Goal: Transaction & Acquisition: Obtain resource

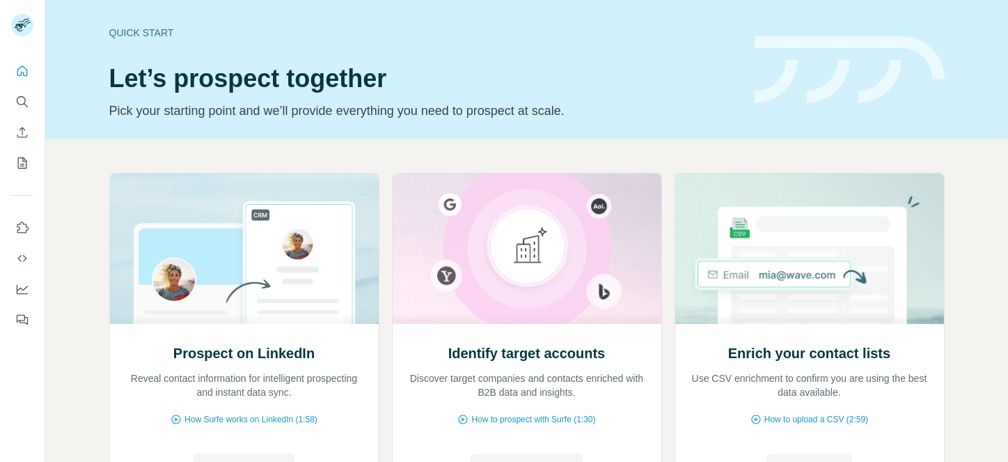
scroll to position [86, 0]
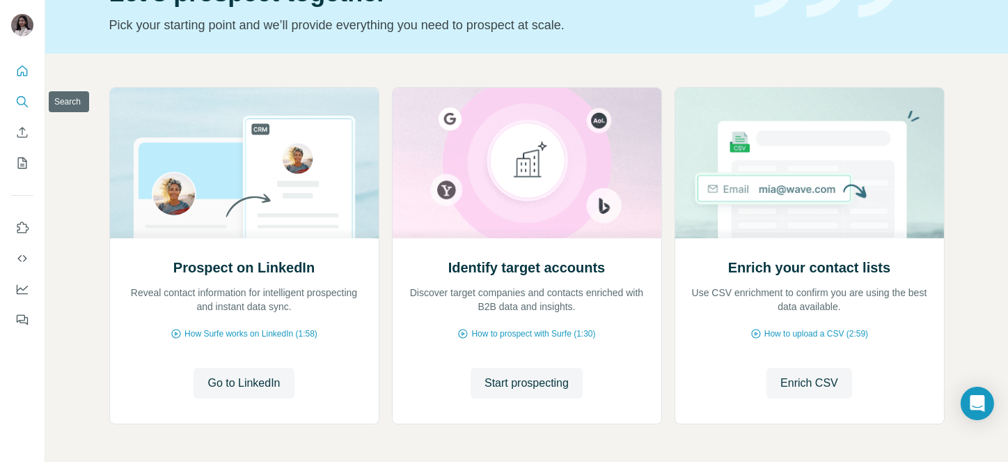
click at [21, 100] on icon "Search" at bounding box center [22, 102] width 14 height 14
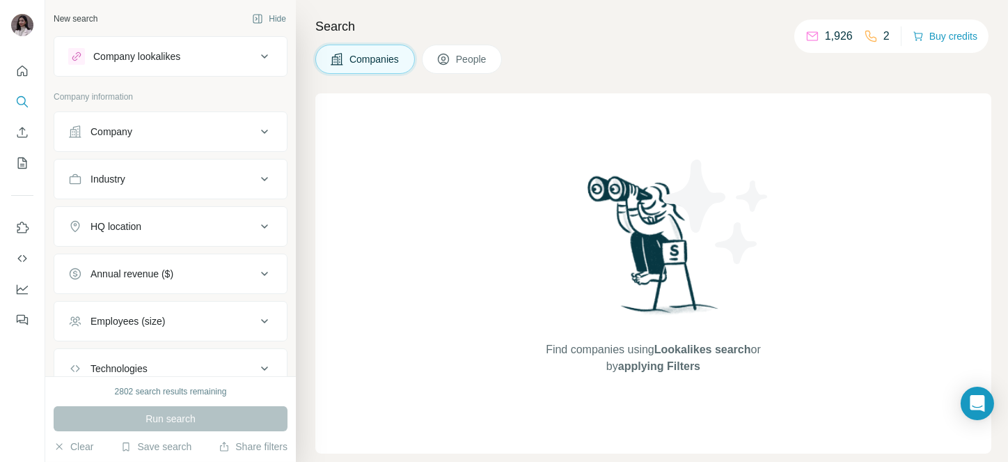
click at [201, 130] on div "Company" at bounding box center [162, 132] width 188 height 14
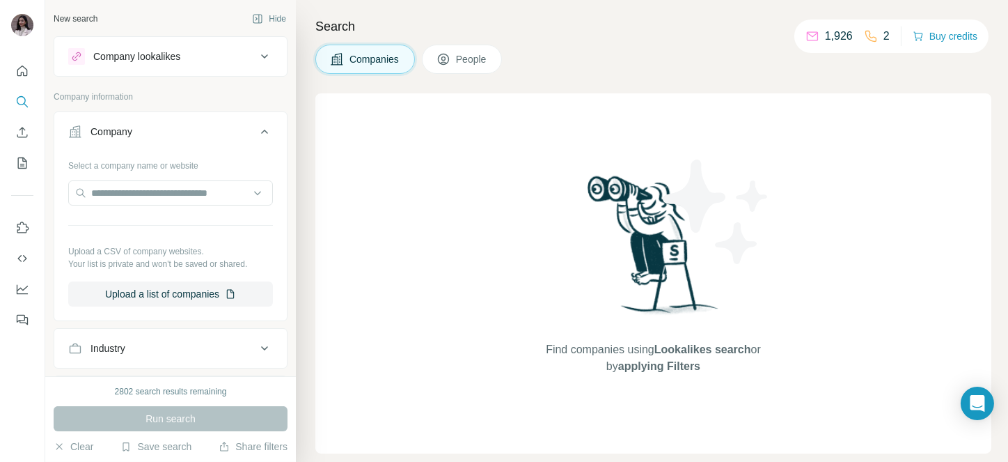
click at [201, 130] on div "Company" at bounding box center [162, 132] width 188 height 14
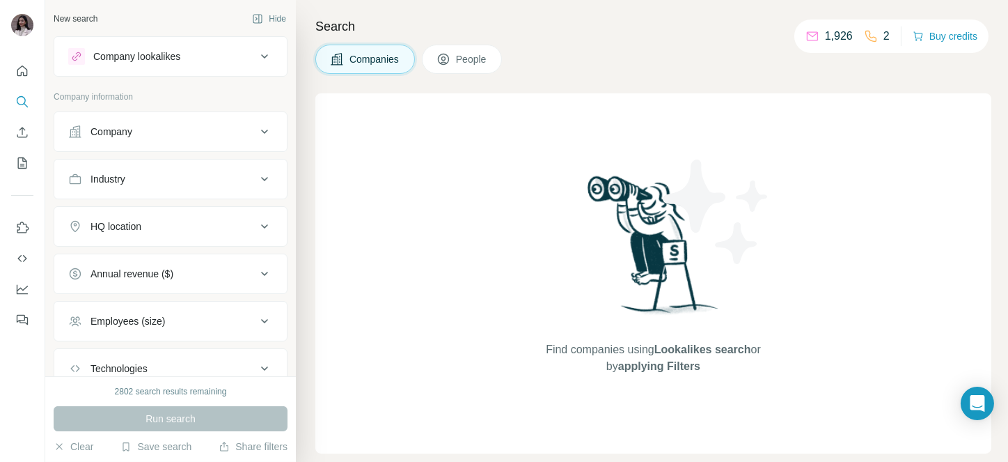
click at [176, 172] on div "Industry" at bounding box center [162, 179] width 188 height 14
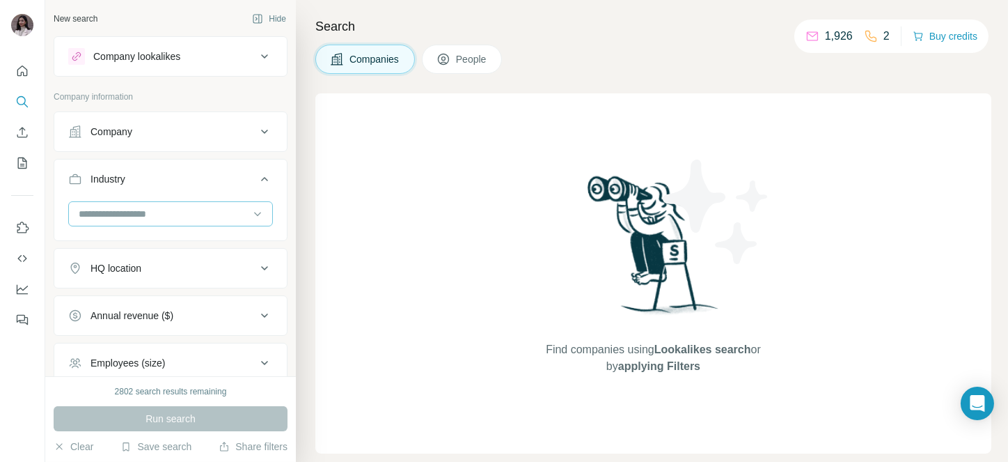
click at [164, 203] on div at bounding box center [163, 214] width 172 height 24
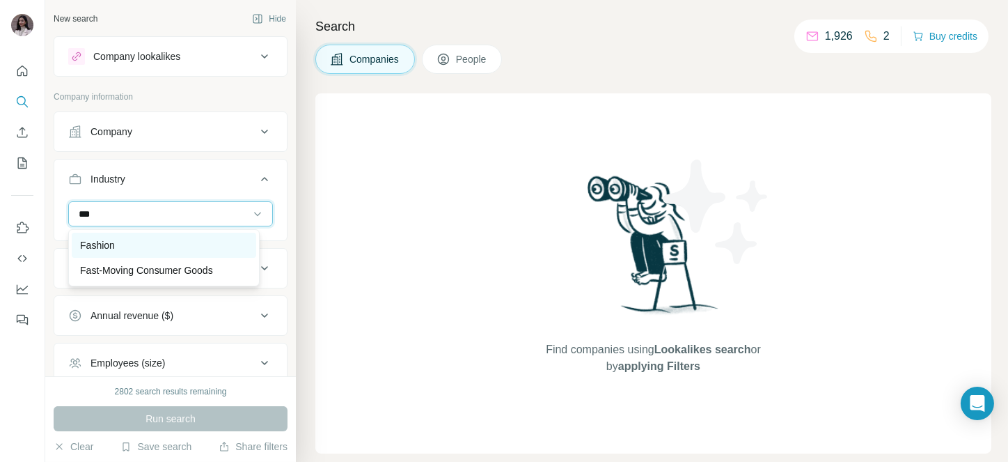
type input "***"
click at [101, 235] on div "Fashion" at bounding box center [164, 245] width 184 height 25
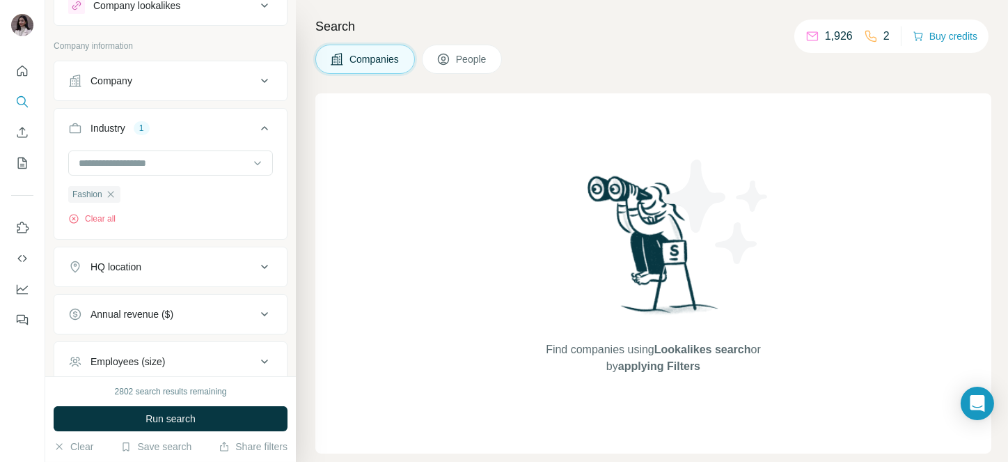
scroll to position [64, 0]
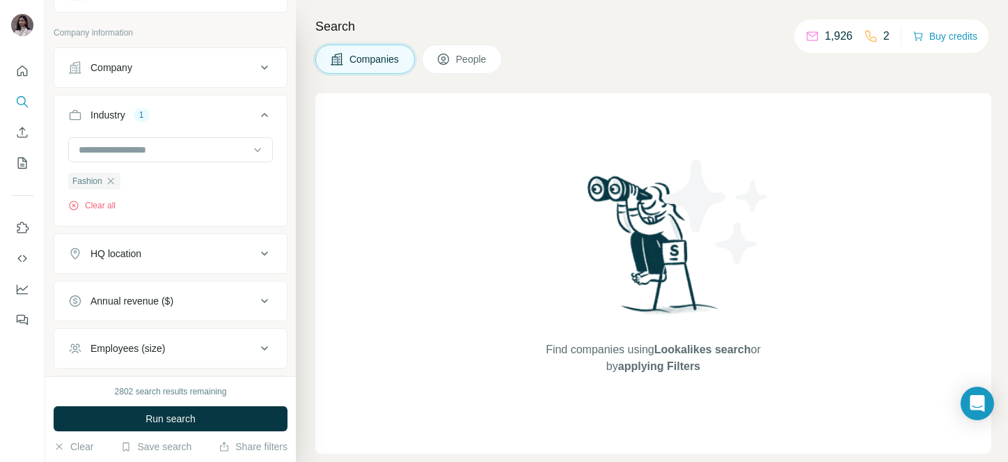
click at [151, 264] on button "HQ location" at bounding box center [170, 253] width 233 height 33
click at [135, 277] on input "text" at bounding box center [170, 288] width 205 height 25
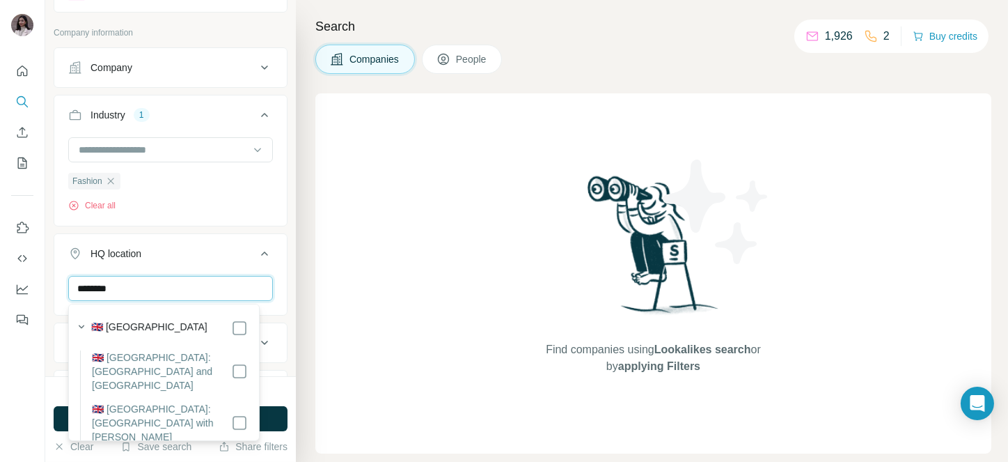
type input "********"
click at [209, 361] on label "🇬🇧 [GEOGRAPHIC_DATA]: [GEOGRAPHIC_DATA] and [GEOGRAPHIC_DATA]" at bounding box center [161, 371] width 139 height 42
click at [256, 251] on icon at bounding box center [264, 253] width 17 height 17
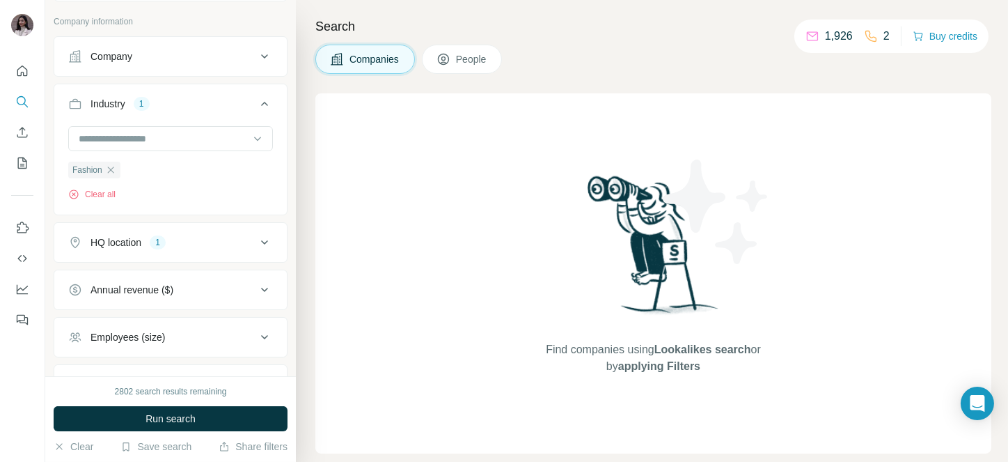
scroll to position [114, 0]
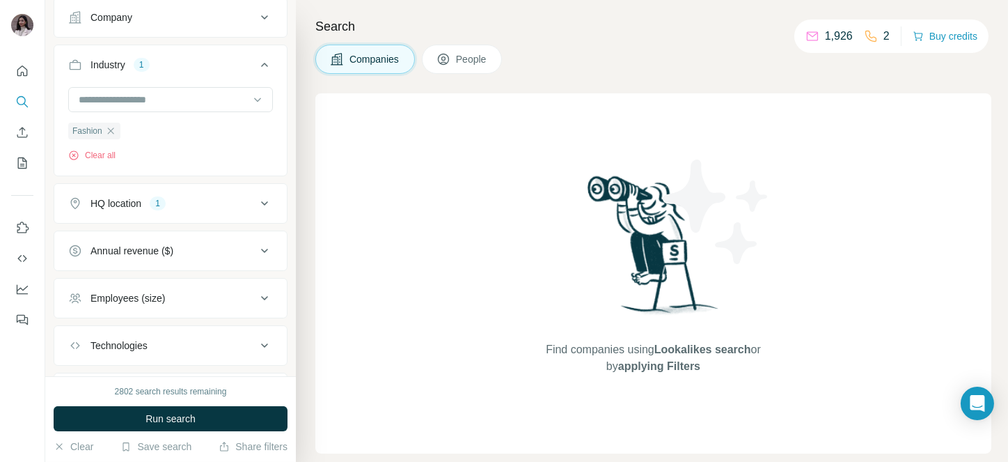
click at [230, 251] on div "Annual revenue ($)" at bounding box center [162, 251] width 188 height 14
click at [104, 299] on label "1-10M" at bounding box center [93, 307] width 50 height 17
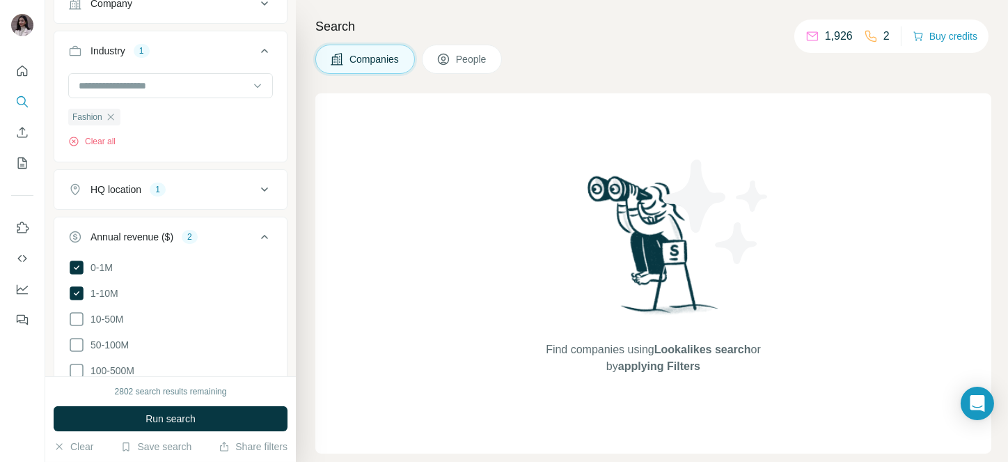
click at [256, 234] on icon at bounding box center [264, 236] width 17 height 17
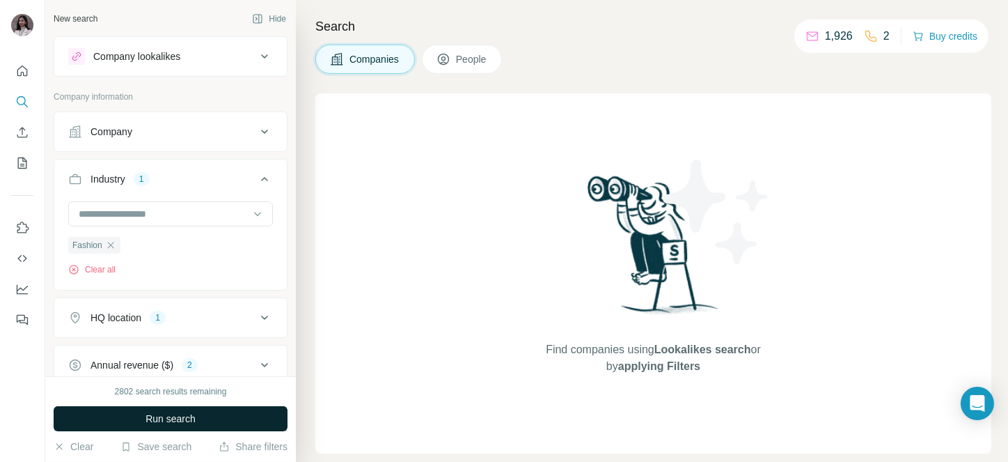
click at [159, 419] on span "Run search" at bounding box center [170, 418] width 50 height 14
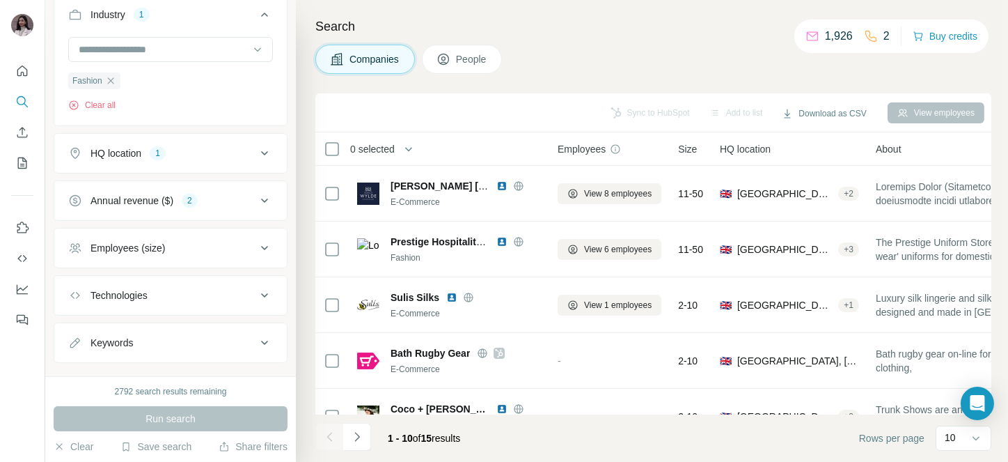
scroll to position [171, 0]
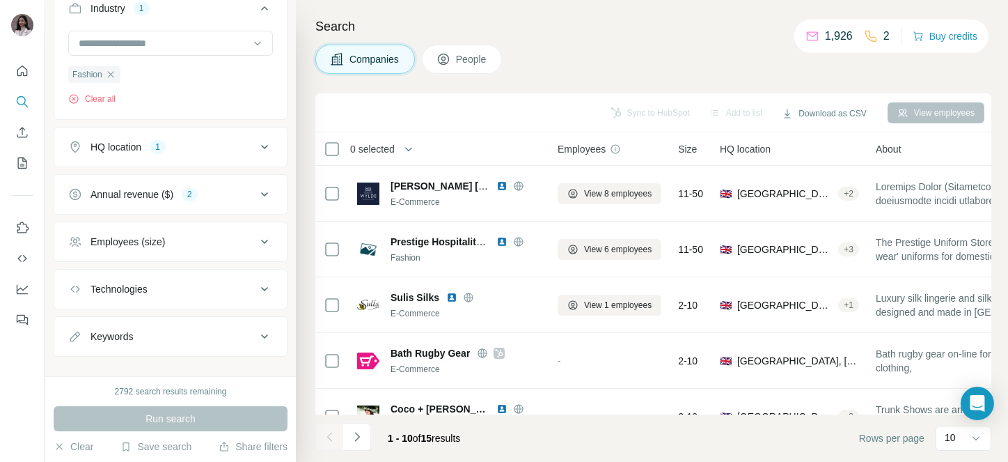
click at [194, 152] on div "HQ location 1" at bounding box center [162, 147] width 188 height 14
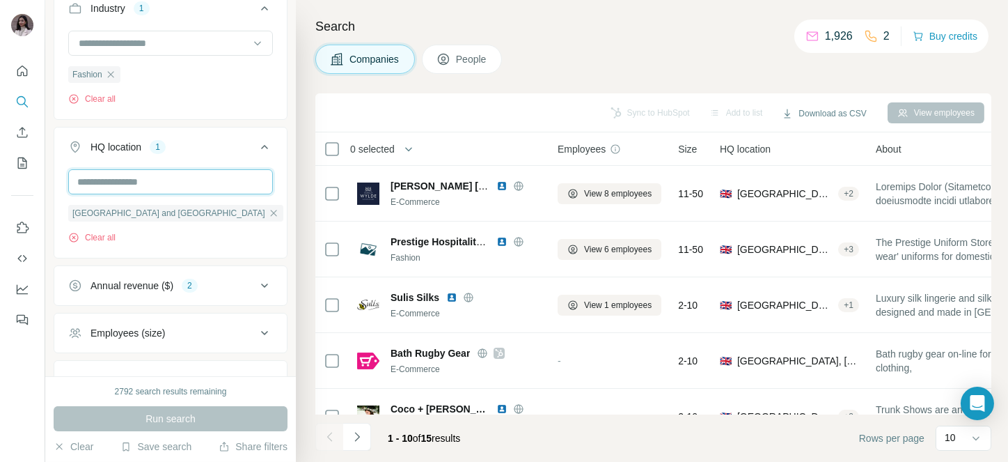
click at [176, 184] on input "text" at bounding box center [170, 181] width 205 height 25
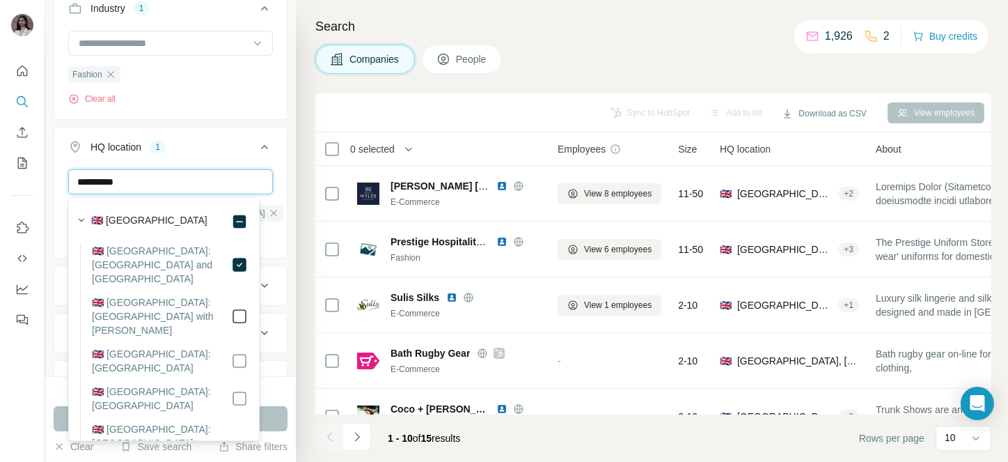
type input "**********"
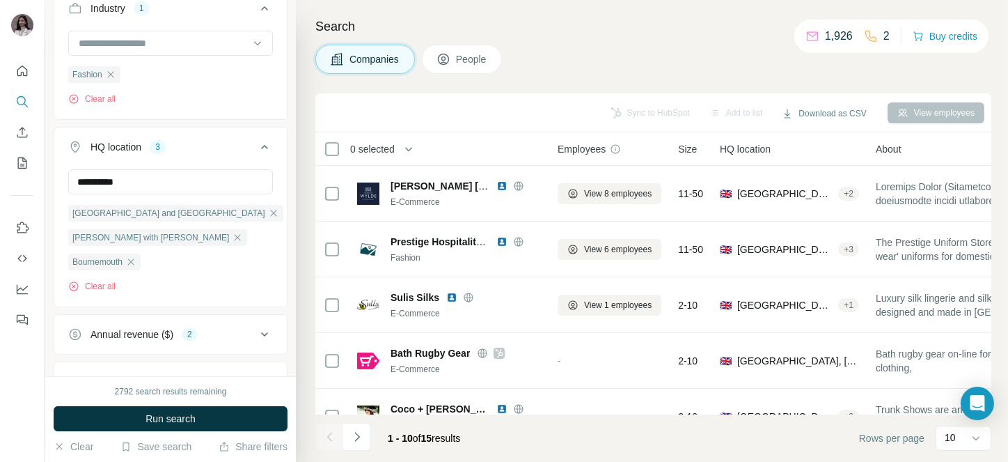
click at [256, 145] on icon at bounding box center [264, 147] width 17 height 17
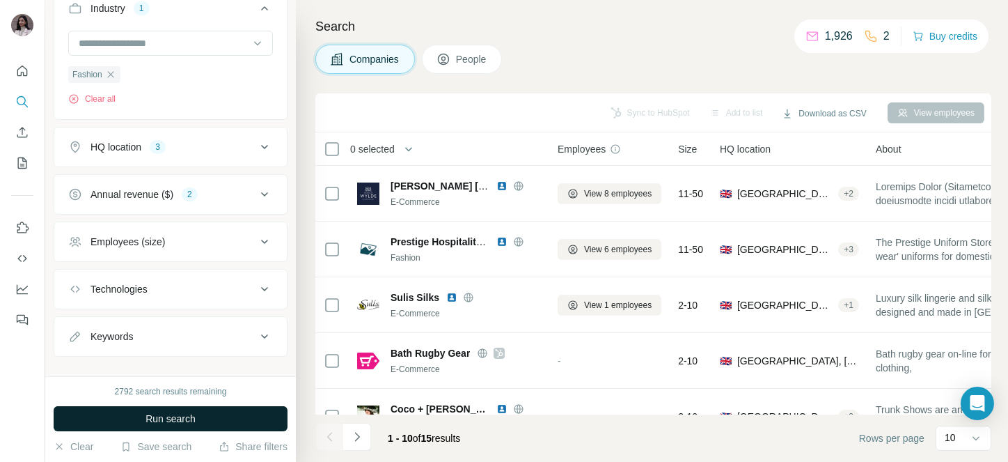
click at [188, 411] on span "Run search" at bounding box center [170, 418] width 50 height 14
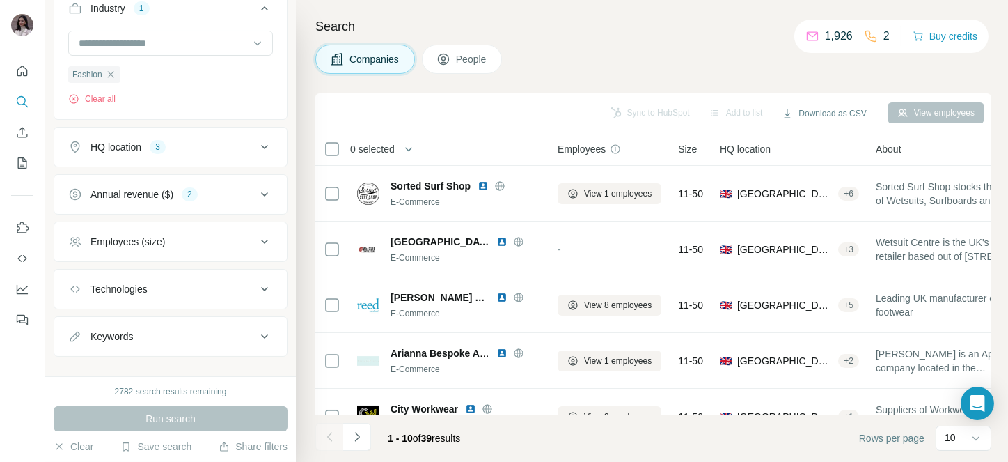
click at [378, 142] on span "0 selected" at bounding box center [372, 149] width 45 height 14
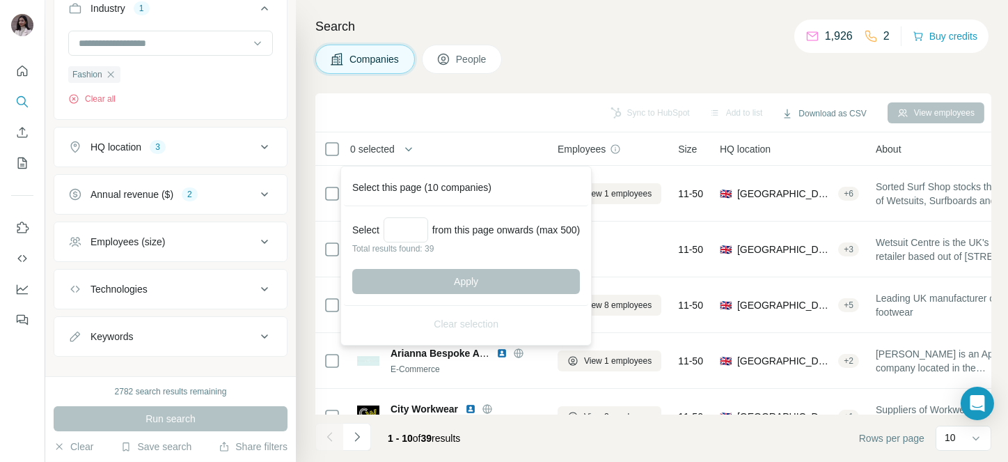
click at [383, 148] on span "0 selected" at bounding box center [372, 149] width 45 height 14
click at [406, 217] on input "Select a number (up to 500)" at bounding box center [406, 229] width 45 height 25
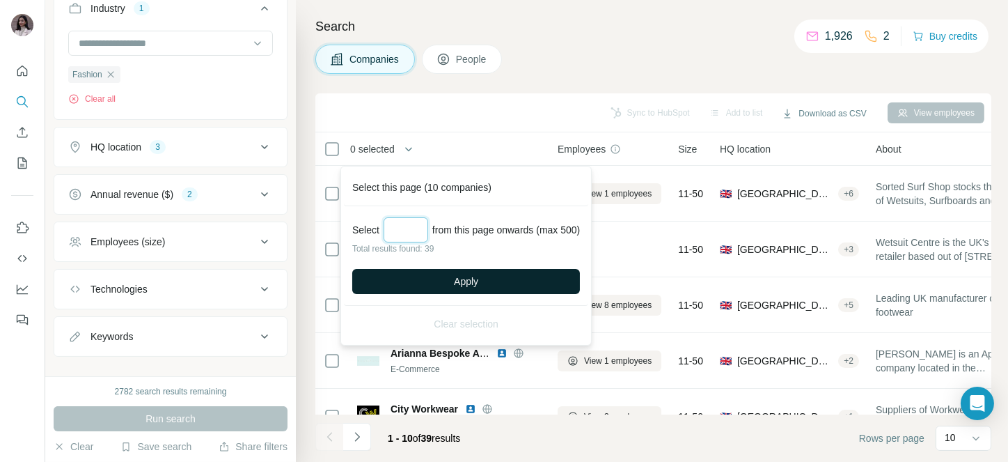
type input "**"
click at [487, 277] on button "Apply" at bounding box center [466, 281] width 228 height 25
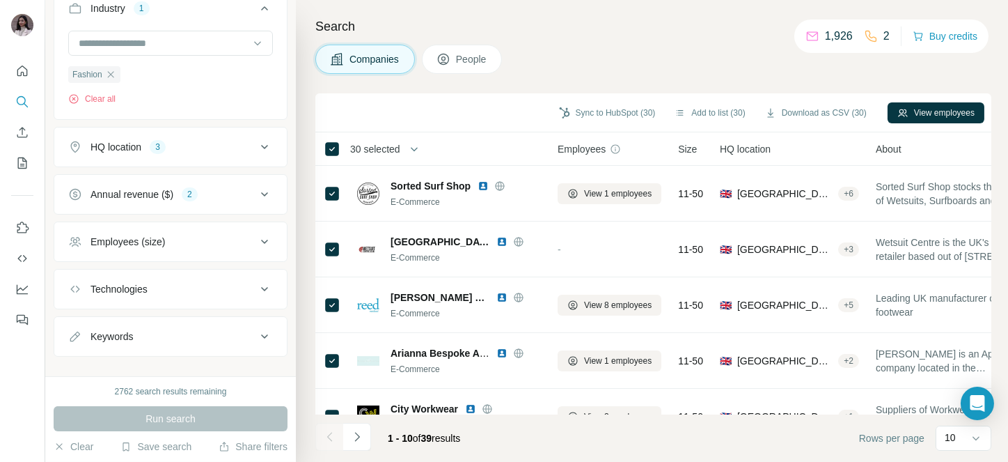
click at [368, 143] on span "30 selected" at bounding box center [375, 149] width 50 height 14
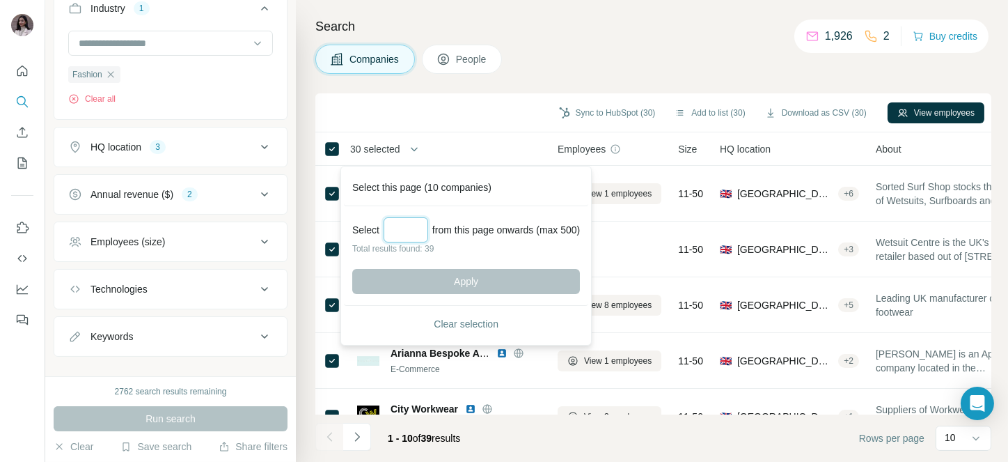
click at [402, 223] on input "Select a number (up to 500)" at bounding box center [406, 229] width 45 height 25
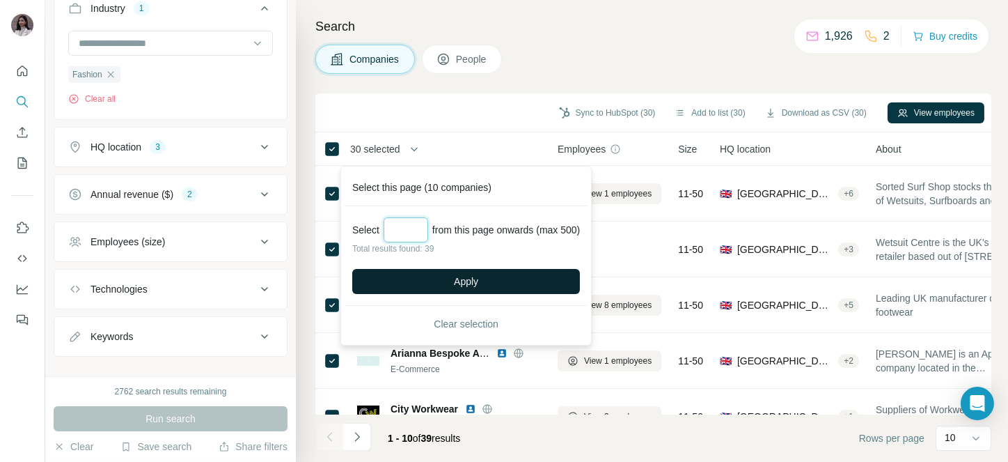
type input "**"
click at [490, 270] on button "Apply" at bounding box center [466, 281] width 228 height 25
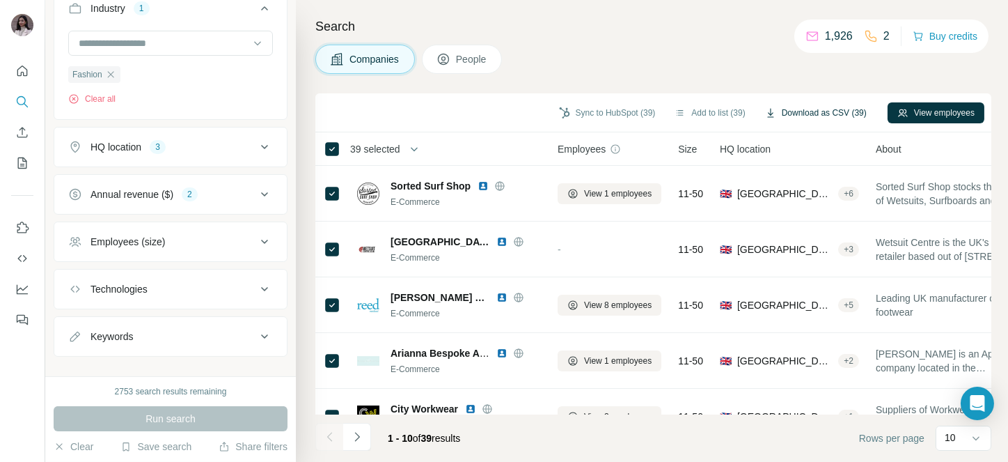
click at [792, 111] on button "Download as CSV (39)" at bounding box center [815, 112] width 121 height 21
click at [180, 195] on div "Annual revenue ($) 2" at bounding box center [162, 194] width 188 height 14
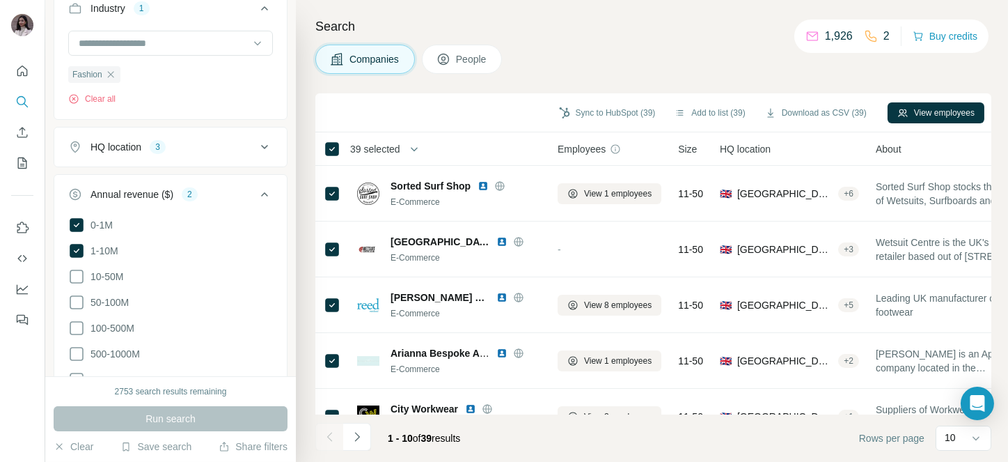
click at [123, 285] on ul "0-1M 1-10M 10-50M 50-100M 100-500M 500-1000M >1000M" at bounding box center [170, 302] width 205 height 172
click at [114, 278] on span "10-50M" at bounding box center [104, 276] width 38 height 14
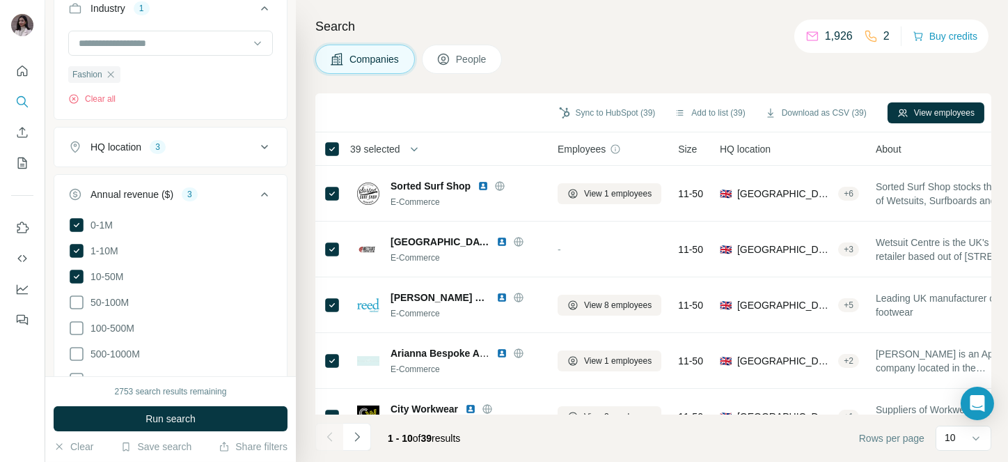
click at [227, 140] on div "HQ location 3" at bounding box center [162, 147] width 188 height 14
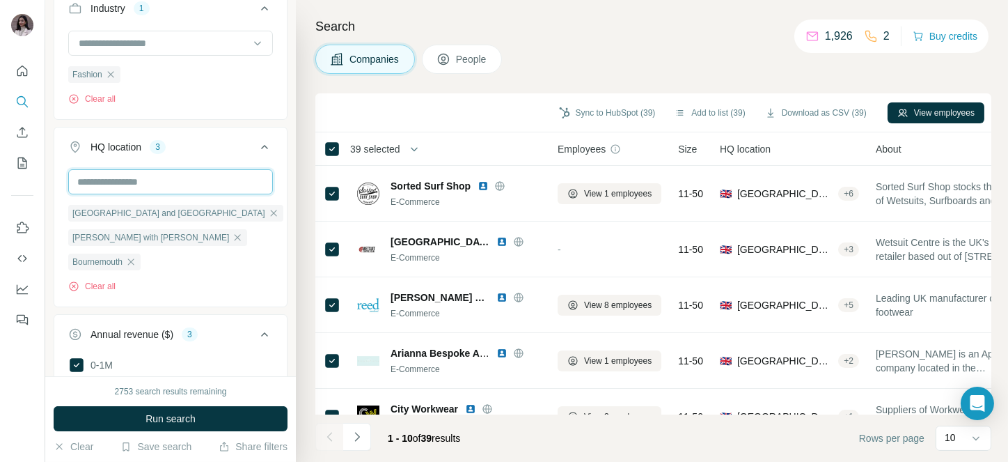
click at [132, 182] on input "text" at bounding box center [170, 181] width 205 height 25
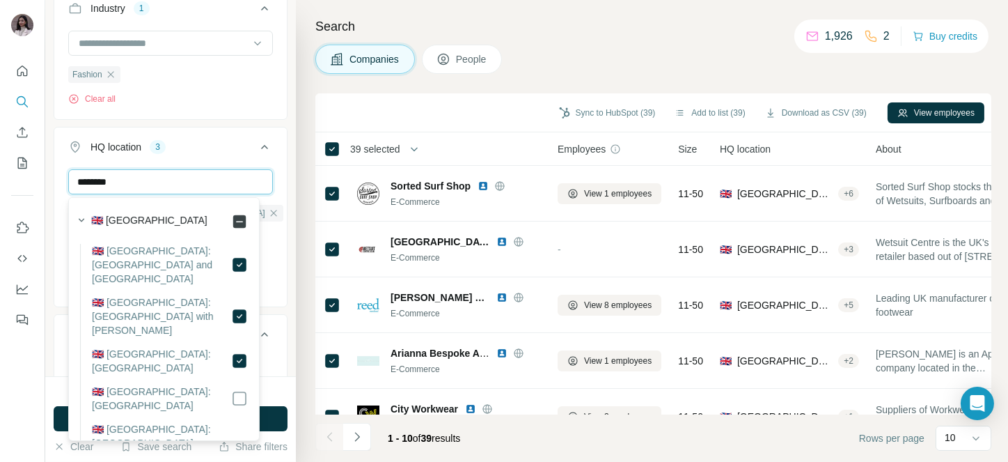
type input "********"
click at [173, 295] on label "🇬🇧 [GEOGRAPHIC_DATA]: [GEOGRAPHIC_DATA] with [PERSON_NAME]" at bounding box center [161, 316] width 139 height 42
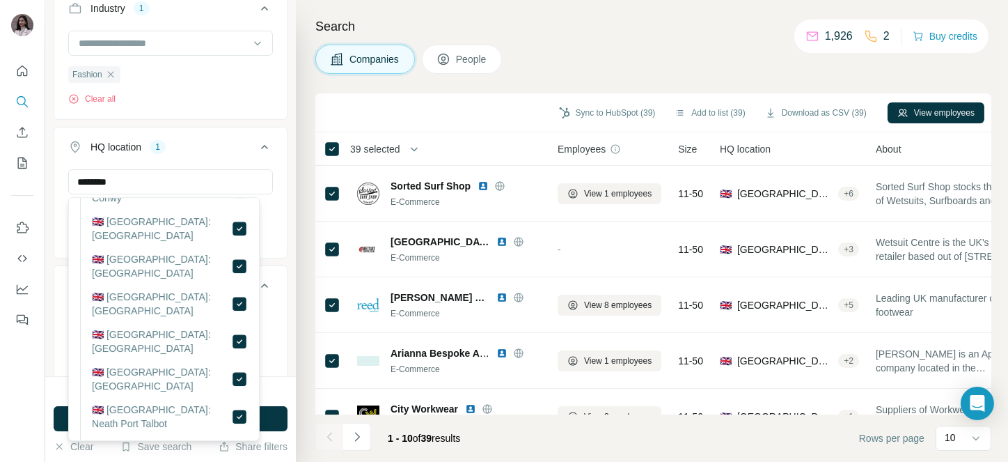
scroll to position [7810, 0]
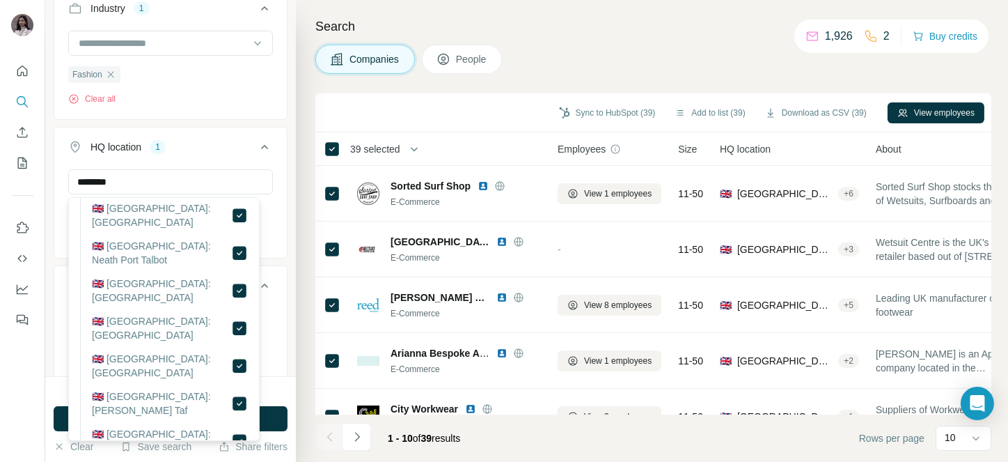
click at [281, 171] on div "New search Hide Company lookalikes Company information Company Industry 1 Fashi…" at bounding box center [170, 188] width 251 height 376
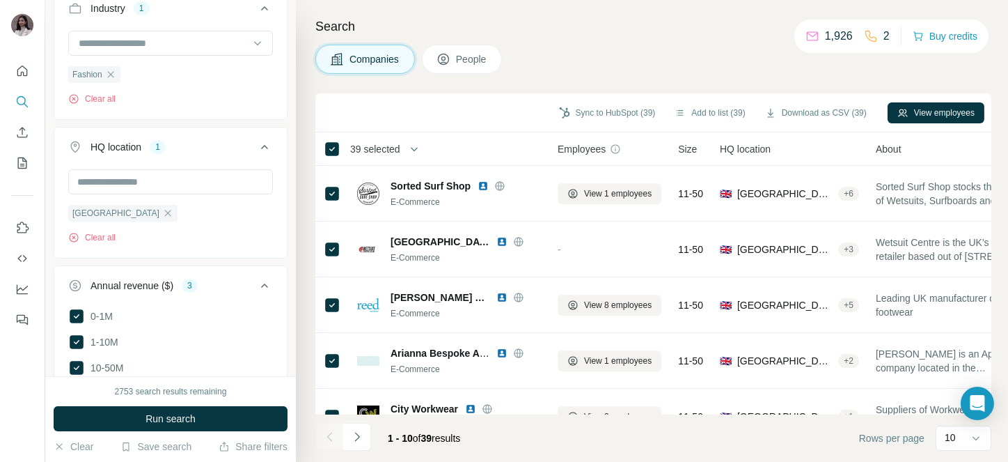
scroll to position [7555, 0]
click at [161, 416] on span "Run search" at bounding box center [170, 418] width 50 height 14
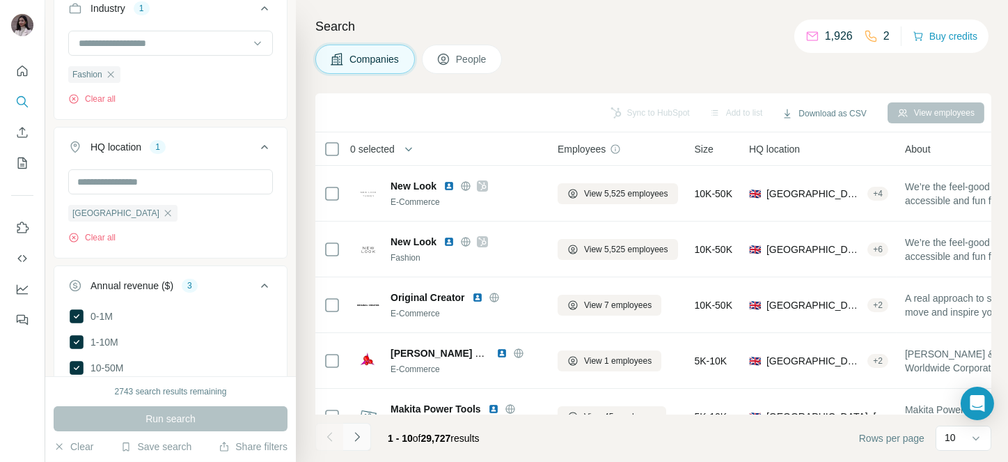
click at [367, 431] on button "Navigate to next page" at bounding box center [357, 437] width 28 height 28
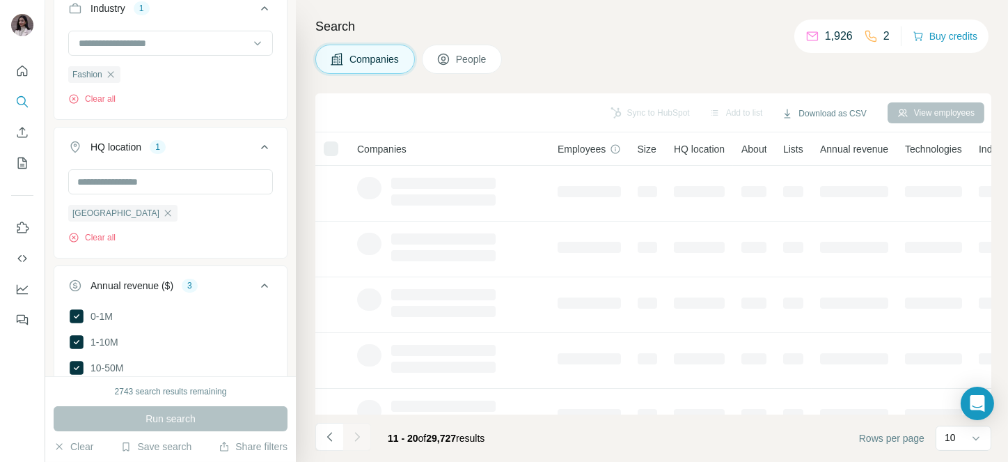
click at [367, 431] on div at bounding box center [357, 437] width 28 height 28
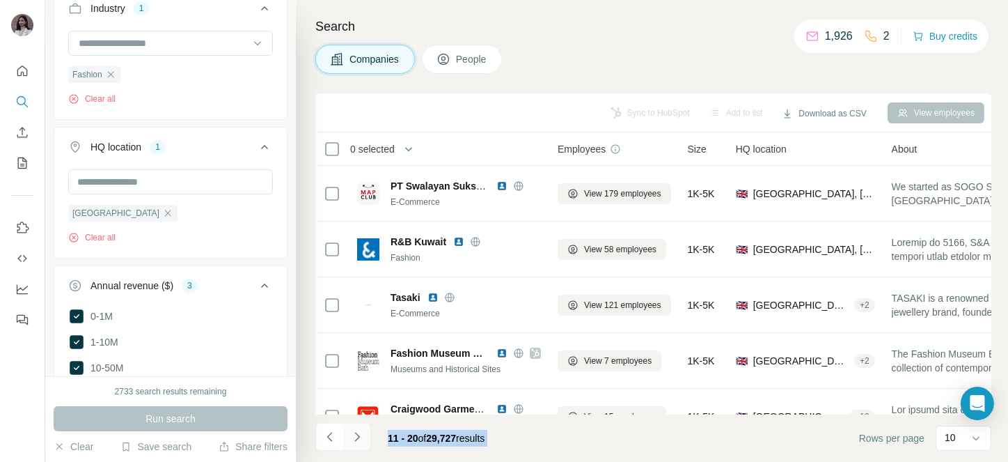
click at [353, 435] on icon "Navigate to next page" at bounding box center [357, 437] width 14 height 14
click at [353, 435] on div at bounding box center [357, 437] width 28 height 28
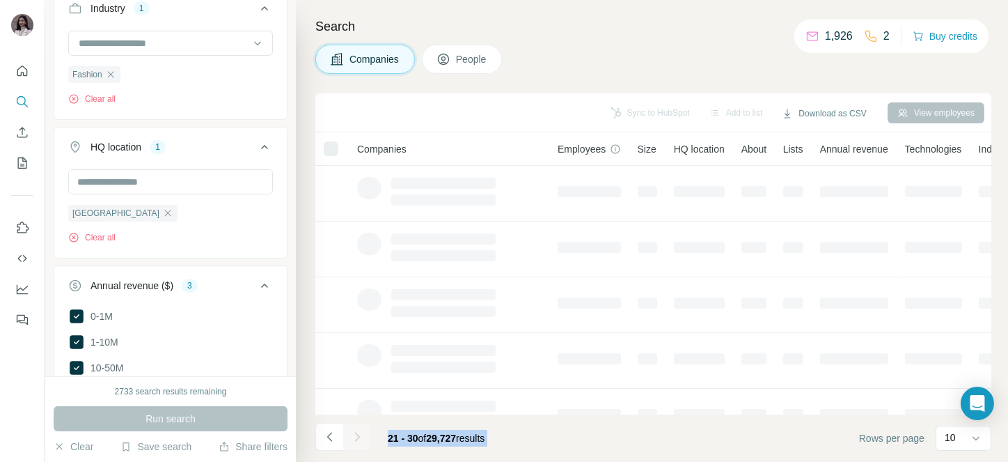
click at [353, 435] on div at bounding box center [357, 437] width 28 height 28
click at [353, 435] on icon "Navigate to next page" at bounding box center [357, 437] width 14 height 14
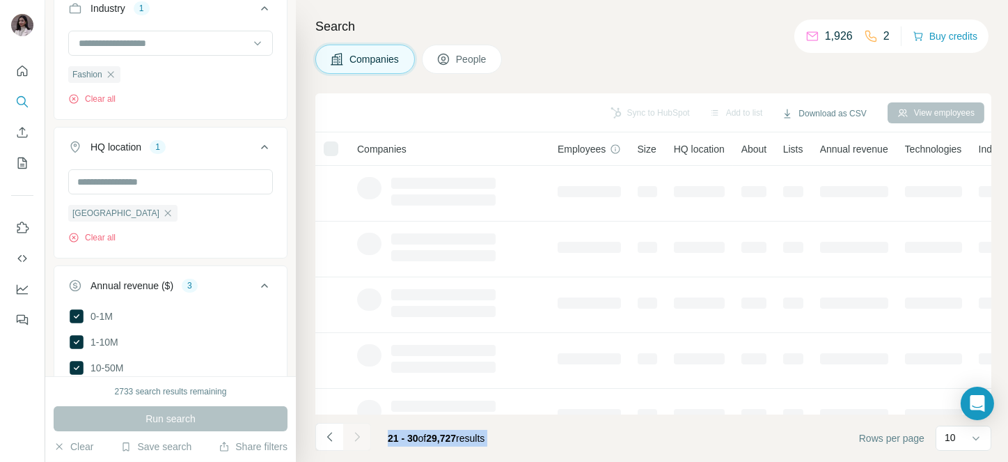
click at [353, 435] on div at bounding box center [357, 437] width 28 height 28
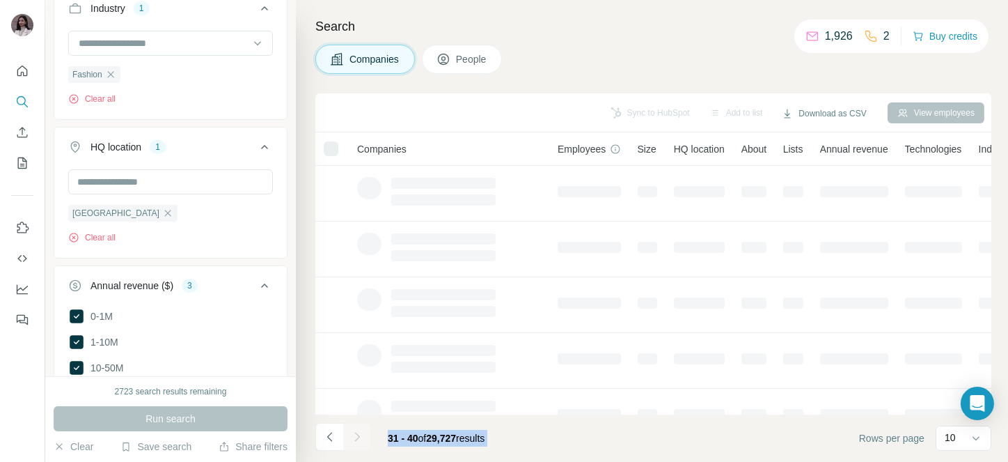
click at [353, 435] on div at bounding box center [357, 437] width 28 height 28
click at [353, 435] on icon "Navigate to next page" at bounding box center [357, 437] width 14 height 14
click at [353, 435] on div at bounding box center [357, 437] width 28 height 28
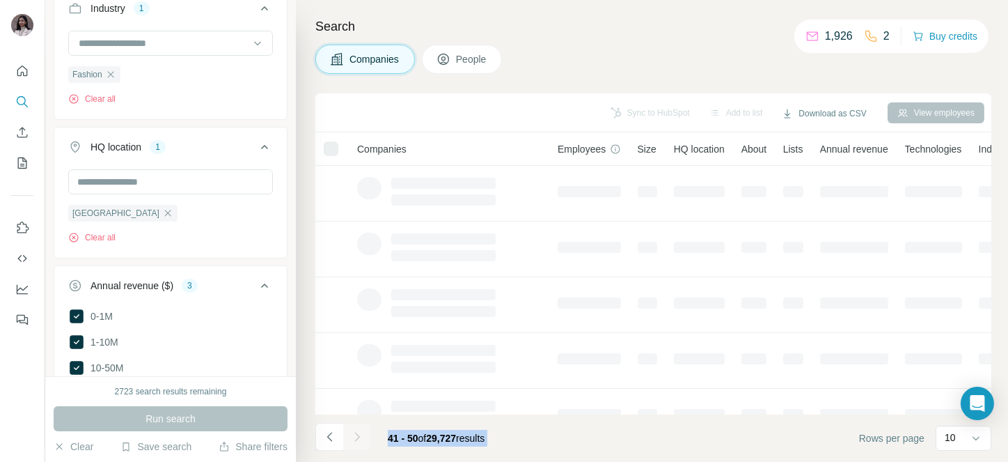
click at [353, 435] on div at bounding box center [357, 437] width 28 height 28
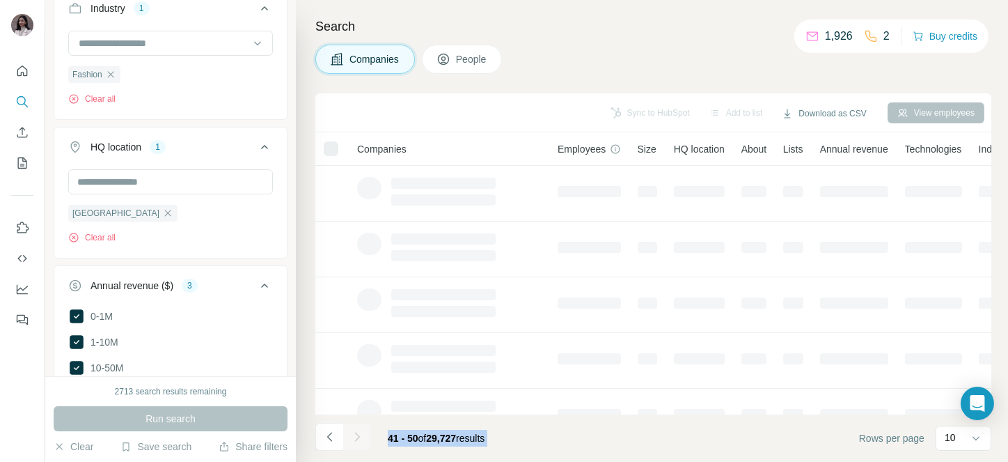
click at [353, 435] on div at bounding box center [357, 437] width 28 height 28
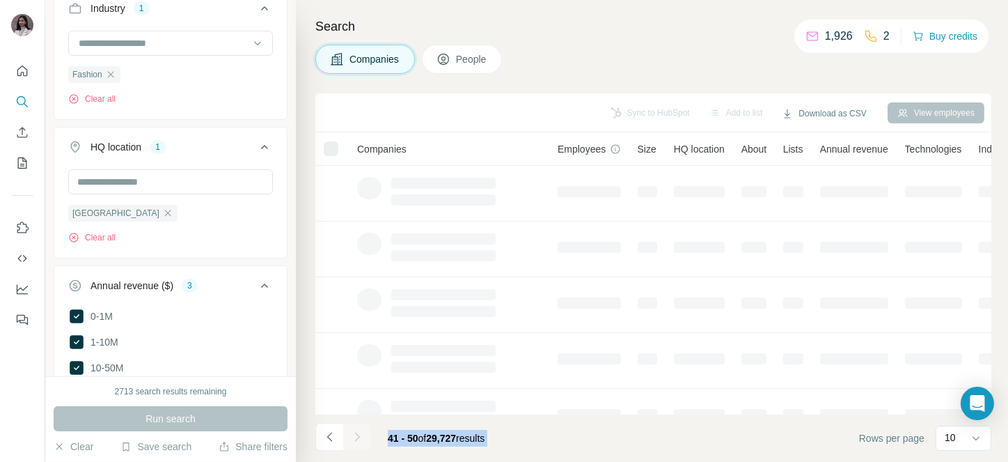
click at [353, 435] on div at bounding box center [357, 437] width 28 height 28
click at [353, 435] on icon "Navigate to next page" at bounding box center [357, 437] width 14 height 14
click at [353, 435] on div at bounding box center [357, 437] width 28 height 28
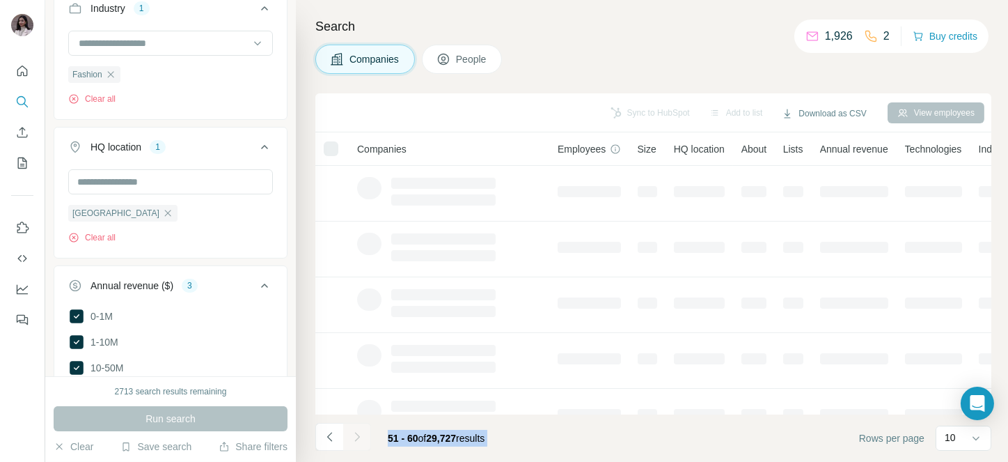
click at [353, 435] on div at bounding box center [357, 437] width 28 height 28
click at [353, 435] on icon "Navigate to next page" at bounding box center [357, 437] width 14 height 14
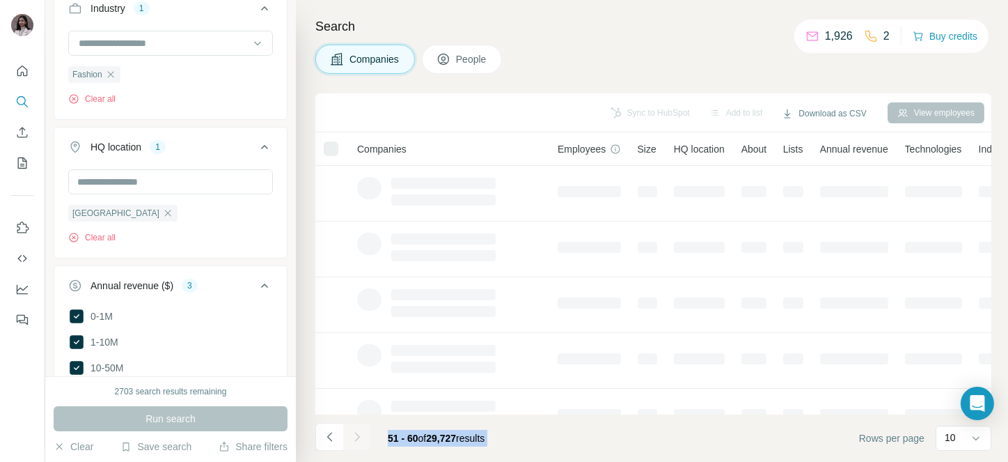
click at [353, 435] on div at bounding box center [357, 437] width 28 height 28
click at [353, 435] on icon "Navigate to next page" at bounding box center [357, 437] width 14 height 14
click at [353, 435] on div at bounding box center [357, 437] width 28 height 28
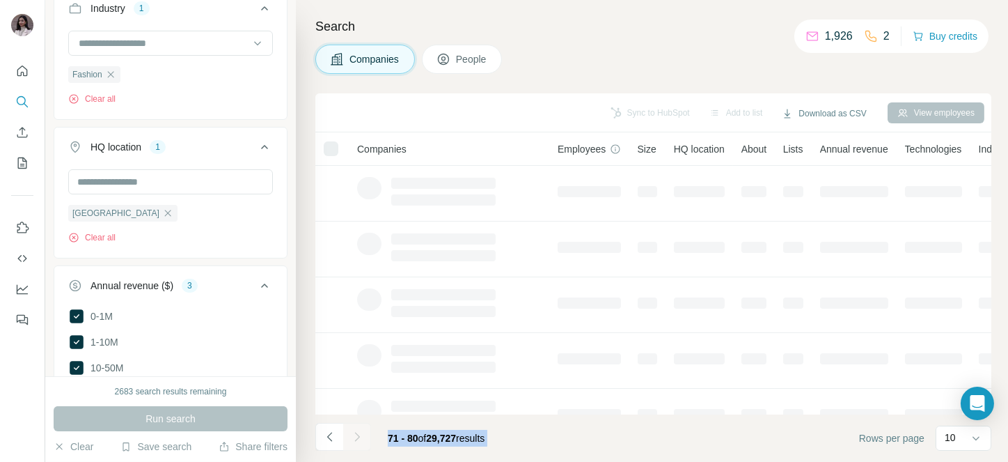
click at [353, 435] on div at bounding box center [357, 437] width 28 height 28
click at [353, 435] on icon "Navigate to next page" at bounding box center [357, 437] width 14 height 14
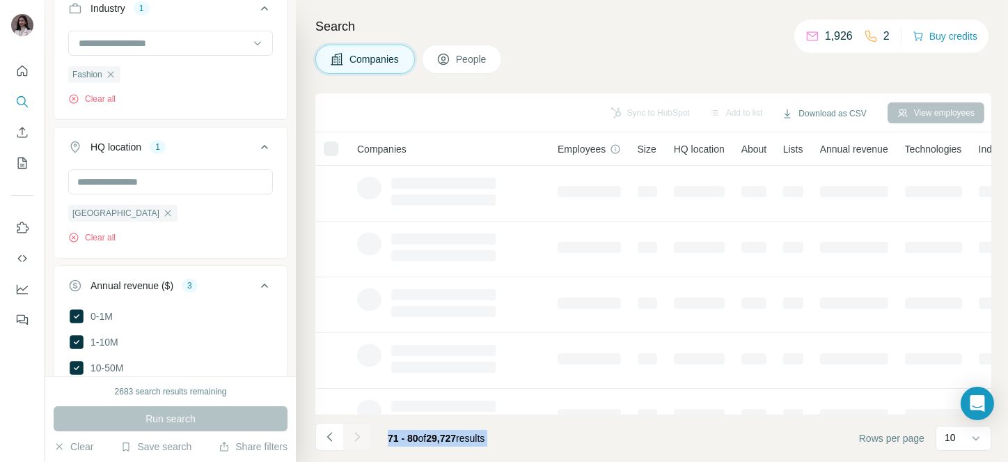
click at [353, 435] on div at bounding box center [357, 437] width 28 height 28
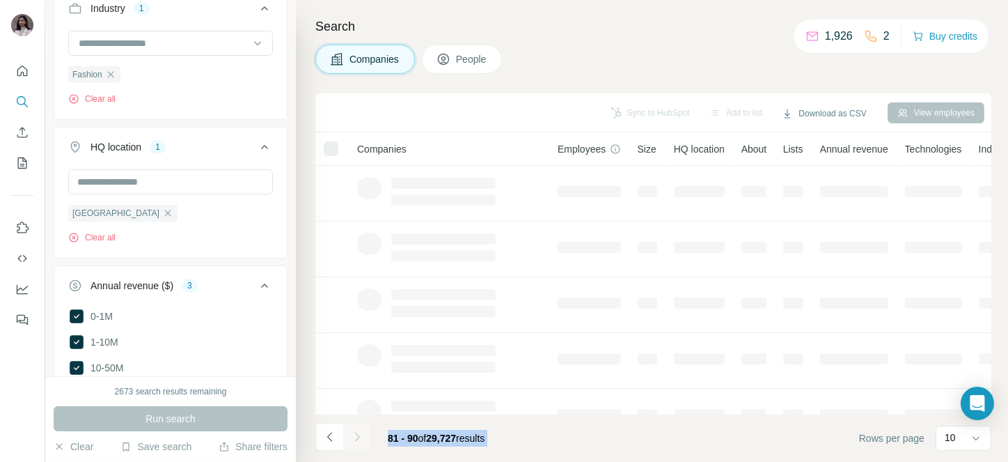
click at [353, 435] on div at bounding box center [357, 437] width 28 height 28
click at [353, 435] on icon "Navigate to next page" at bounding box center [357, 437] width 14 height 14
click at [353, 435] on div at bounding box center [357, 437] width 28 height 28
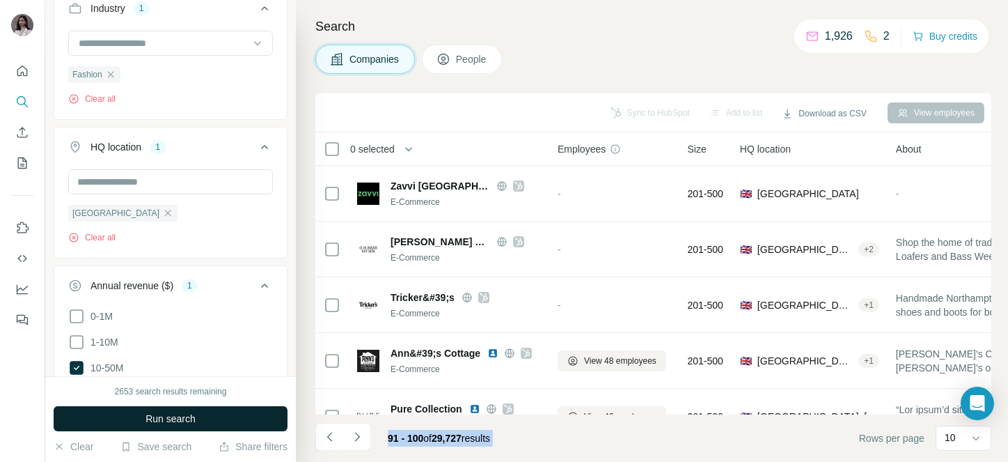
click at [143, 416] on button "Run search" at bounding box center [171, 418] width 234 height 25
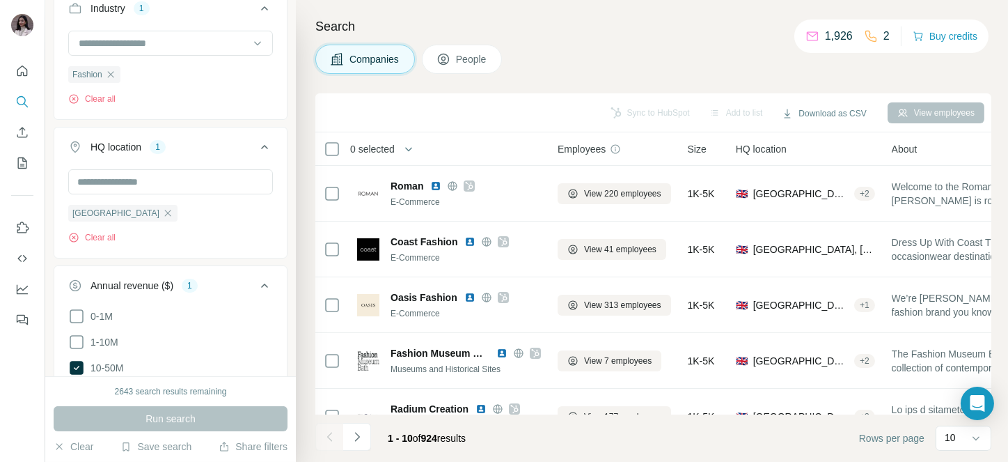
click at [362, 154] on span "0 selected" at bounding box center [372, 149] width 45 height 14
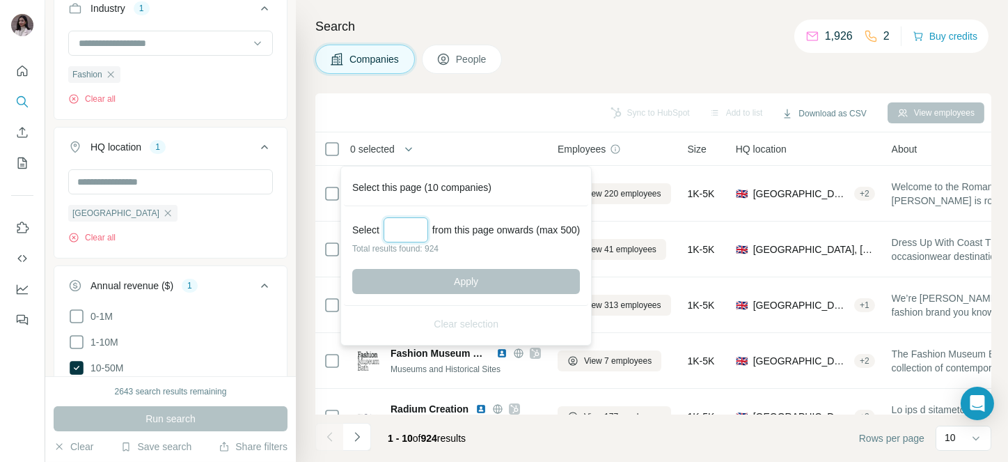
click at [400, 224] on input "Select a number (up to 500)" at bounding box center [406, 229] width 45 height 25
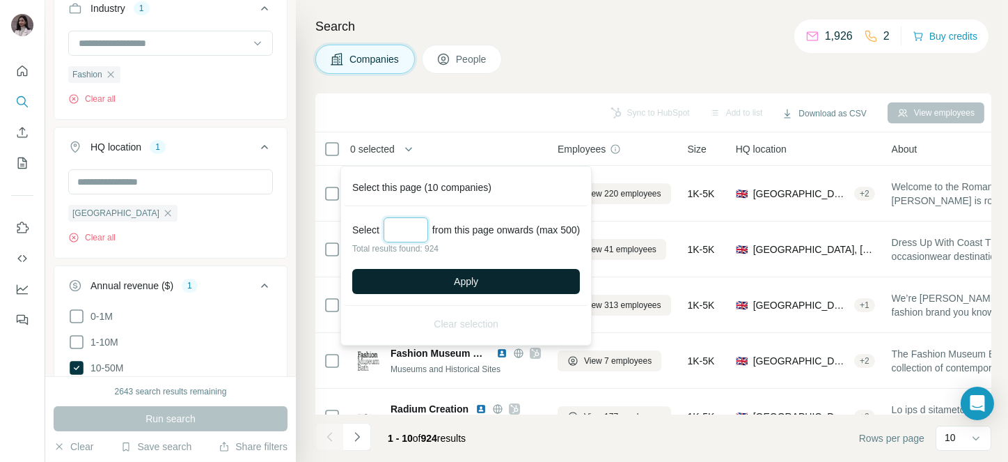
type input "**"
click at [443, 271] on button "Apply" at bounding box center [466, 281] width 228 height 25
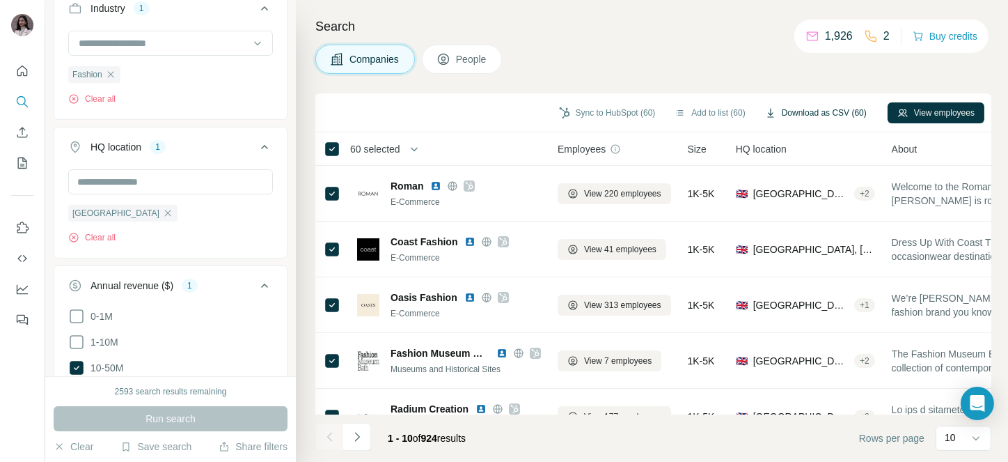
click at [796, 106] on button "Download as CSV (60)" at bounding box center [815, 112] width 121 height 21
click at [379, 151] on span "60 selected" at bounding box center [375, 149] width 50 height 14
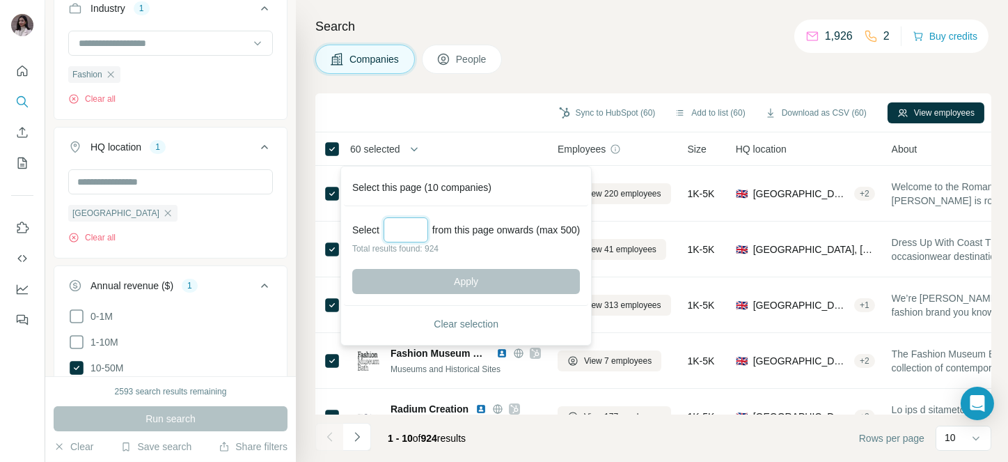
click at [405, 230] on input "Select a number (up to 500)" at bounding box center [406, 229] width 45 height 25
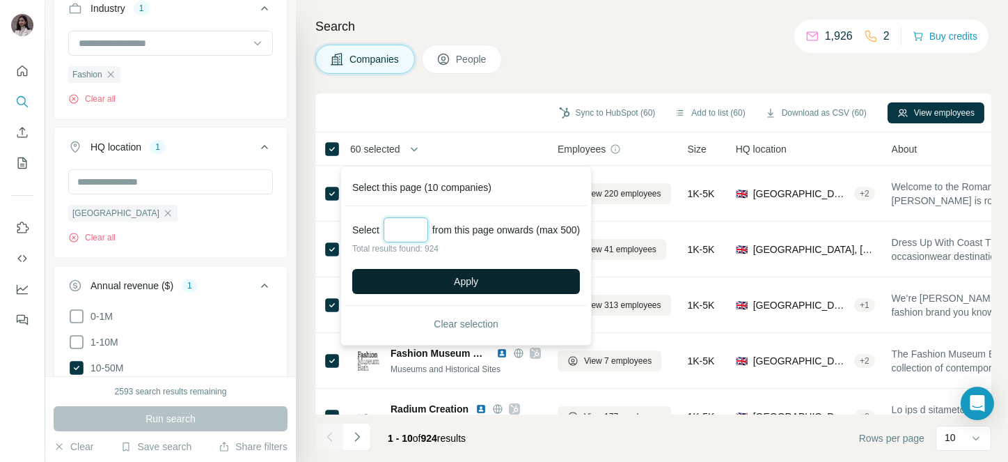
type input "***"
click at [463, 276] on span "Apply" at bounding box center [466, 281] width 24 height 14
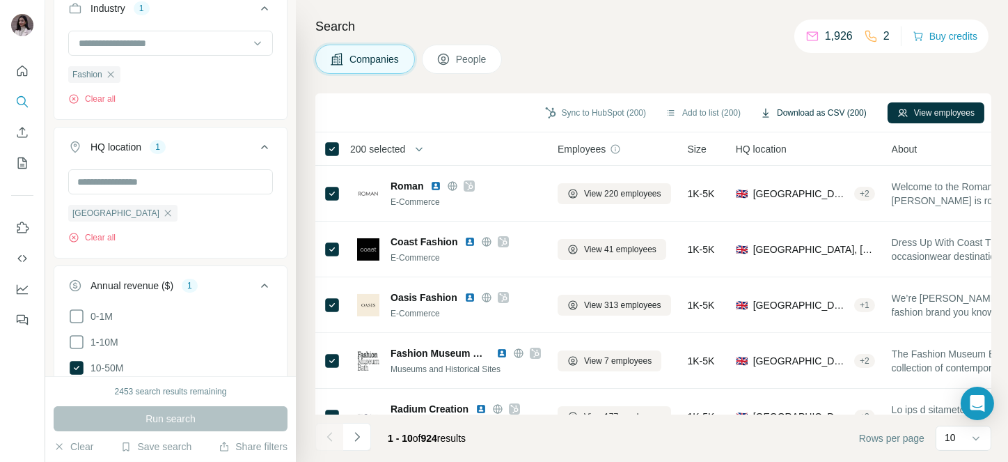
click at [769, 113] on button "Download as CSV (200)" at bounding box center [813, 112] width 126 height 21
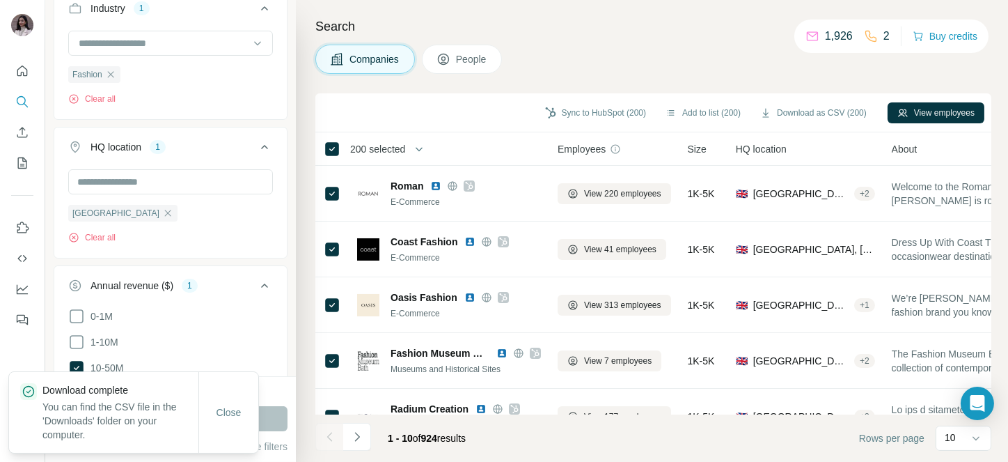
click at [564, 58] on div "Companies People" at bounding box center [653, 59] width 676 height 29
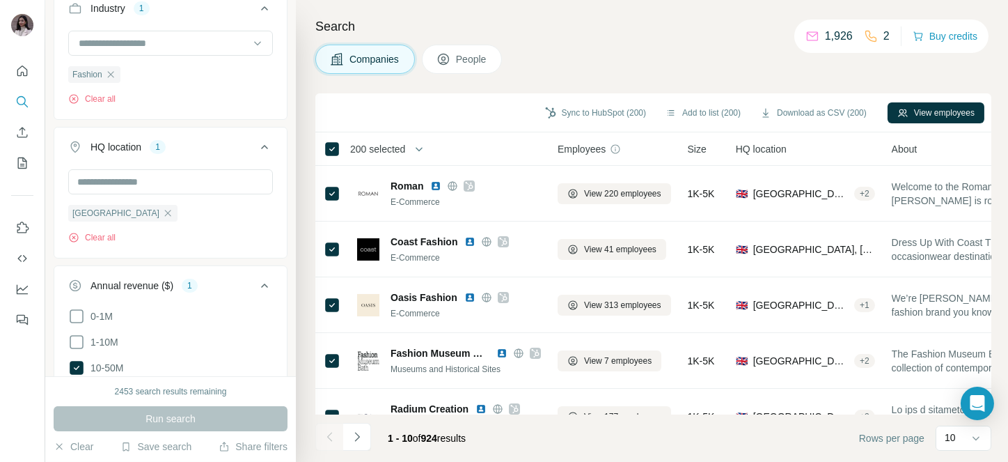
click at [526, 63] on div "Companies People" at bounding box center [653, 59] width 676 height 29
click at [403, 151] on span "200 selected" at bounding box center [377, 149] width 55 height 14
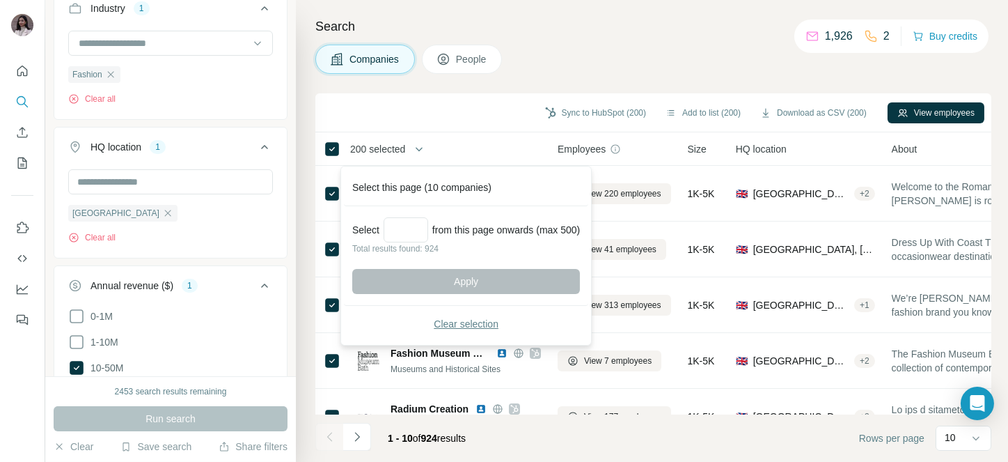
click at [459, 324] on span "Clear selection" at bounding box center [466, 324] width 65 height 14
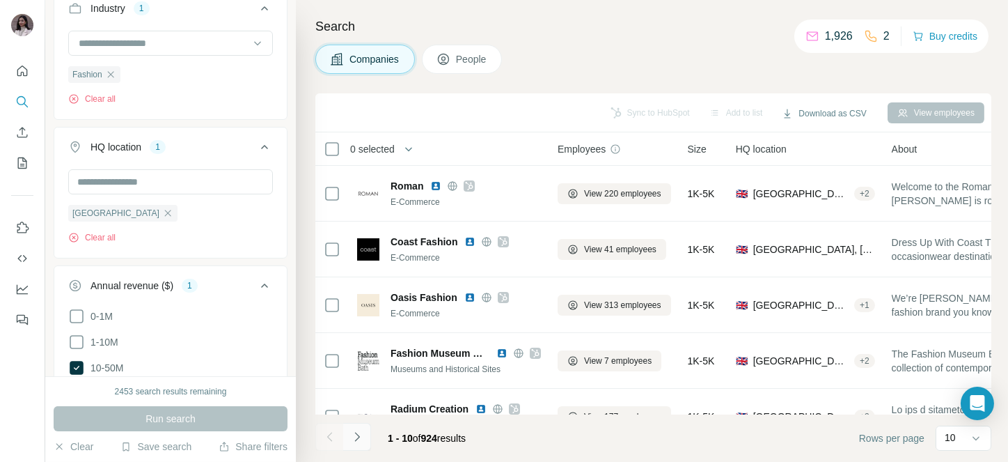
click at [344, 443] on button "Navigate to next page" at bounding box center [357, 437] width 28 height 28
click at [344, 443] on div at bounding box center [357, 437] width 28 height 28
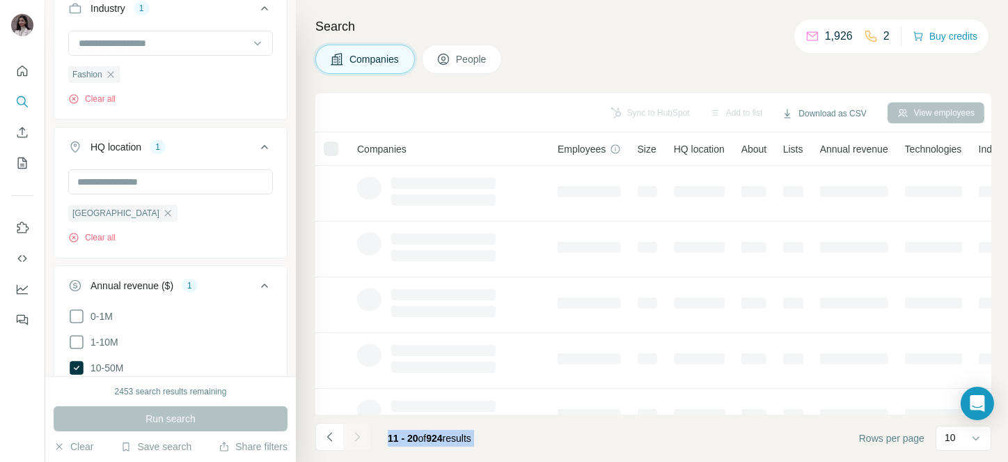
click at [344, 443] on div at bounding box center [357, 437] width 28 height 28
drag, startPoint x: 344, startPoint y: 443, endPoint x: 359, endPoint y: 432, distance: 18.8
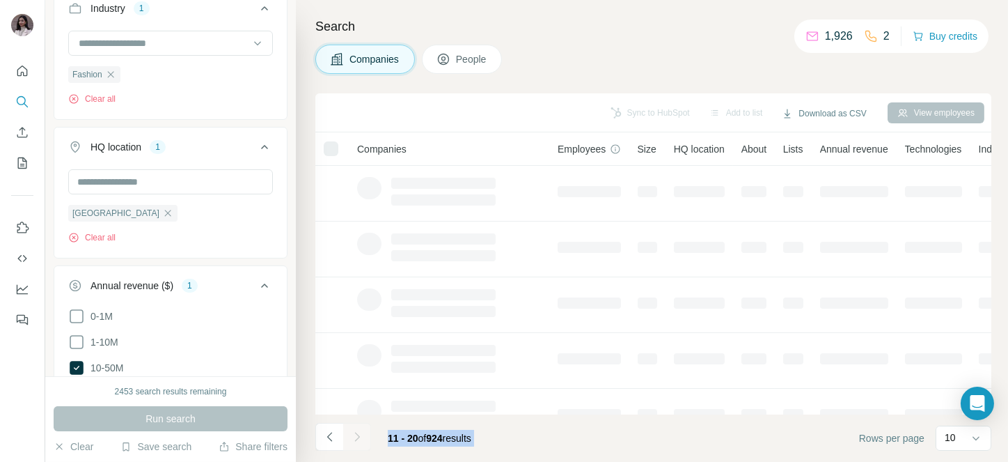
click at [359, 432] on div at bounding box center [357, 437] width 28 height 28
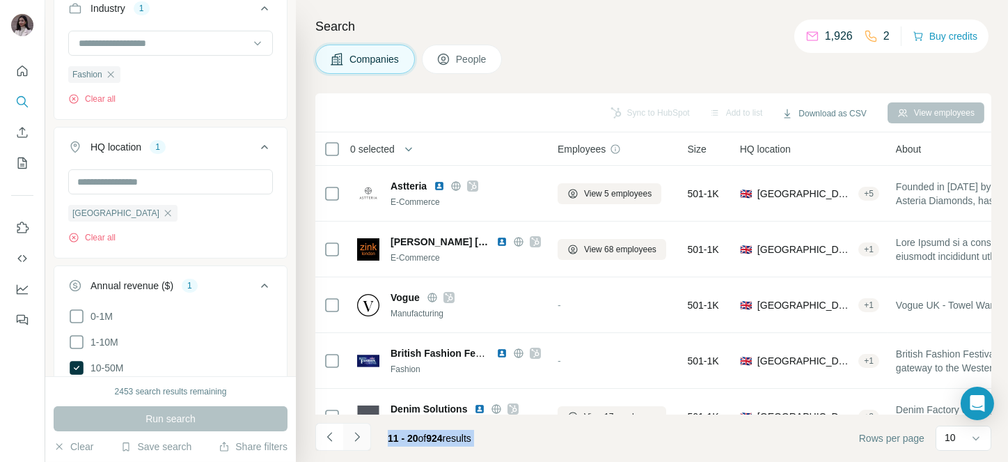
click at [359, 432] on icon "Navigate to next page" at bounding box center [357, 437] width 14 height 14
click at [359, 432] on div at bounding box center [357, 437] width 28 height 28
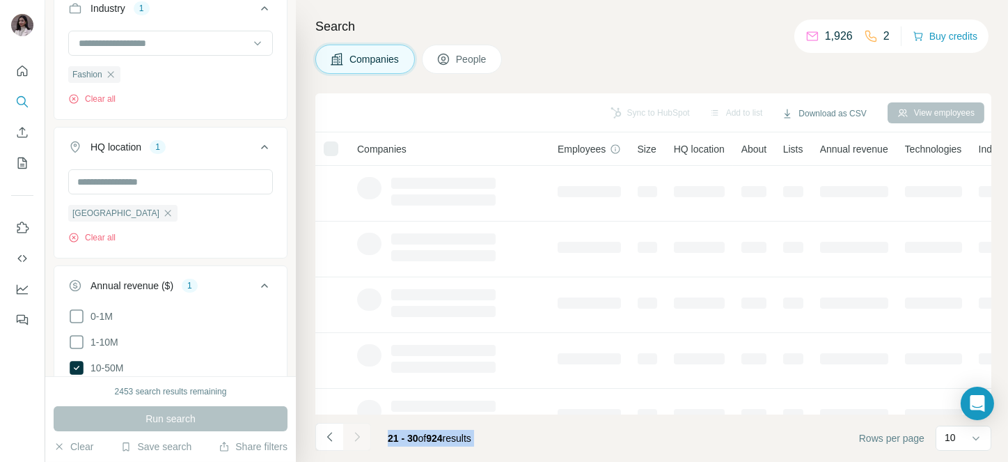
click at [359, 432] on div at bounding box center [357, 437] width 28 height 28
click at [359, 432] on icon "Navigate to next page" at bounding box center [357, 437] width 14 height 14
click at [359, 432] on div at bounding box center [357, 437] width 28 height 28
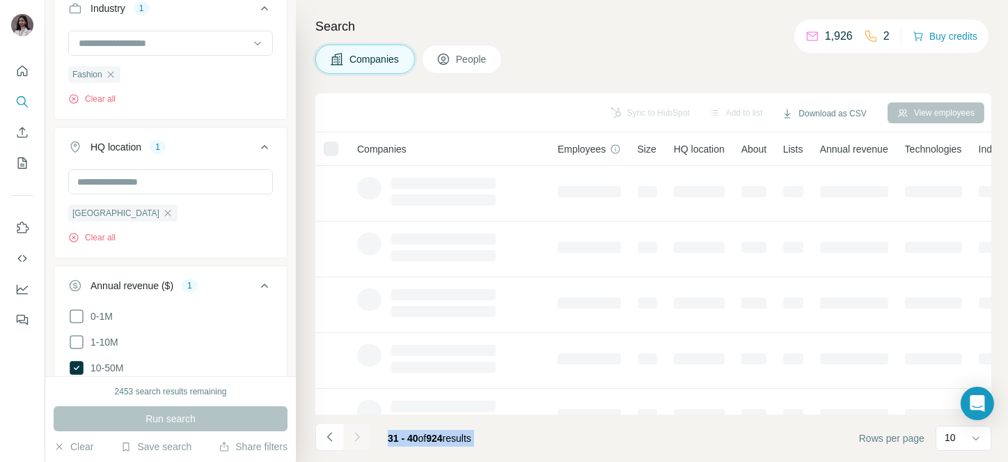
click at [359, 432] on div at bounding box center [357, 437] width 28 height 28
click at [359, 432] on icon "Navigate to next page" at bounding box center [357, 437] width 14 height 14
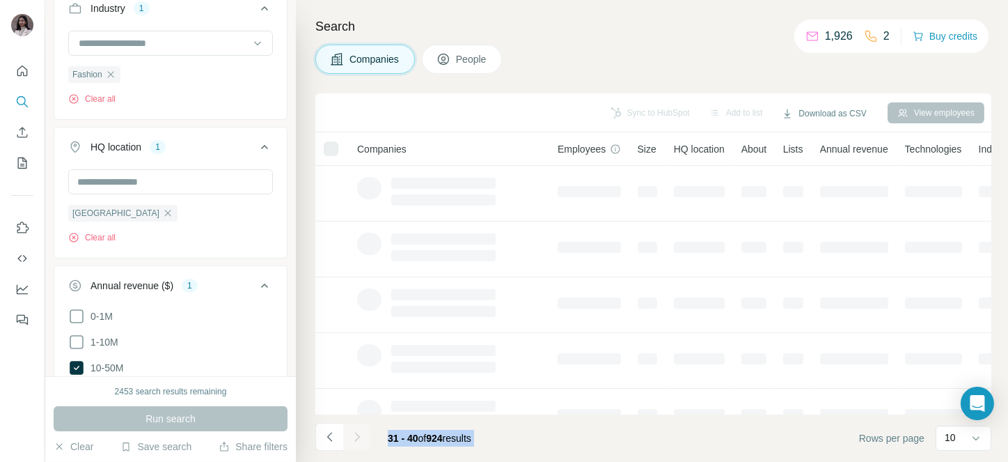
click at [359, 432] on div at bounding box center [357, 437] width 28 height 28
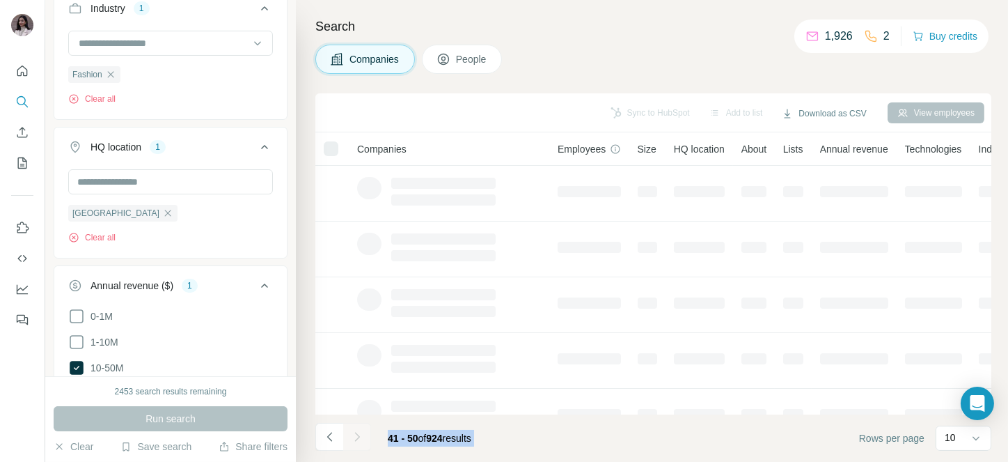
click at [359, 432] on icon "Navigate to next page" at bounding box center [357, 437] width 14 height 14
click at [359, 432] on div at bounding box center [357, 437] width 28 height 28
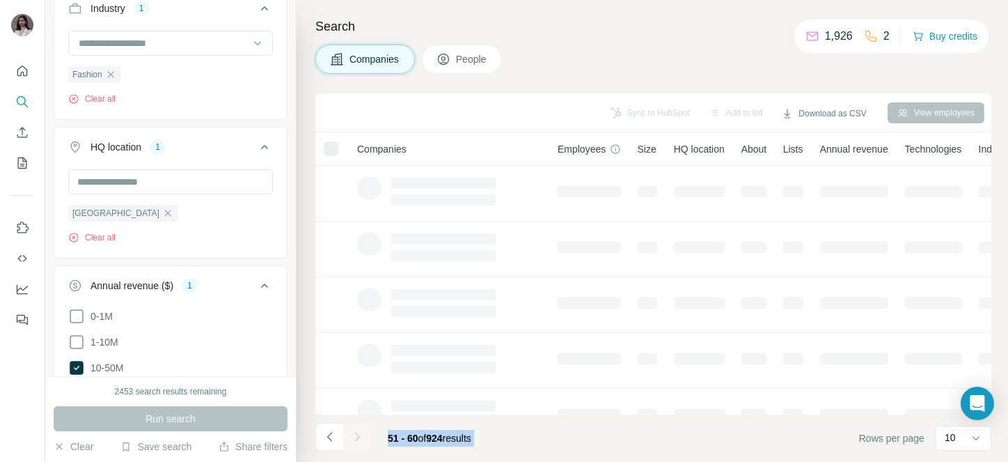
click at [359, 432] on div at bounding box center [357, 437] width 28 height 28
click at [359, 432] on icon "Navigate to next page" at bounding box center [357, 437] width 14 height 14
click at [359, 432] on div at bounding box center [357, 437] width 28 height 28
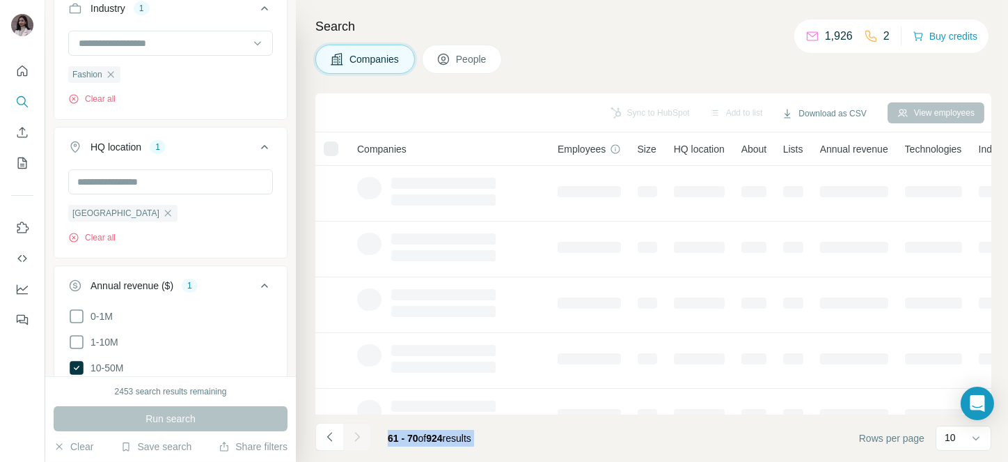
click at [359, 432] on div at bounding box center [357, 437] width 28 height 28
click at [359, 432] on icon "Navigate to next page" at bounding box center [357, 437] width 14 height 14
click at [359, 432] on div at bounding box center [357, 437] width 28 height 28
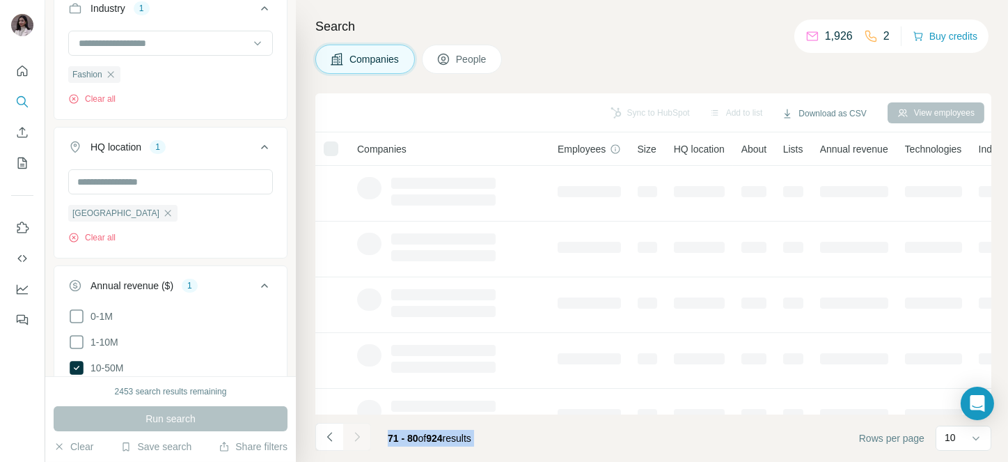
click at [359, 432] on div at bounding box center [357, 437] width 28 height 28
click at [359, 432] on icon "Navigate to next page" at bounding box center [357, 437] width 14 height 14
click at [359, 432] on div at bounding box center [357, 437] width 28 height 28
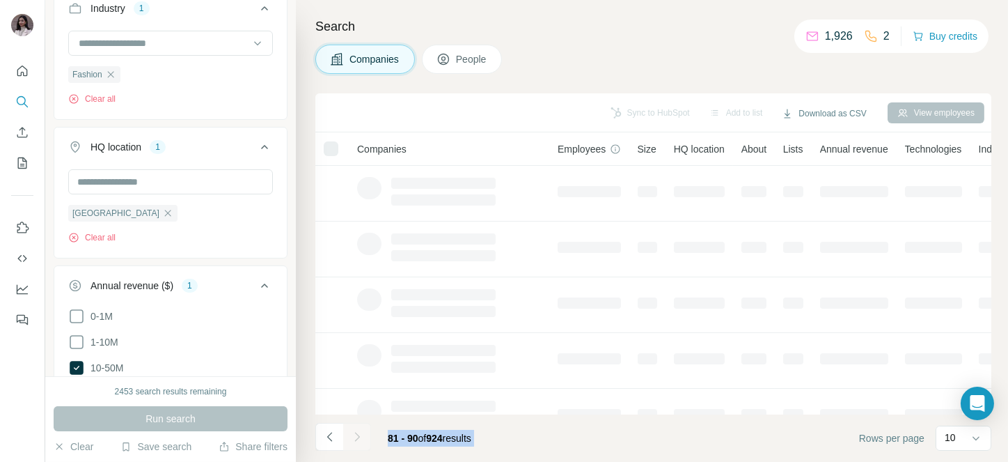
click at [359, 432] on div at bounding box center [357, 437] width 28 height 28
click at [359, 432] on icon "Navigate to next page" at bounding box center [357, 437] width 14 height 14
click at [359, 432] on div at bounding box center [357, 437] width 28 height 28
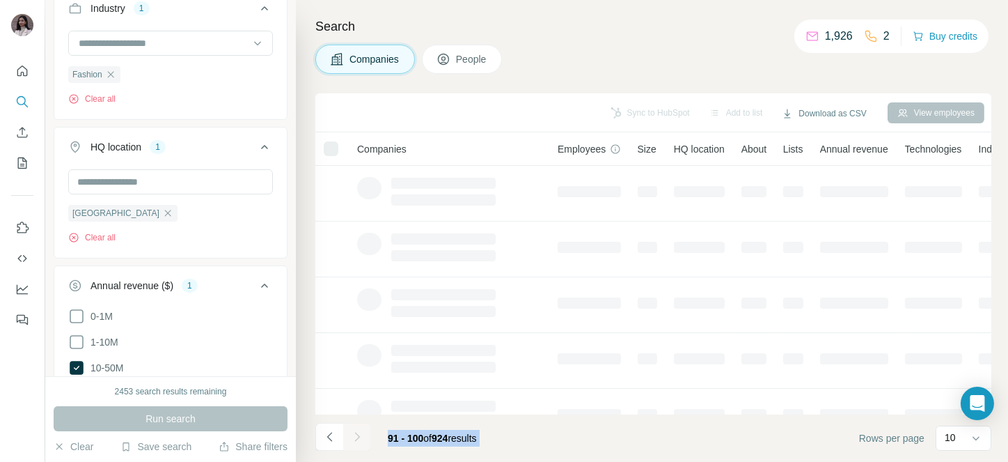
click at [359, 432] on div at bounding box center [357, 437] width 28 height 28
click at [359, 432] on icon "Navigate to next page" at bounding box center [357, 437] width 14 height 14
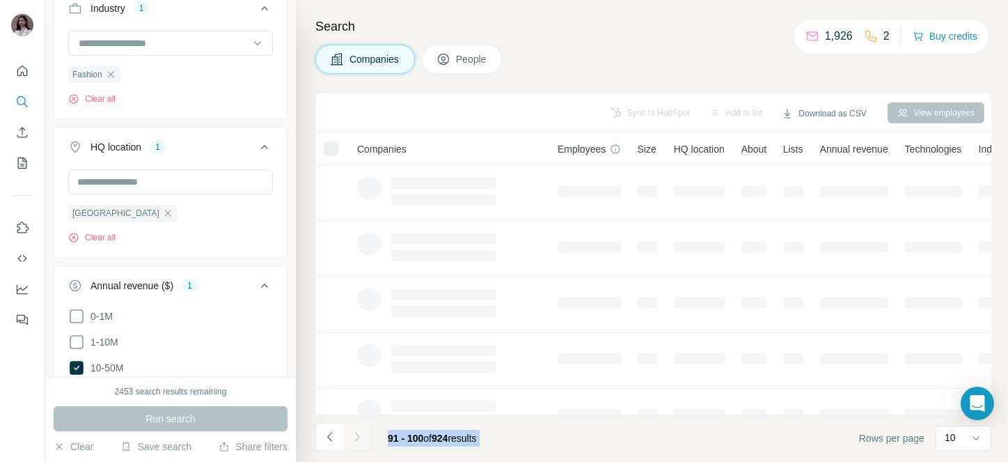
click at [359, 432] on div at bounding box center [357, 437] width 28 height 28
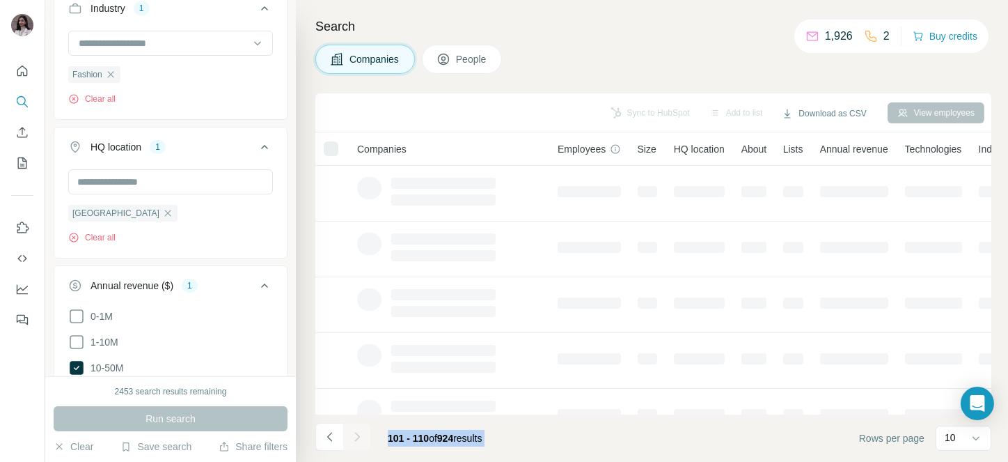
click at [359, 432] on icon "Navigate to next page" at bounding box center [357, 437] width 14 height 14
click at [359, 432] on div at bounding box center [357, 437] width 28 height 28
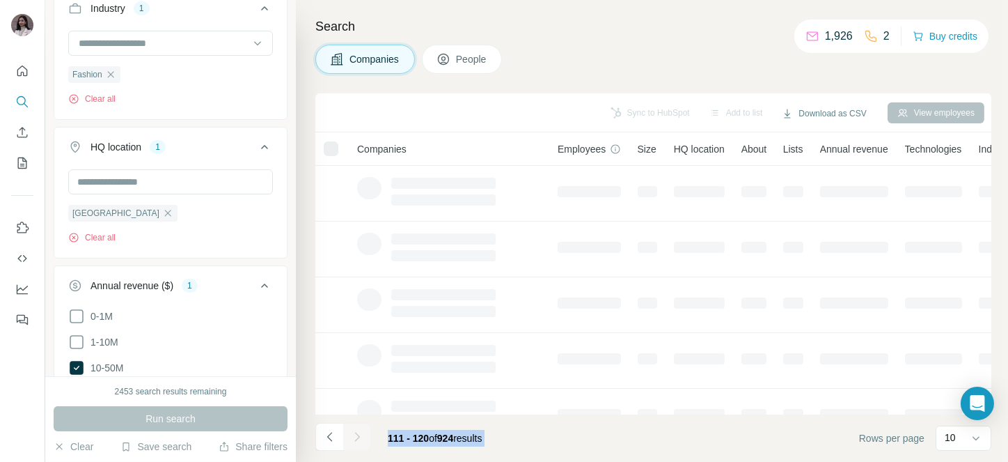
click at [359, 432] on icon "Navigate to next page" at bounding box center [357, 437] width 14 height 14
click at [359, 432] on div at bounding box center [357, 437] width 28 height 28
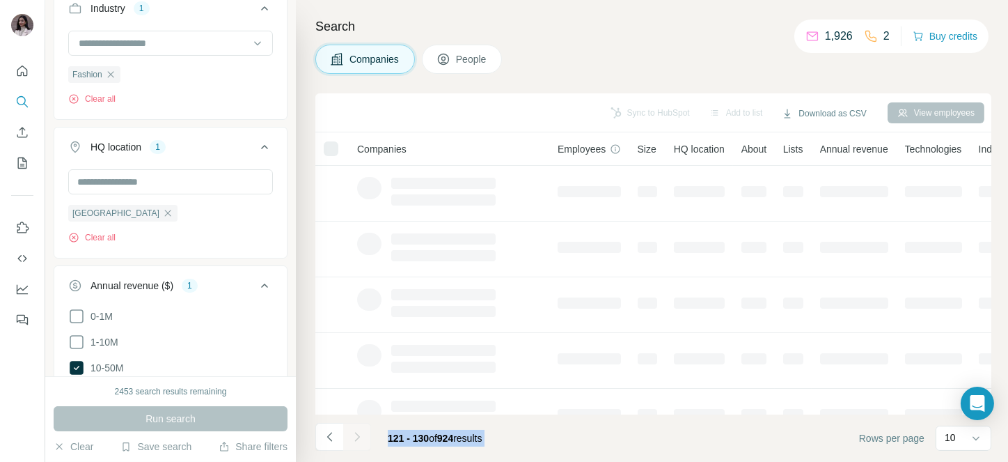
click at [359, 432] on icon "Navigate to next page" at bounding box center [357, 437] width 14 height 14
click at [359, 432] on div at bounding box center [357, 437] width 28 height 28
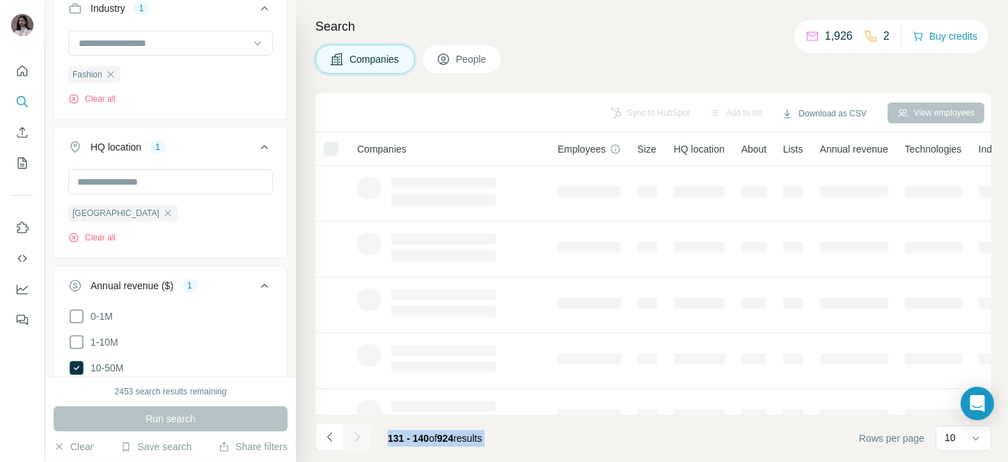
click at [359, 432] on icon "Navigate to next page" at bounding box center [357, 437] width 14 height 14
click at [359, 432] on div at bounding box center [357, 437] width 28 height 28
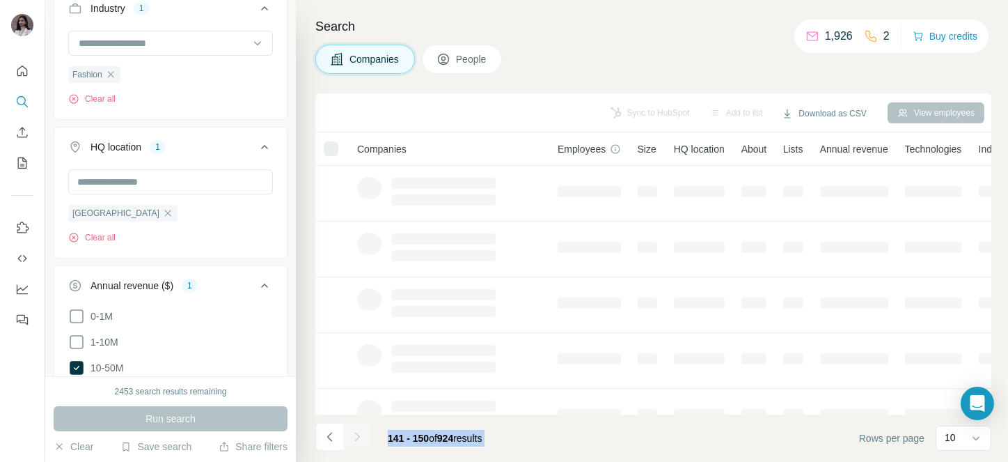
click at [359, 432] on icon "Navigate to next page" at bounding box center [357, 437] width 14 height 14
click at [359, 432] on div at bounding box center [357, 437] width 28 height 28
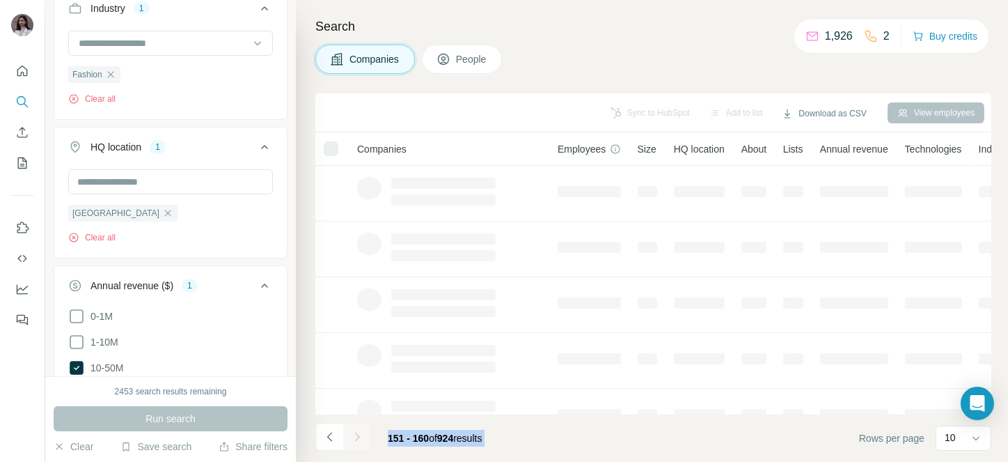
click at [359, 432] on div at bounding box center [357, 437] width 28 height 28
click at [359, 432] on icon "Navigate to next page" at bounding box center [357, 437] width 14 height 14
click at [359, 432] on div at bounding box center [357, 437] width 28 height 28
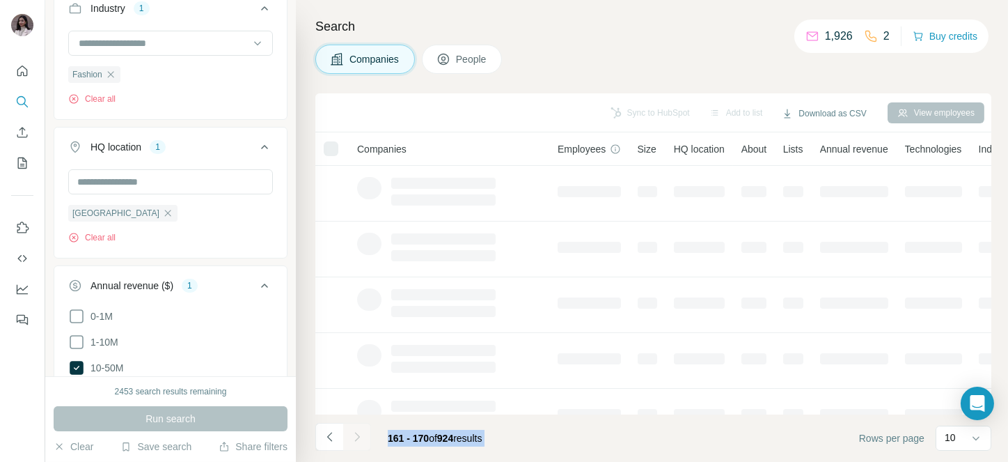
click at [359, 432] on div at bounding box center [357, 437] width 28 height 28
click at [359, 432] on icon "Navigate to next page" at bounding box center [357, 437] width 14 height 14
click at [359, 432] on div at bounding box center [357, 437] width 28 height 28
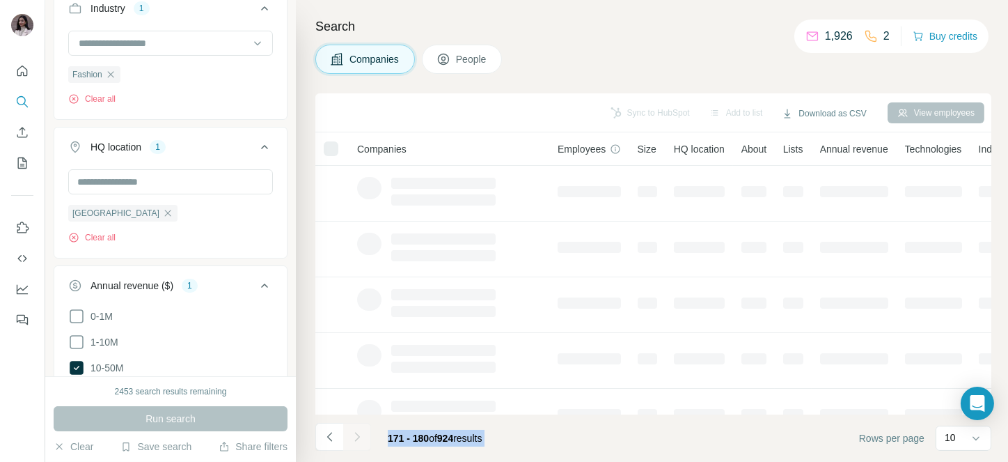
click at [359, 432] on div at bounding box center [357, 437] width 28 height 28
click at [359, 432] on icon "Navigate to next page" at bounding box center [357, 437] width 14 height 14
click at [359, 432] on div at bounding box center [357, 437] width 28 height 28
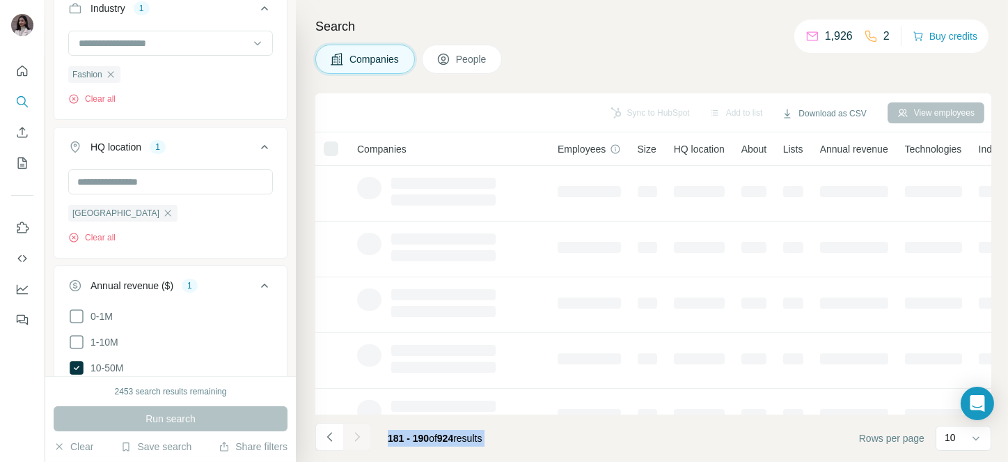
click at [359, 432] on div at bounding box center [357, 437] width 28 height 28
click at [359, 432] on icon "Navigate to next page" at bounding box center [357, 437] width 14 height 14
click at [359, 432] on div at bounding box center [357, 437] width 28 height 28
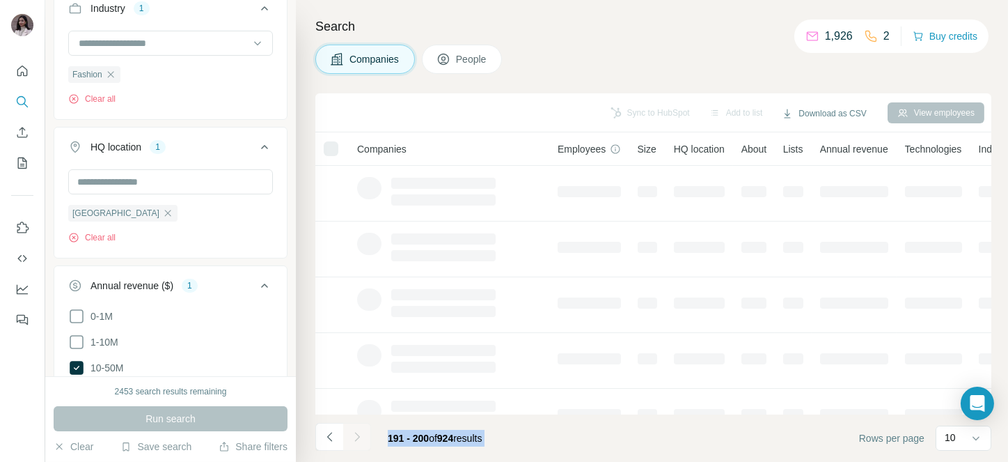
click at [359, 432] on div at bounding box center [357, 437] width 28 height 28
click at [359, 432] on icon "Navigate to next page" at bounding box center [357, 437] width 14 height 14
click at [359, 432] on div at bounding box center [357, 437] width 28 height 28
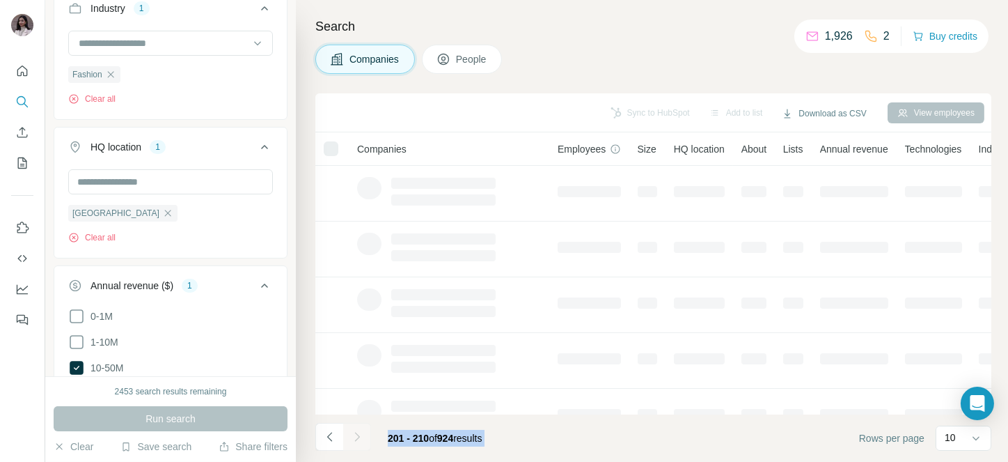
click at [359, 432] on div at bounding box center [357, 437] width 28 height 28
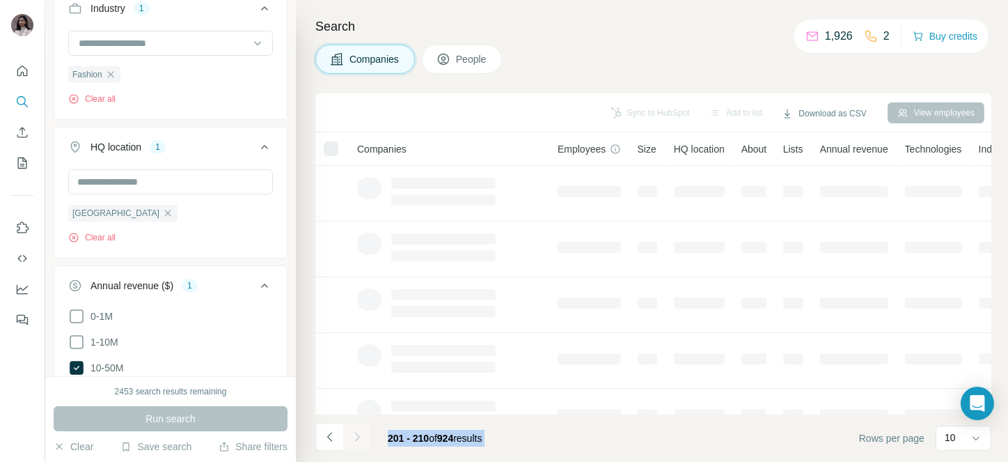
click at [359, 432] on div at bounding box center [357, 437] width 28 height 28
click at [359, 432] on icon "Navigate to next page" at bounding box center [357, 437] width 14 height 14
click at [359, 432] on div at bounding box center [357, 437] width 28 height 28
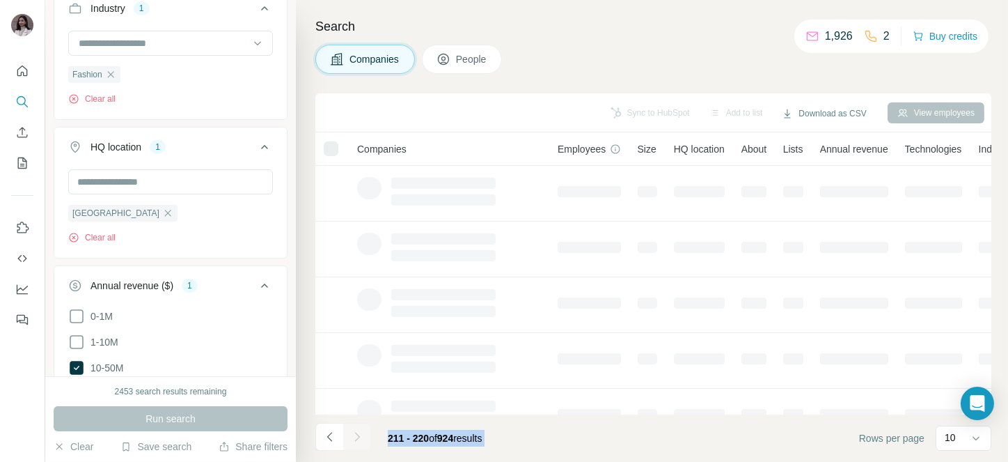
click at [359, 432] on div at bounding box center [357, 437] width 28 height 28
click at [359, 432] on icon "Navigate to next page" at bounding box center [357, 437] width 14 height 14
click at [359, 432] on div at bounding box center [357, 437] width 28 height 28
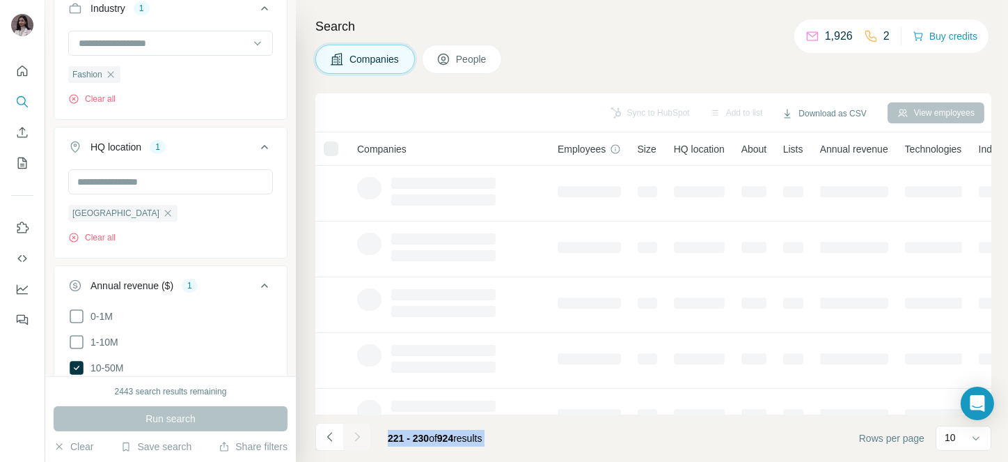
click at [359, 432] on div at bounding box center [357, 437] width 28 height 28
click at [359, 432] on icon "Navigate to next page" at bounding box center [357, 437] width 14 height 14
click at [359, 432] on div at bounding box center [357, 437] width 28 height 28
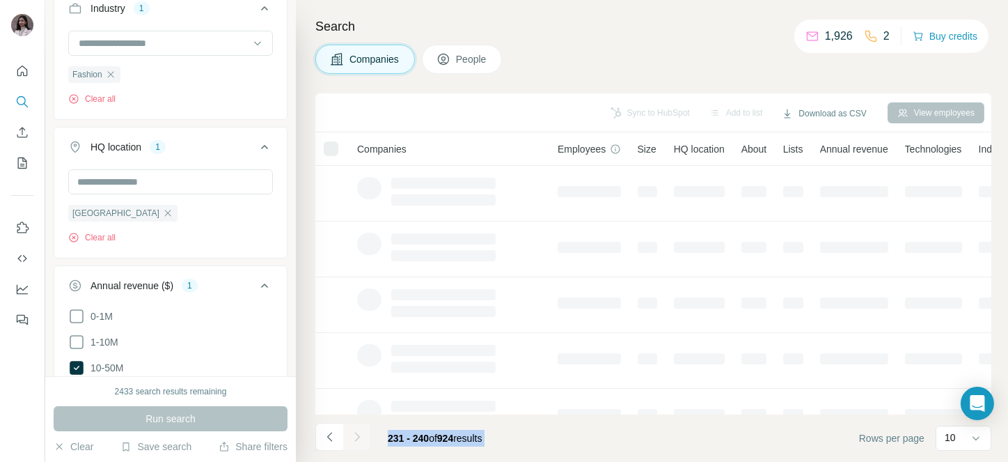
click at [359, 432] on div at bounding box center [357, 437] width 28 height 28
click at [359, 432] on icon "Navigate to next page" at bounding box center [357, 437] width 14 height 14
click at [359, 432] on div at bounding box center [357, 437] width 28 height 28
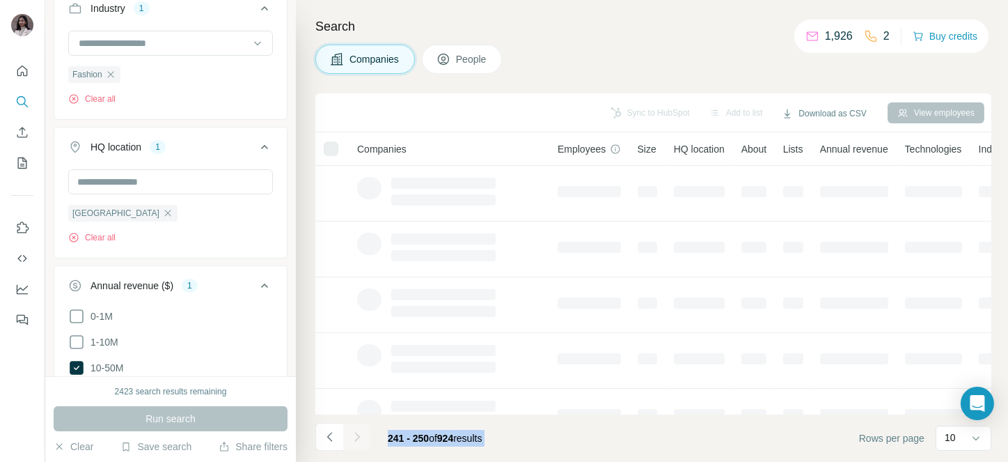
click at [359, 432] on div at bounding box center [357, 437] width 28 height 28
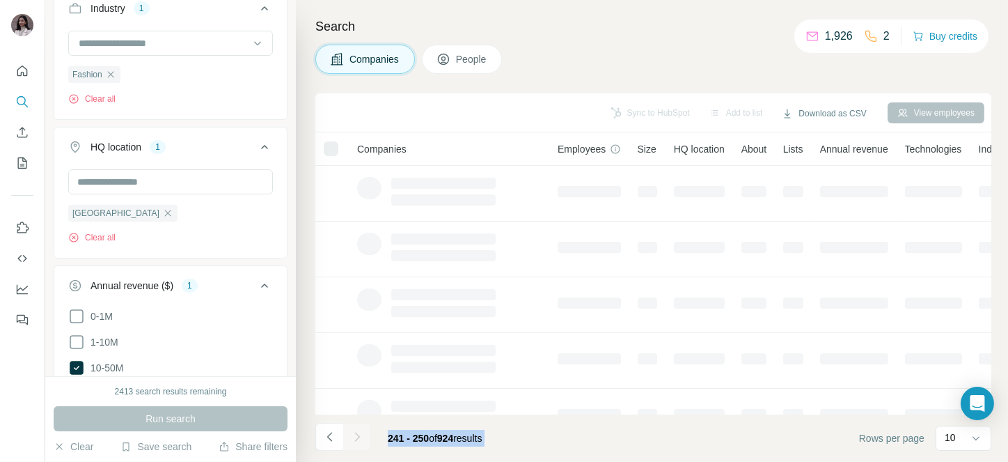
click at [359, 432] on icon "Navigate to next page" at bounding box center [357, 437] width 14 height 14
click at [359, 432] on div at bounding box center [357, 437] width 28 height 28
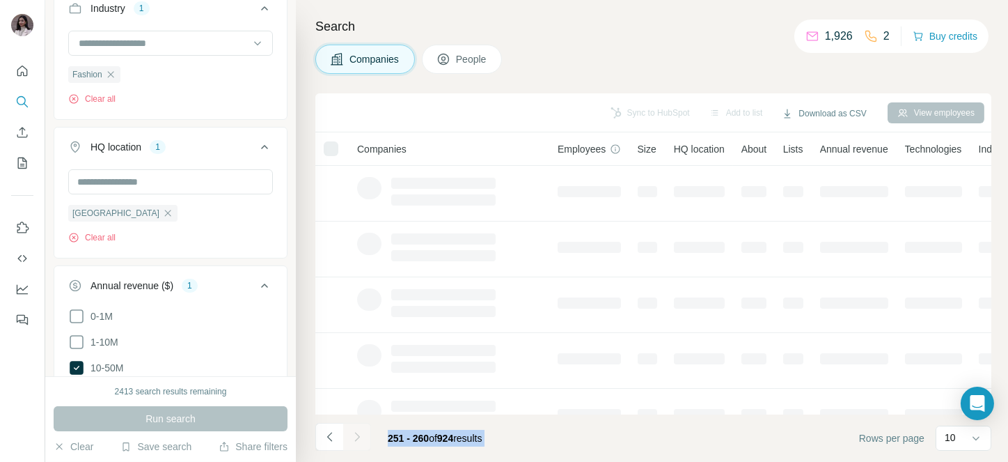
click at [359, 432] on div at bounding box center [357, 437] width 28 height 28
click at [359, 432] on icon "Navigate to next page" at bounding box center [357, 437] width 14 height 14
click at [359, 432] on div at bounding box center [357, 437] width 28 height 28
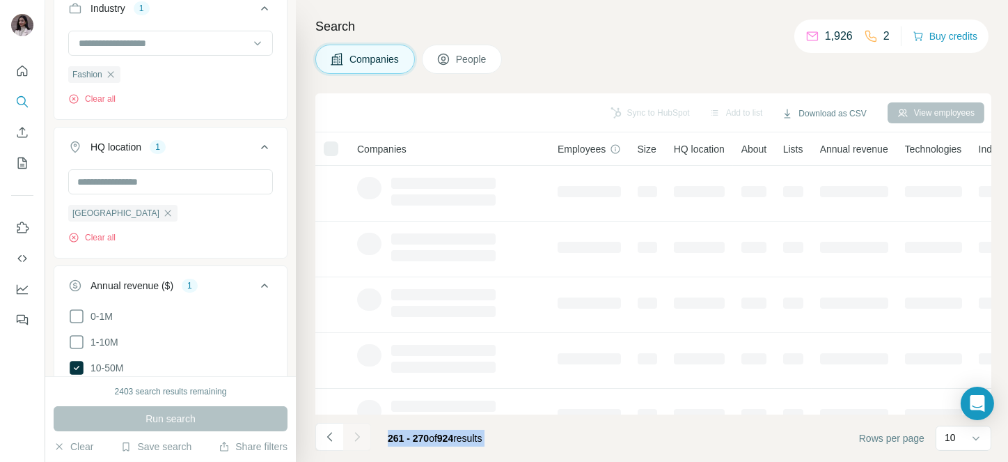
click at [359, 432] on div at bounding box center [357, 437] width 28 height 28
click at [359, 432] on icon "Navigate to next page" at bounding box center [357, 437] width 14 height 14
click at [359, 432] on div at bounding box center [357, 437] width 28 height 28
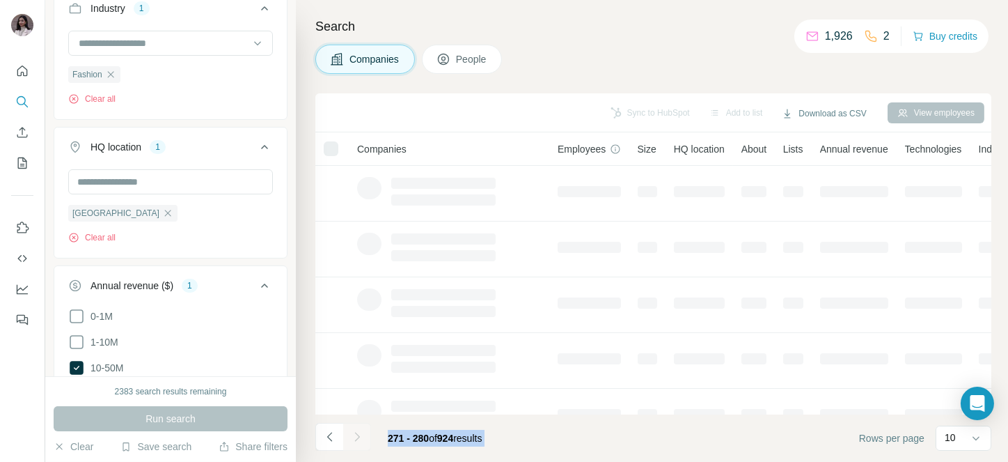
click at [359, 432] on div at bounding box center [357, 437] width 28 height 28
click at [359, 432] on icon "Navigate to next page" at bounding box center [357, 437] width 14 height 14
click at [359, 432] on div at bounding box center [357, 437] width 28 height 28
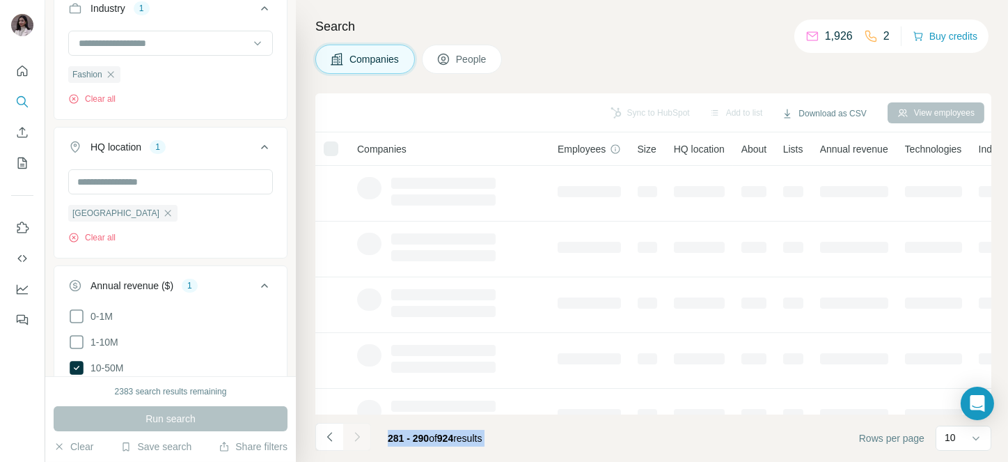
click at [359, 432] on div at bounding box center [357, 437] width 28 height 28
click at [359, 432] on icon "Navigate to next page" at bounding box center [357, 437] width 14 height 14
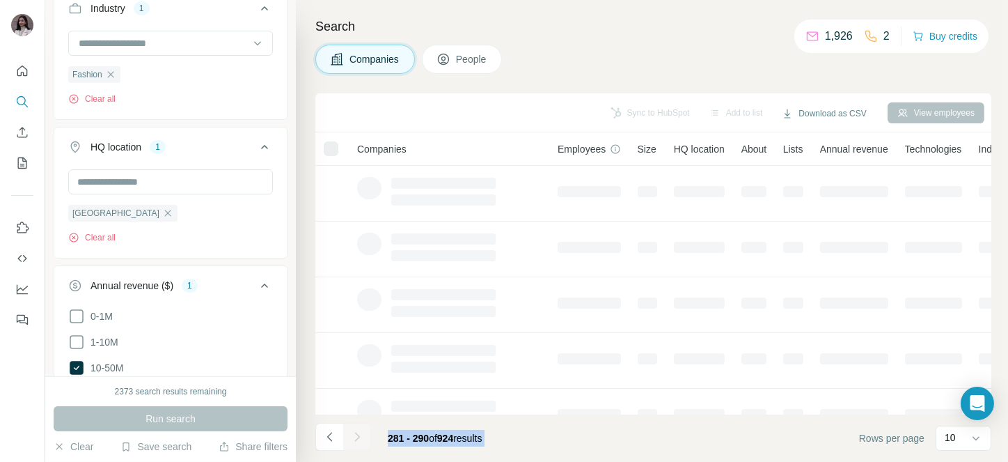
click at [359, 432] on div at bounding box center [357, 437] width 28 height 28
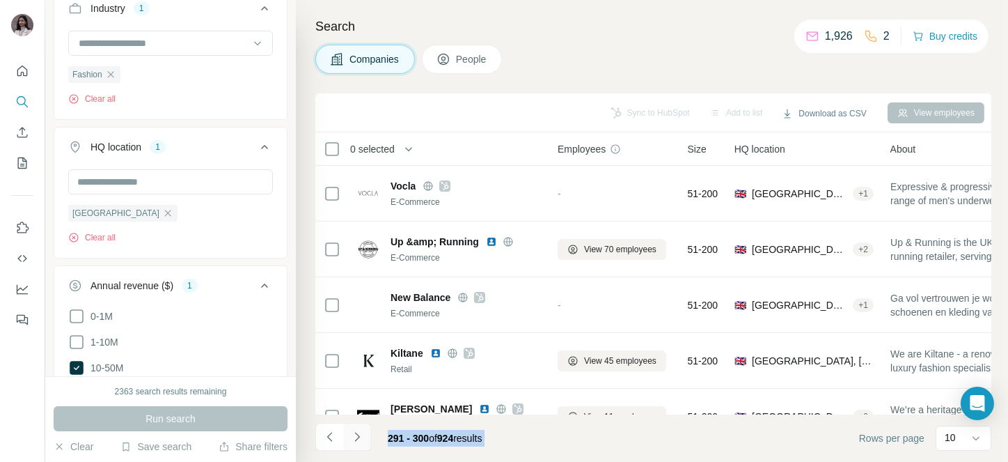
click at [359, 432] on icon "Navigate to next page" at bounding box center [357, 437] width 14 height 14
click at [359, 432] on div at bounding box center [357, 437] width 28 height 28
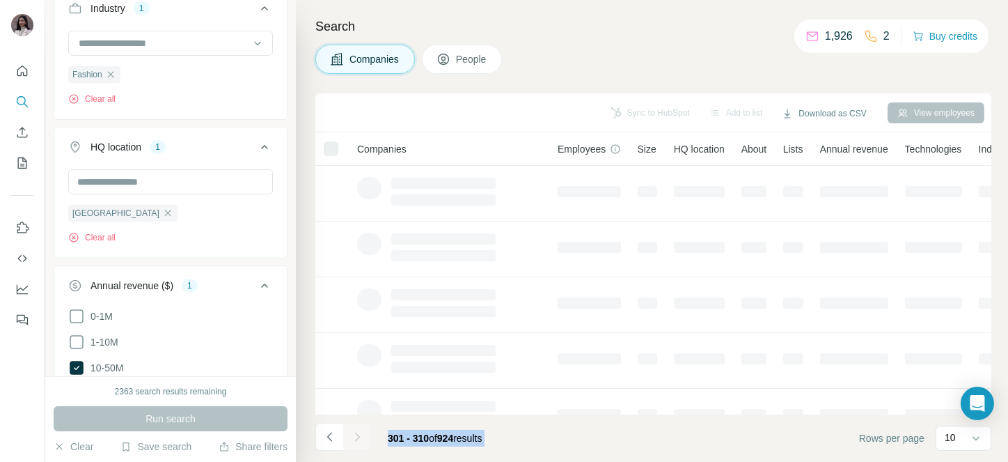
click at [359, 432] on div at bounding box center [357, 437] width 28 height 28
click at [359, 432] on icon "Navigate to next page" at bounding box center [357, 437] width 14 height 14
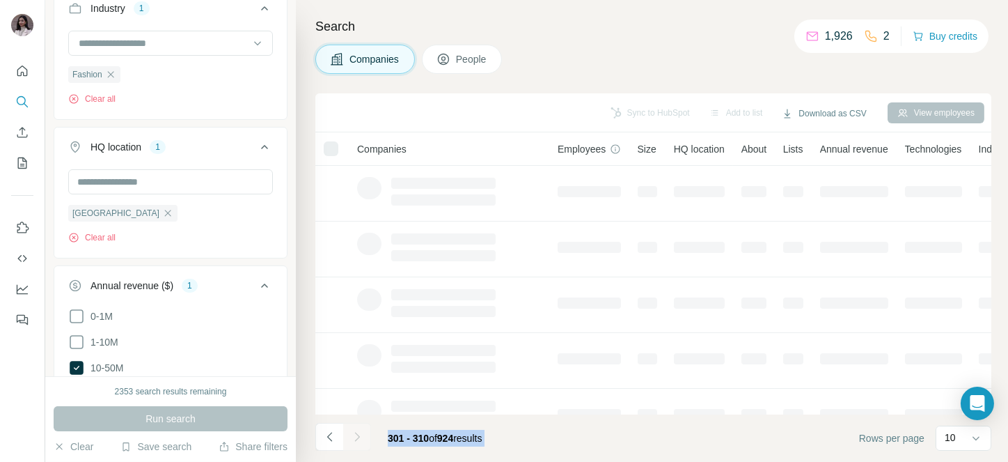
click at [359, 432] on div at bounding box center [357, 437] width 28 height 28
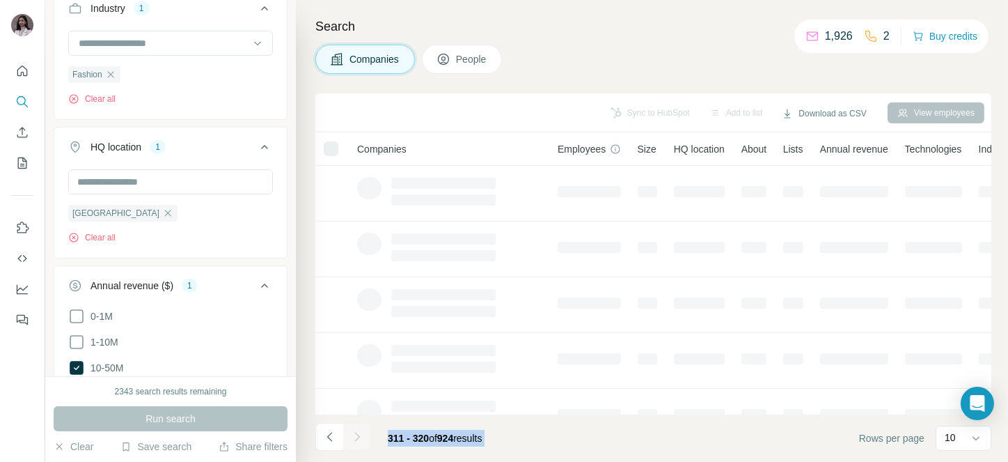
click at [359, 432] on icon "Navigate to next page" at bounding box center [357, 437] width 14 height 14
click at [359, 432] on div at bounding box center [357, 437] width 28 height 28
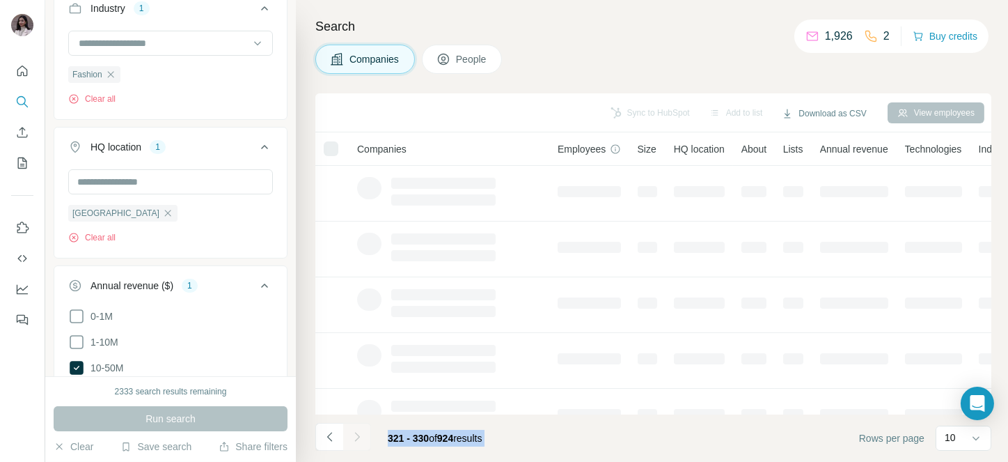
click at [359, 432] on div at bounding box center [357, 437] width 28 height 28
click at [359, 432] on icon "Navigate to next page" at bounding box center [357, 437] width 14 height 14
click at [359, 432] on div at bounding box center [357, 437] width 28 height 28
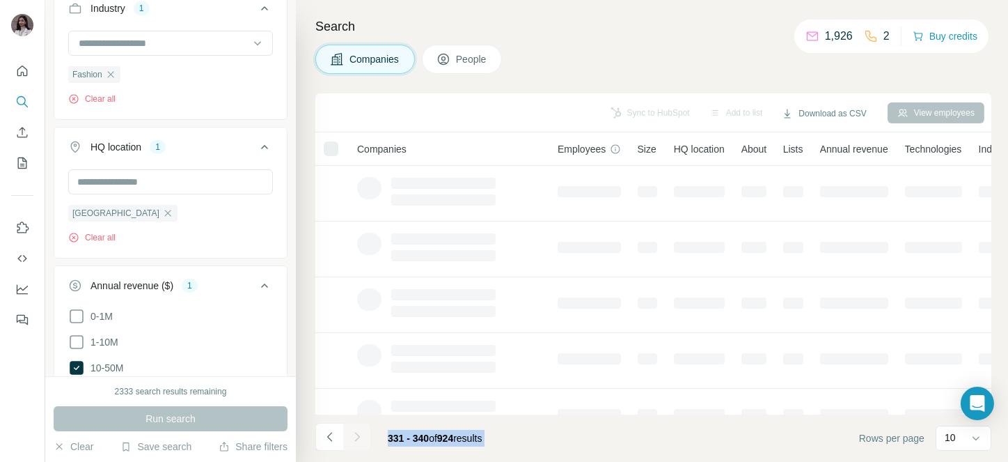
click at [359, 432] on div at bounding box center [357, 437] width 28 height 28
click at [599, 77] on div "Search Companies People Sync to HubSpot Add to list Download as CSV View employ…" at bounding box center [652, 231] width 712 height 462
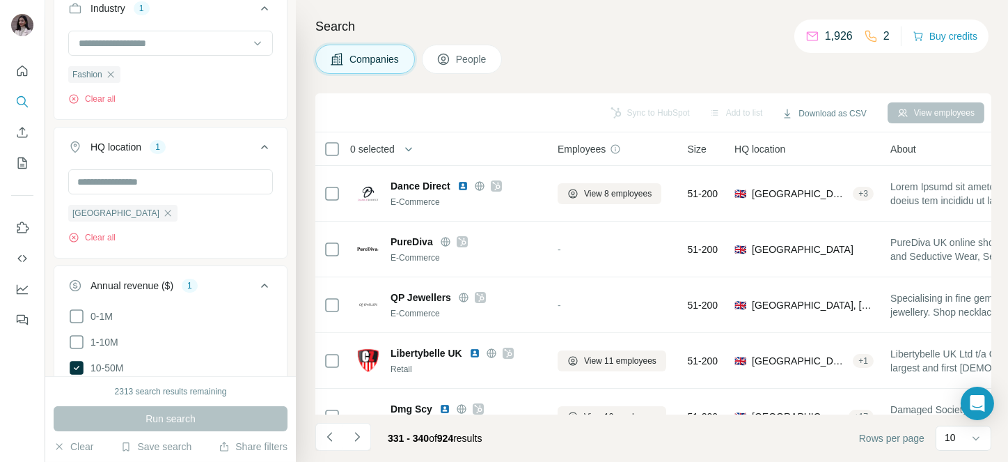
click at [379, 148] on span "0 selected" at bounding box center [372, 149] width 45 height 14
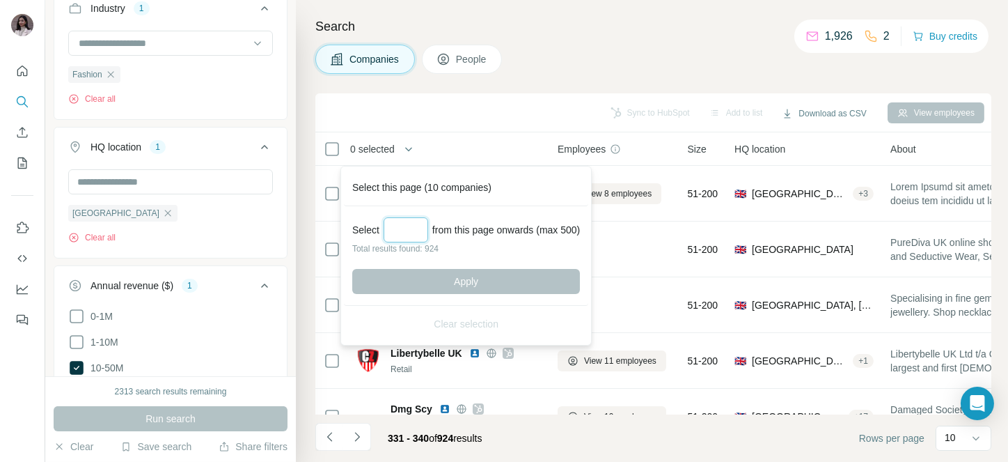
click at [418, 230] on input "Select a number (up to 500)" at bounding box center [406, 229] width 45 height 25
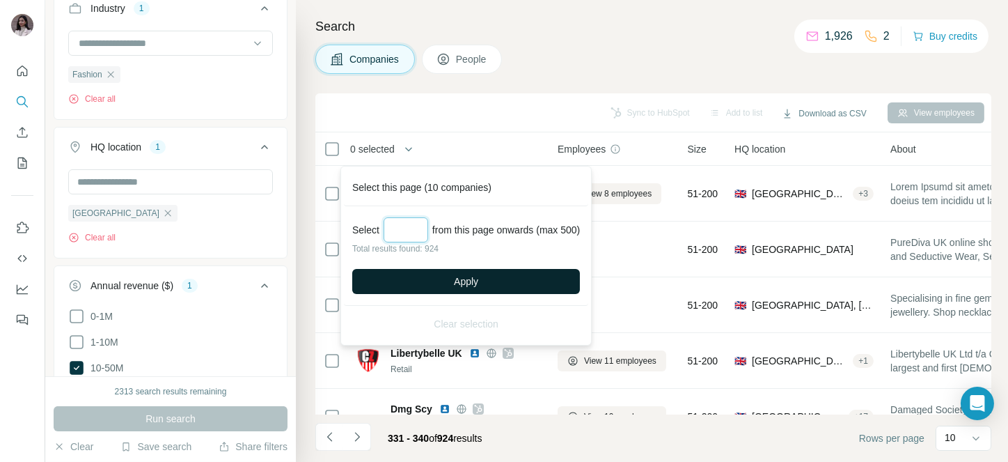
type input "***"
click at [462, 276] on span "Apply" at bounding box center [466, 281] width 24 height 14
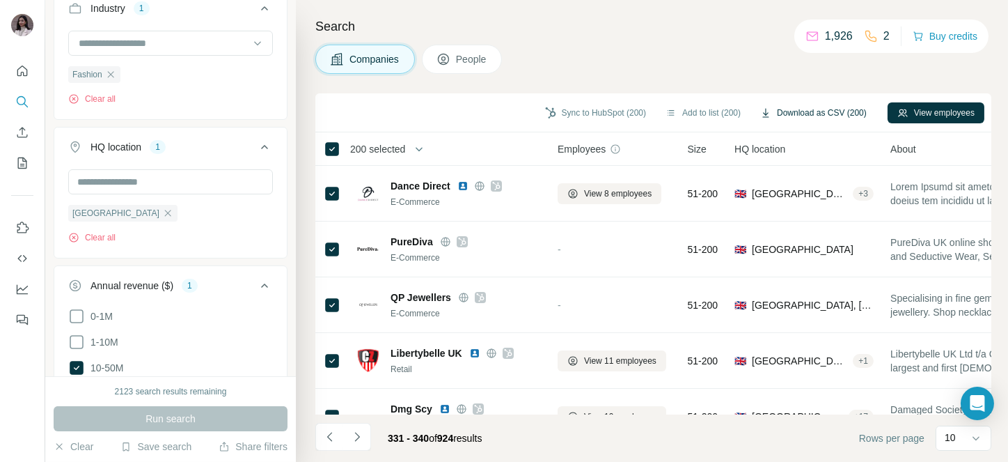
click at [814, 109] on button "Download as CSV (200)" at bounding box center [813, 112] width 126 height 21
click at [367, 153] on span "200 selected" at bounding box center [377, 149] width 55 height 14
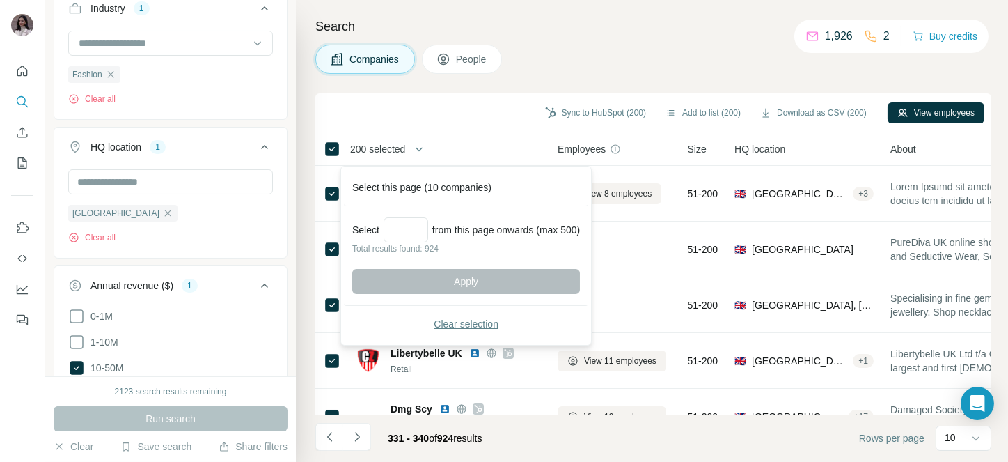
click at [466, 331] on button "Clear selection" at bounding box center [466, 323] width 228 height 25
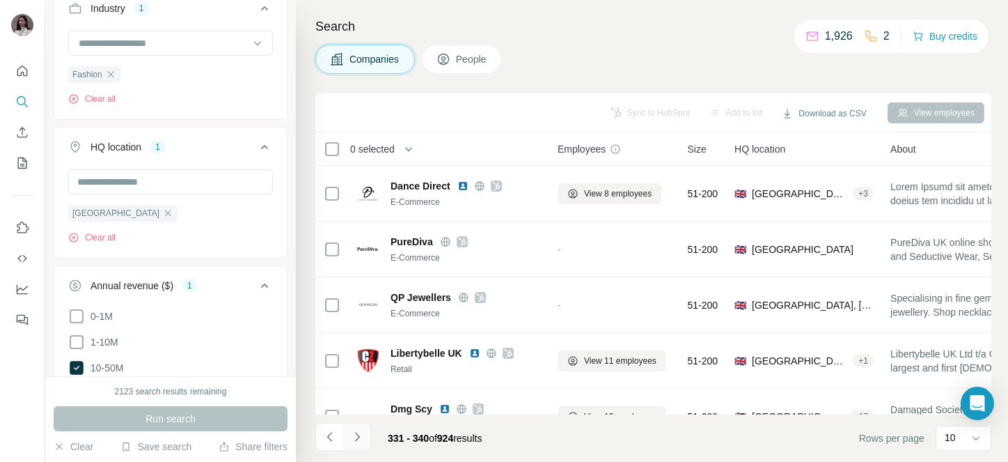
click at [363, 430] on icon "Navigate to next page" at bounding box center [357, 437] width 14 height 14
click at [363, 429] on div at bounding box center [357, 437] width 28 height 28
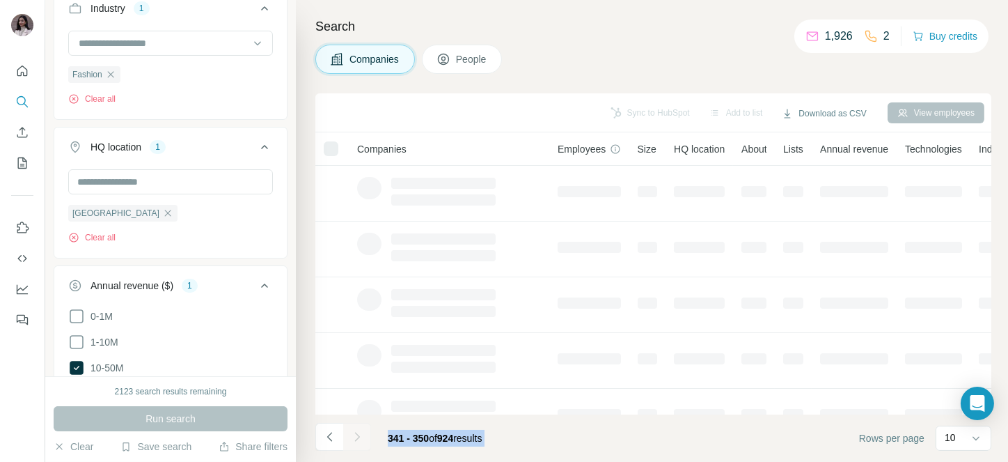
click at [363, 429] on div at bounding box center [357, 437] width 28 height 28
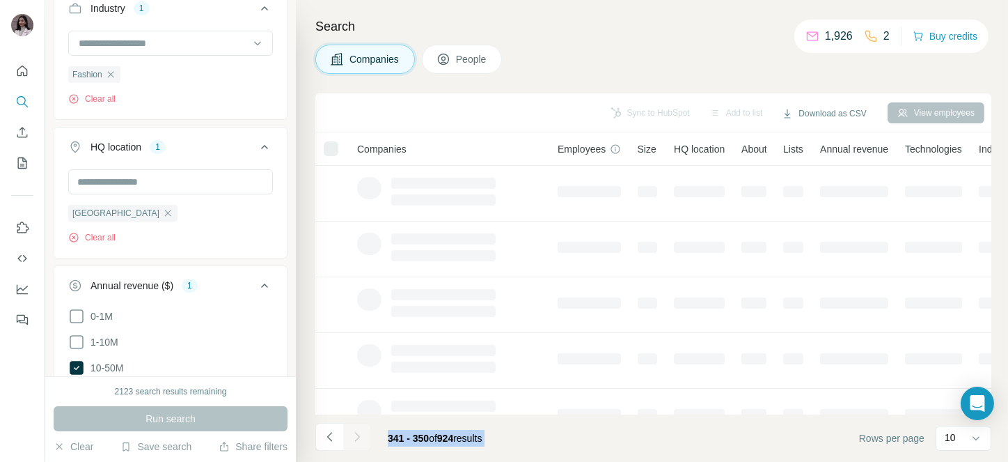
click at [363, 430] on icon "Navigate to next page" at bounding box center [357, 437] width 14 height 14
click at [363, 429] on div at bounding box center [357, 437] width 28 height 28
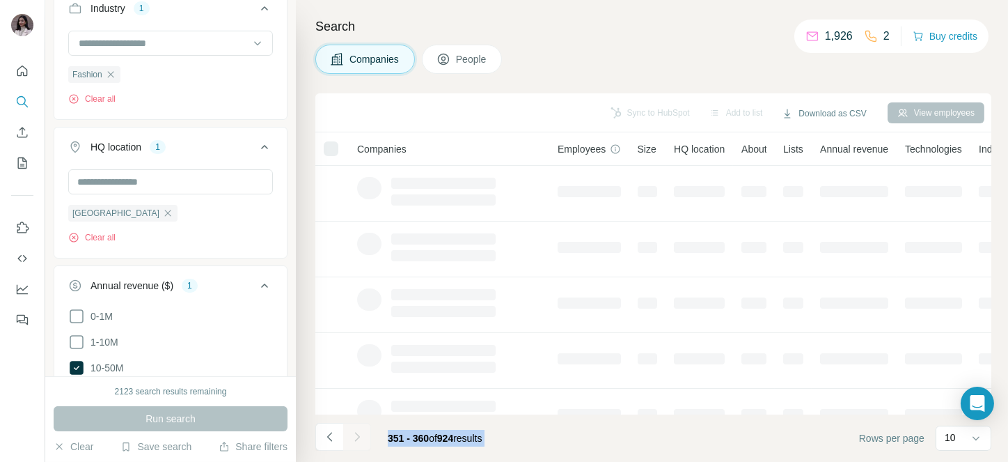
click at [363, 430] on icon "Navigate to next page" at bounding box center [357, 437] width 14 height 14
click at [363, 429] on div at bounding box center [357, 437] width 28 height 28
drag, startPoint x: 363, startPoint y: 429, endPoint x: 111, endPoint y: 265, distance: 301.4
click at [363, 429] on div at bounding box center [357, 437] width 28 height 28
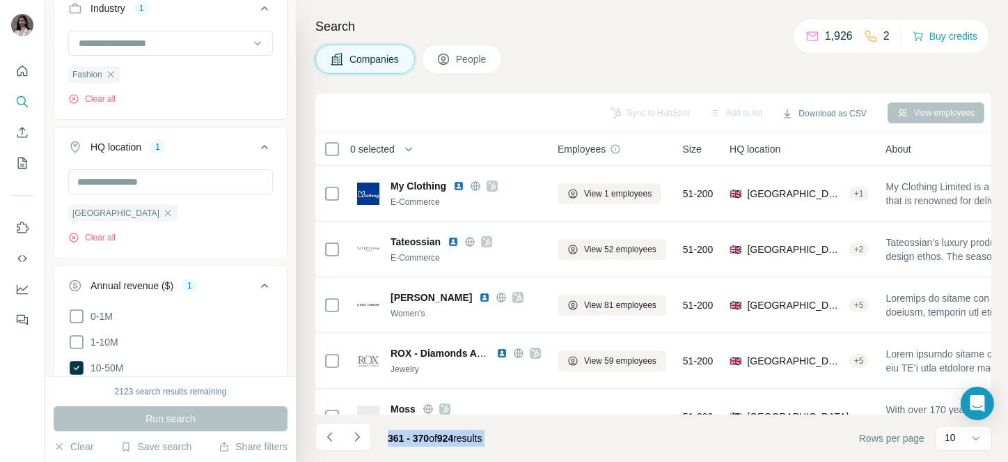
drag, startPoint x: 111, startPoint y: 265, endPoint x: 100, endPoint y: 262, distance: 10.6
click at [100, 262] on div "New search Hide Company lookalikes Company information Company Industry 1 Fashi…" at bounding box center [526, 231] width 963 height 462
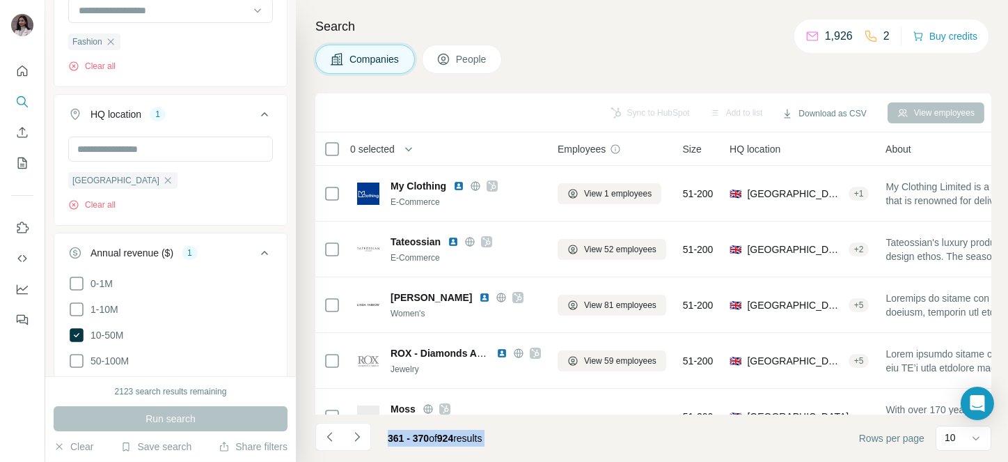
scroll to position [219, 0]
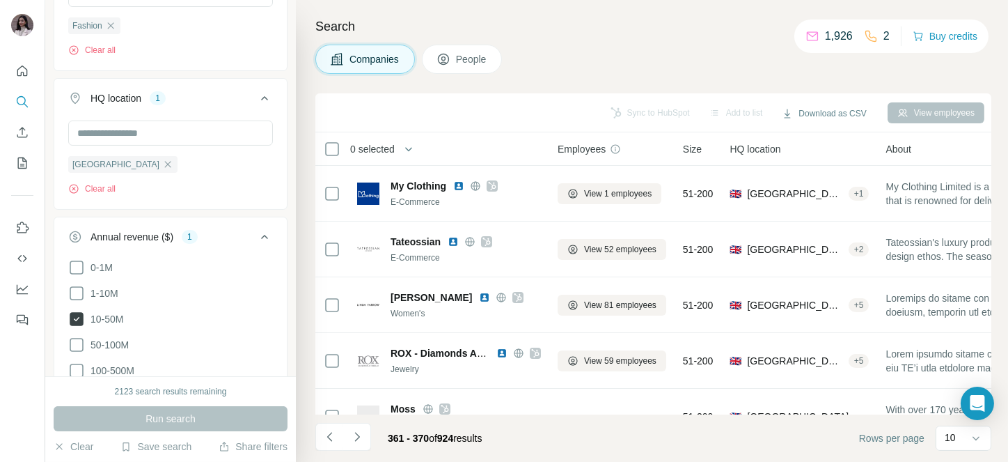
click at [100, 310] on label "10-50M" at bounding box center [95, 318] width 55 height 17
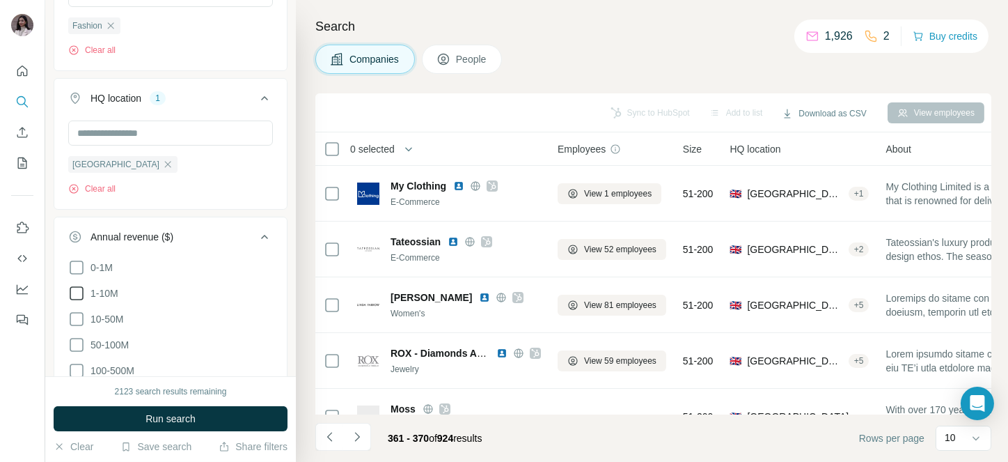
click at [104, 288] on span "1-10M" at bounding box center [101, 293] width 33 height 14
click at [157, 407] on button "Run search" at bounding box center [171, 418] width 234 height 25
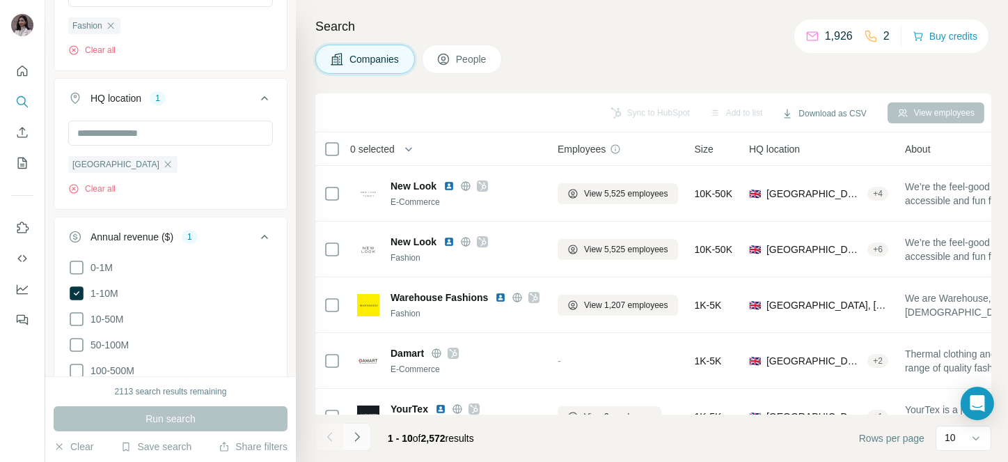
click at [363, 435] on icon "Navigate to next page" at bounding box center [357, 437] width 14 height 14
click at [363, 435] on div at bounding box center [357, 437] width 28 height 28
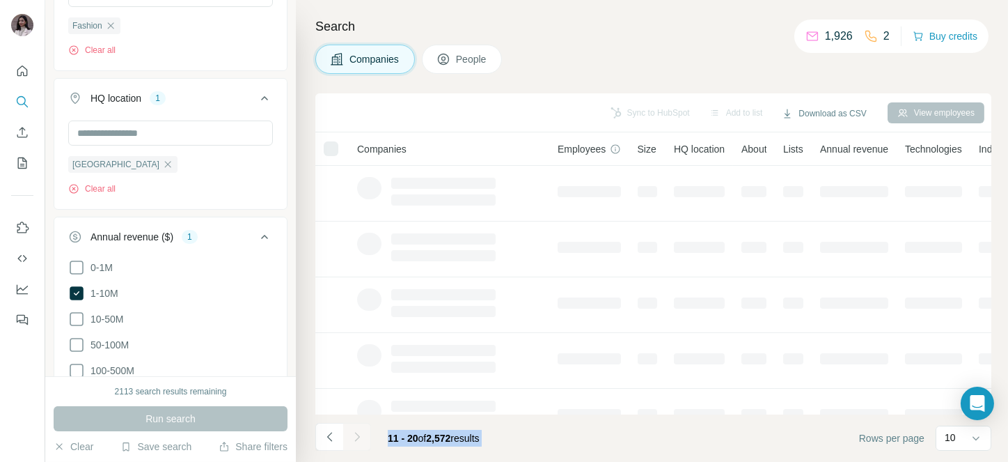
click at [363, 435] on div at bounding box center [357, 437] width 28 height 28
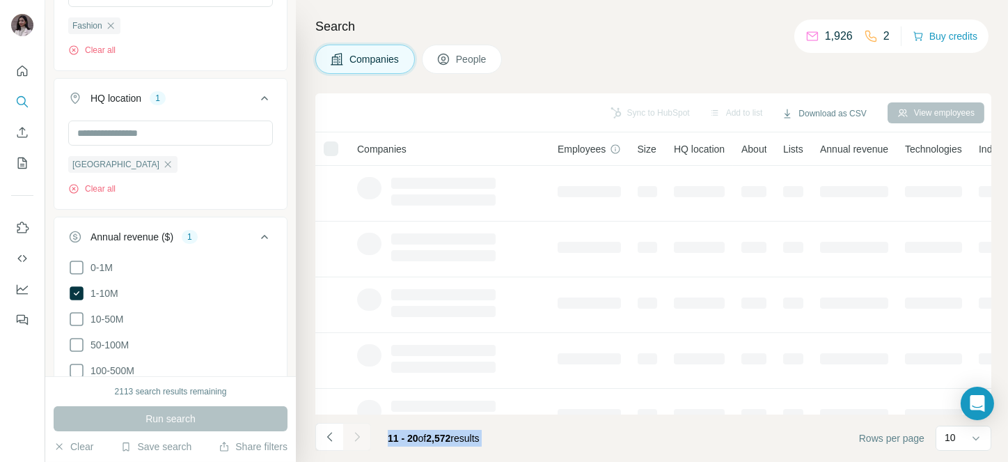
click at [363, 435] on div at bounding box center [357, 437] width 28 height 28
click at [363, 435] on icon "Navigate to next page" at bounding box center [357, 437] width 14 height 14
click at [363, 435] on div at bounding box center [357, 437] width 28 height 28
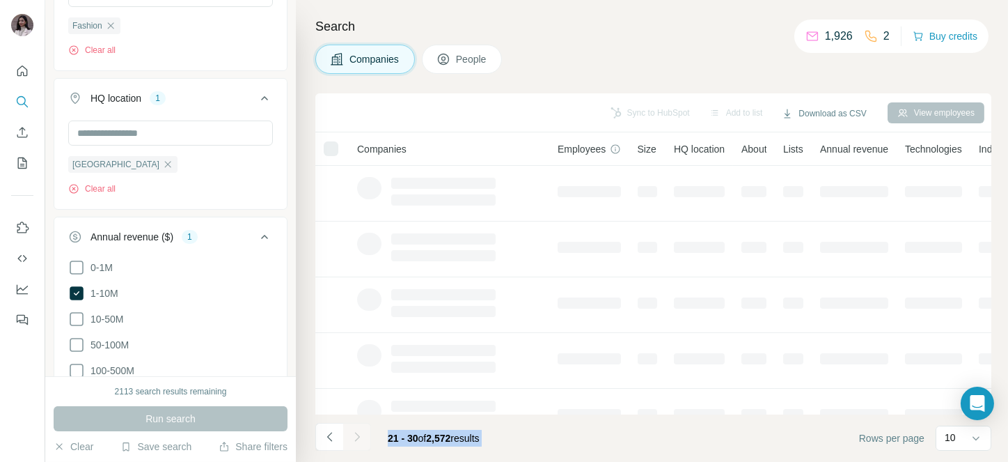
click at [363, 435] on div at bounding box center [357, 437] width 28 height 28
click at [363, 435] on icon "Navigate to next page" at bounding box center [357, 437] width 14 height 14
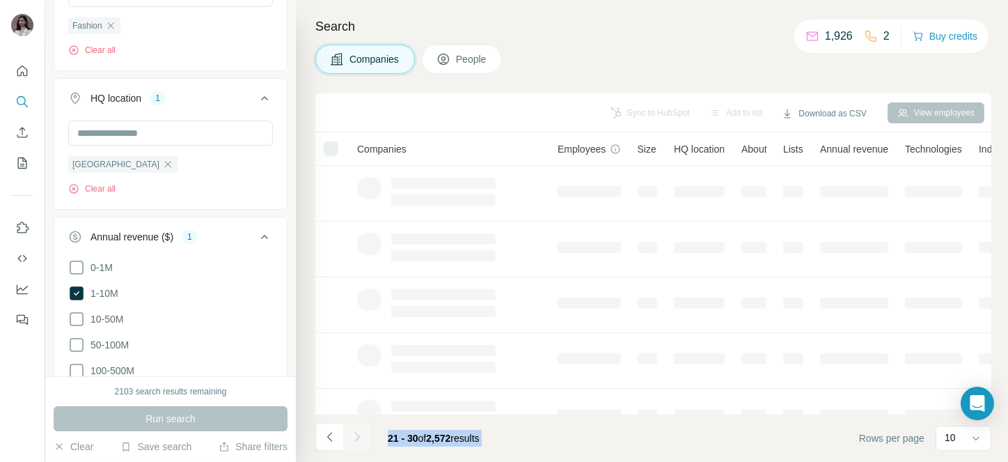
click at [363, 435] on div at bounding box center [357, 437] width 28 height 28
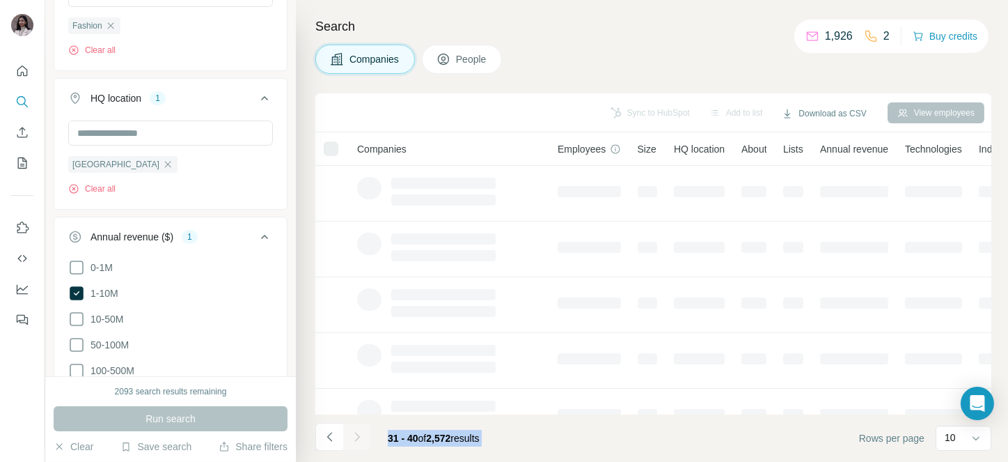
click at [363, 435] on div at bounding box center [357, 437] width 28 height 28
click at [363, 435] on icon "Navigate to next page" at bounding box center [357, 437] width 14 height 14
click at [363, 435] on div at bounding box center [357, 437] width 28 height 28
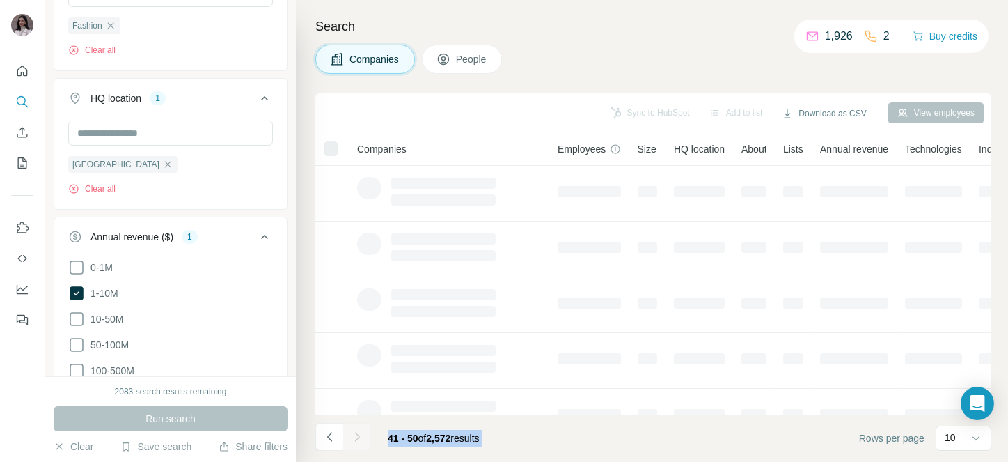
click at [363, 435] on div at bounding box center [357, 437] width 28 height 28
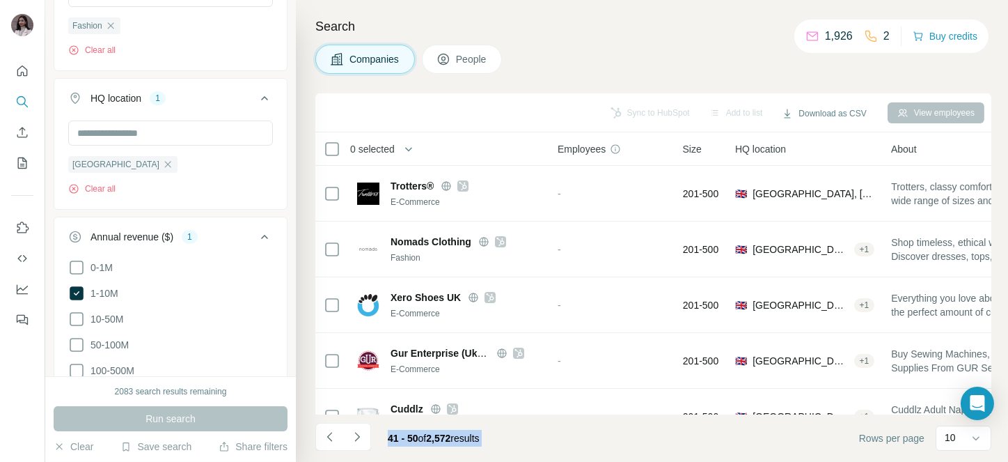
click at [363, 435] on icon "Navigate to next page" at bounding box center [357, 437] width 14 height 14
click at [363, 435] on div at bounding box center [357, 437] width 28 height 28
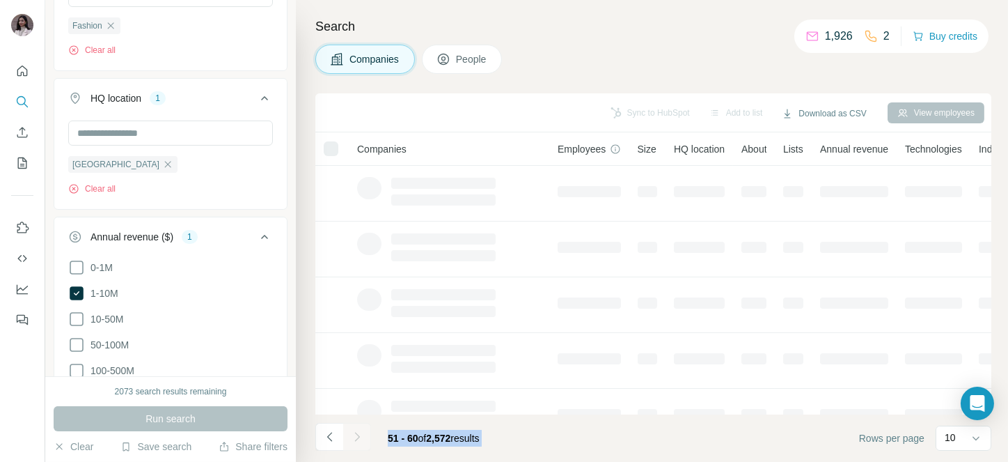
click at [363, 435] on div at bounding box center [357, 437] width 28 height 28
click at [363, 435] on icon "Navigate to next page" at bounding box center [357, 437] width 14 height 14
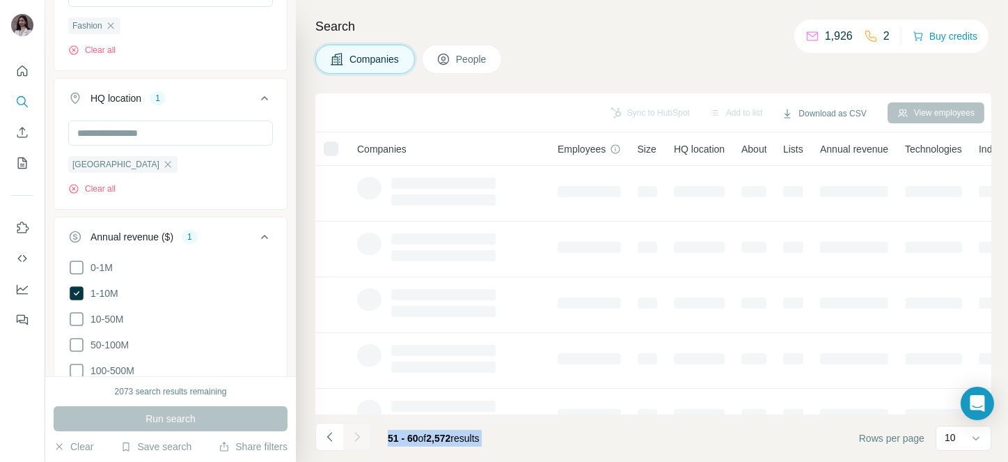
click at [363, 435] on div at bounding box center [357, 437] width 28 height 28
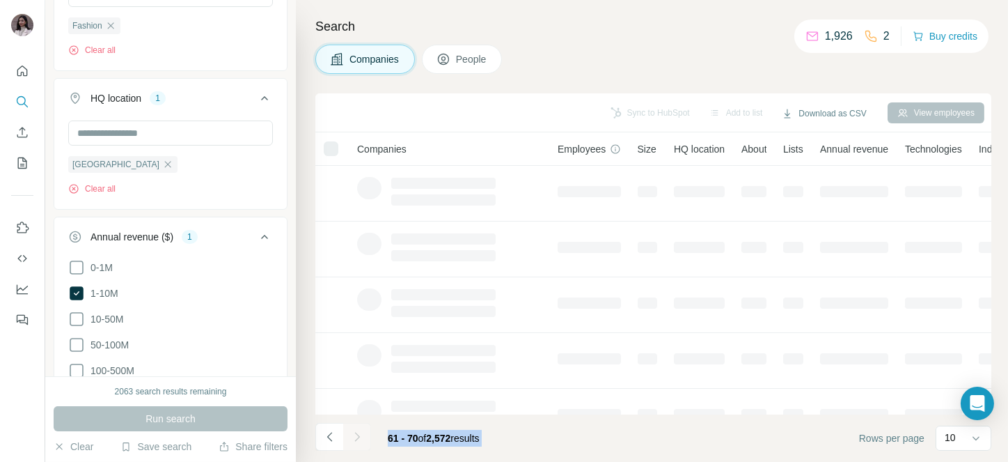
click at [363, 435] on icon "Navigate to next page" at bounding box center [357, 437] width 14 height 14
click at [363, 435] on div at bounding box center [357, 437] width 28 height 28
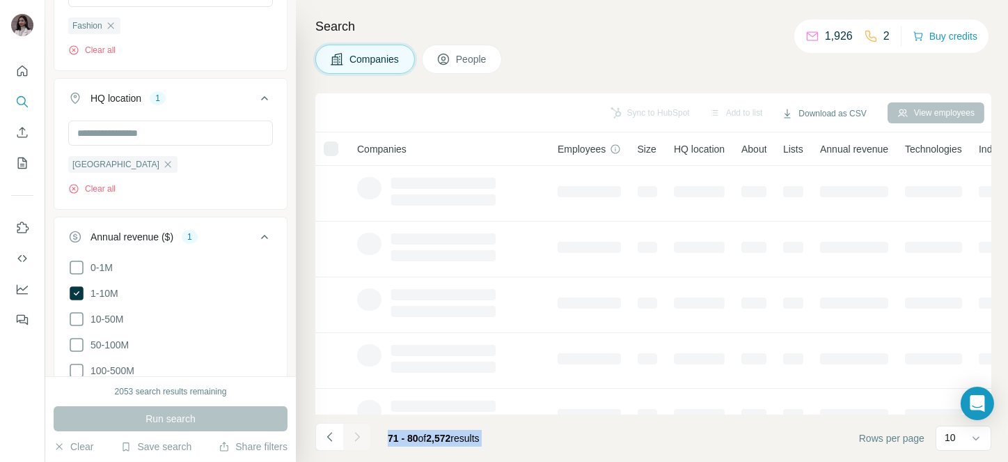
click at [363, 435] on div at bounding box center [357, 437] width 28 height 28
click at [363, 435] on icon "Navigate to next page" at bounding box center [357, 437] width 14 height 14
click at [363, 435] on div at bounding box center [357, 437] width 28 height 28
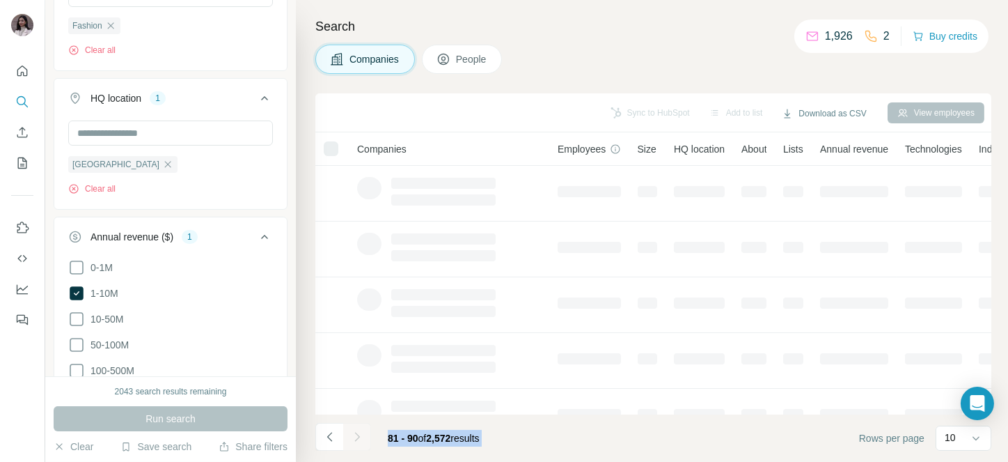
click at [363, 435] on div at bounding box center [357, 437] width 28 height 28
click at [363, 435] on icon "Navigate to next page" at bounding box center [357, 437] width 14 height 14
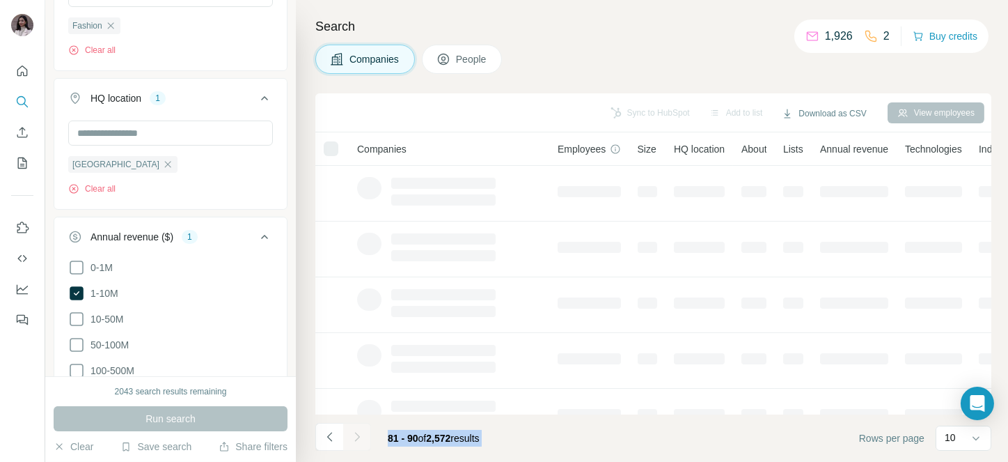
click at [363, 435] on div at bounding box center [357, 437] width 28 height 28
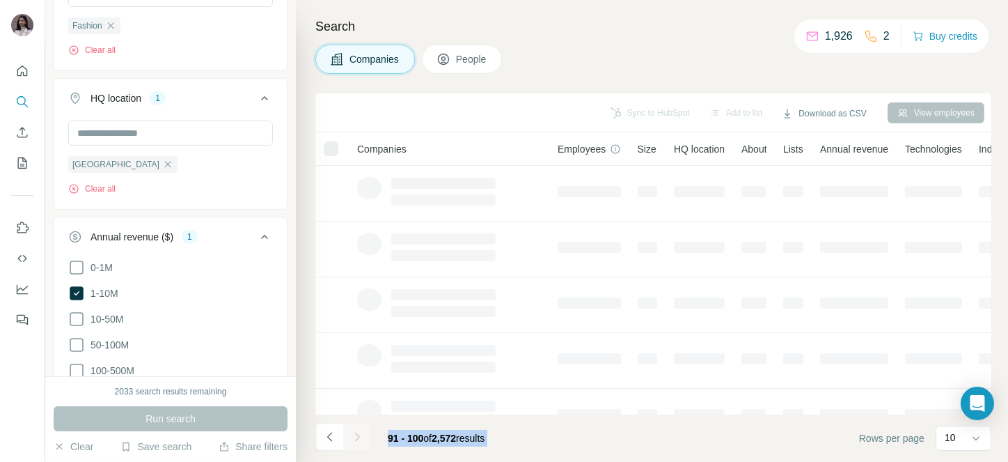
click at [363, 435] on icon "Navigate to next page" at bounding box center [357, 437] width 14 height 14
click at [363, 435] on div at bounding box center [357, 437] width 28 height 28
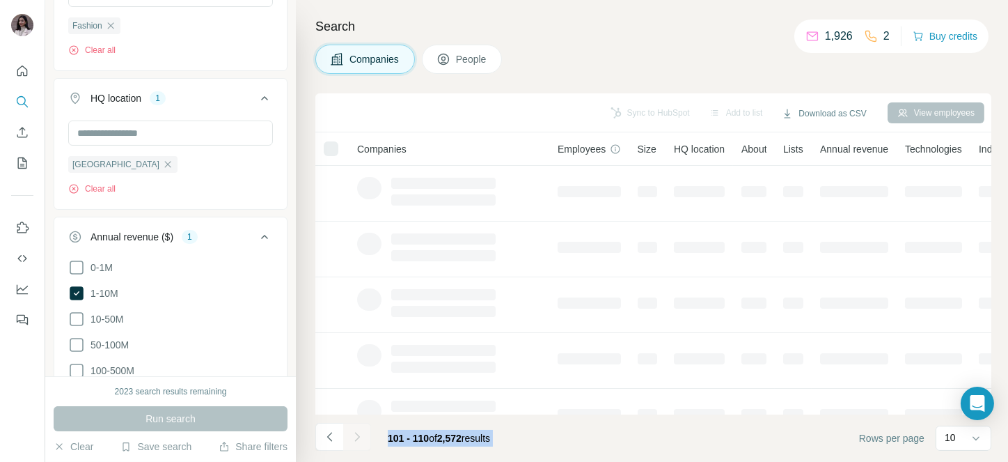
click at [363, 435] on div at bounding box center [357, 437] width 28 height 28
click at [363, 435] on icon "Navigate to next page" at bounding box center [357, 437] width 14 height 14
click at [363, 435] on div at bounding box center [357, 437] width 28 height 28
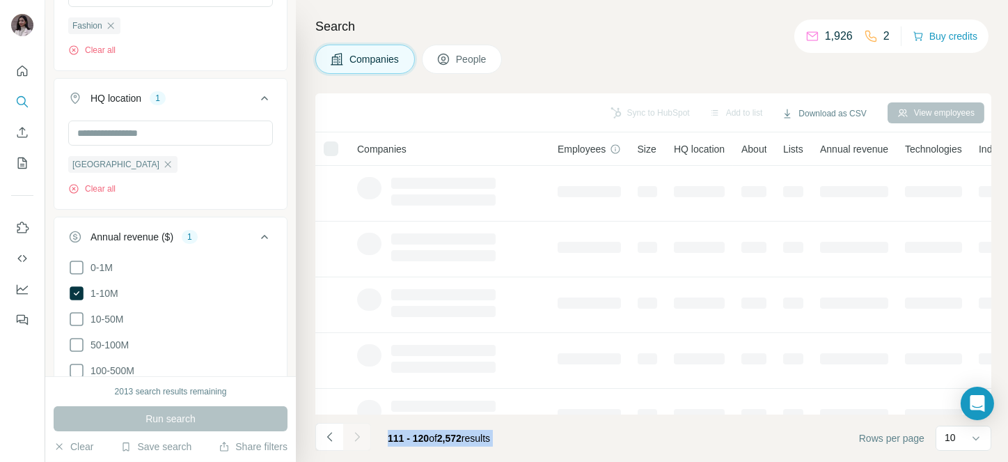
click at [363, 435] on div at bounding box center [357, 437] width 28 height 28
click at [363, 435] on icon "Navigate to next page" at bounding box center [357, 437] width 14 height 14
click at [363, 435] on div at bounding box center [357, 437] width 28 height 28
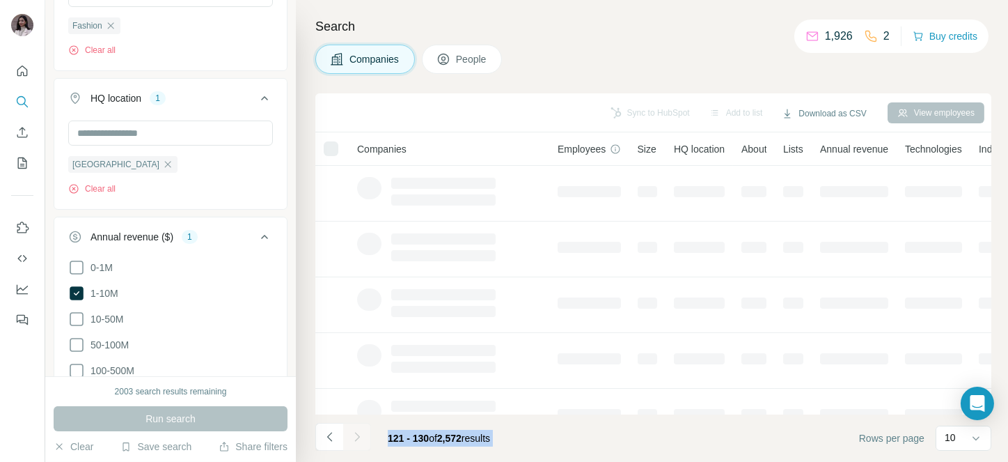
click at [363, 435] on div at bounding box center [357, 437] width 28 height 28
click at [363, 435] on icon "Navigate to next page" at bounding box center [357, 437] width 14 height 14
click at [363, 435] on div at bounding box center [357, 437] width 28 height 28
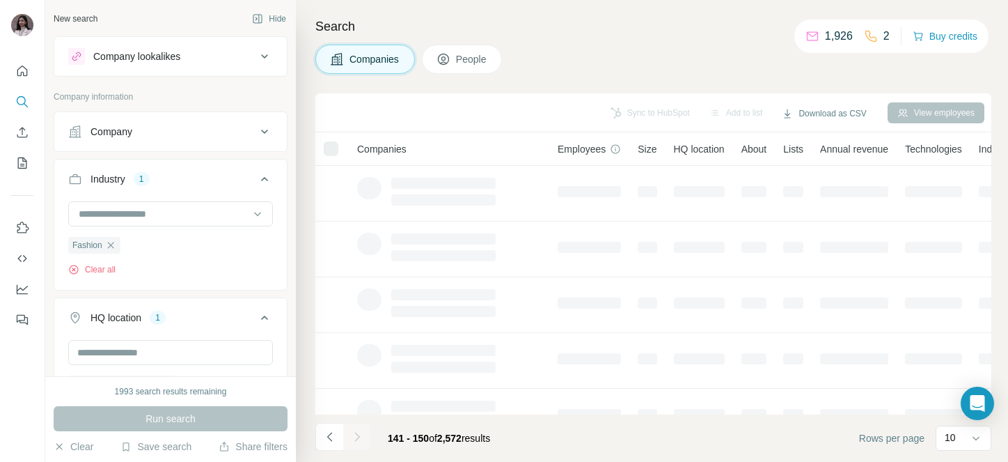
click at [363, 435] on div at bounding box center [357, 437] width 28 height 28
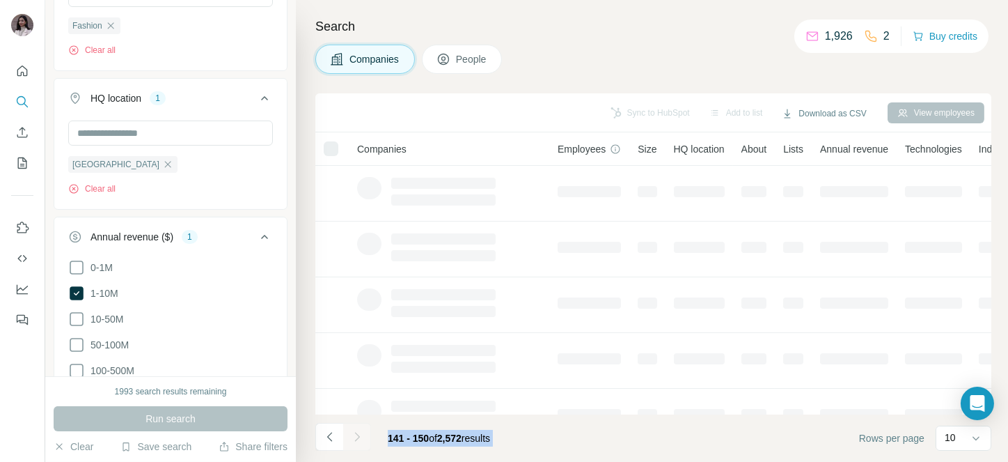
drag, startPoint x: 0, startPoint y: 0, endPoint x: 363, endPoint y: 435, distance: 566.9
click at [363, 435] on div at bounding box center [357, 437] width 28 height 28
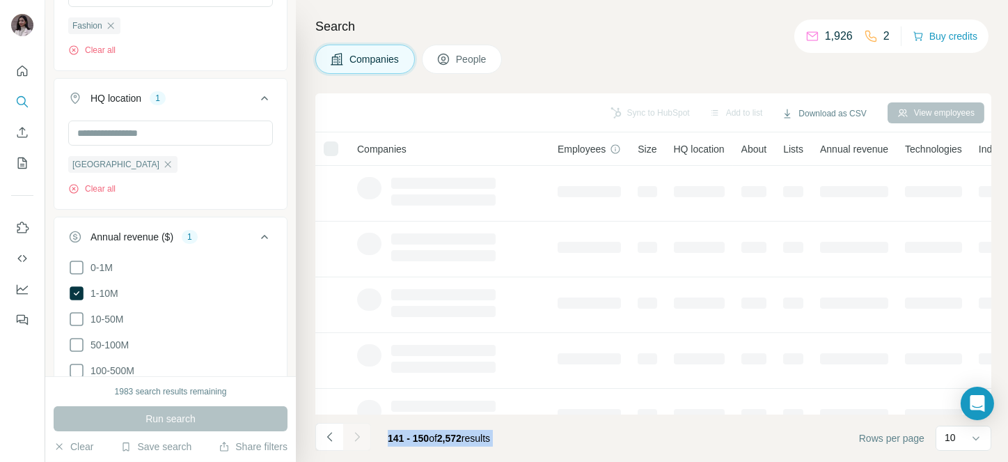
click at [363, 435] on div at bounding box center [357, 437] width 28 height 28
click at [363, 435] on icon "Navigate to next page" at bounding box center [357, 437] width 14 height 14
click at [363, 435] on div at bounding box center [357, 437] width 28 height 28
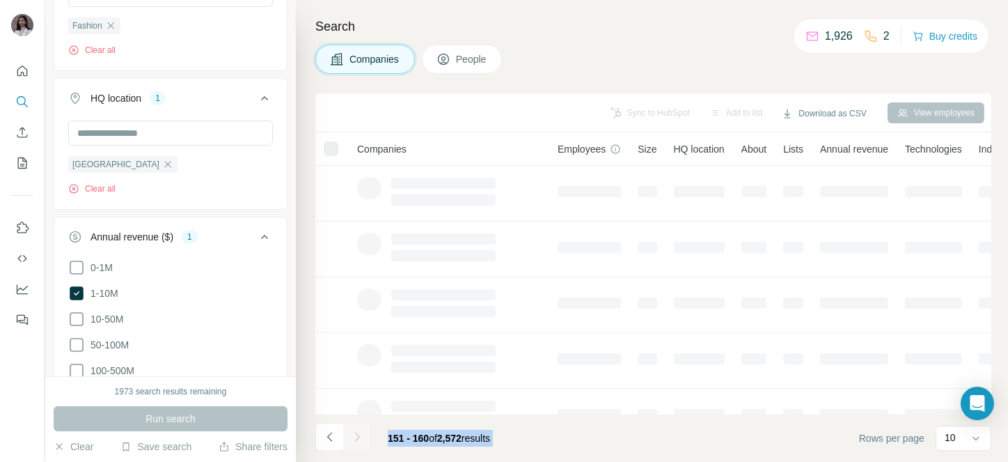
click at [363, 435] on div at bounding box center [357, 437] width 28 height 28
click at [363, 435] on icon "Navigate to next page" at bounding box center [357, 437] width 14 height 14
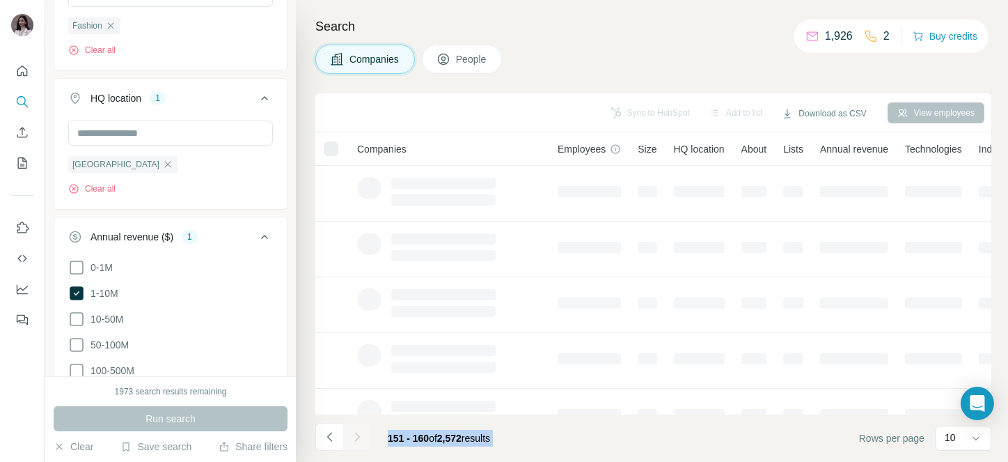
click at [363, 435] on div at bounding box center [357, 437] width 28 height 28
click at [363, 435] on icon "Navigate to next page" at bounding box center [357, 437] width 14 height 14
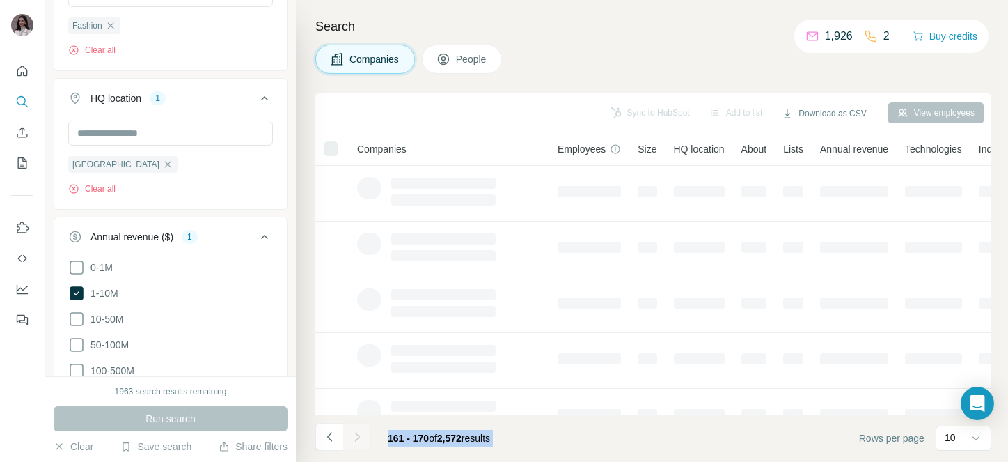
click at [363, 435] on div at bounding box center [357, 437] width 28 height 28
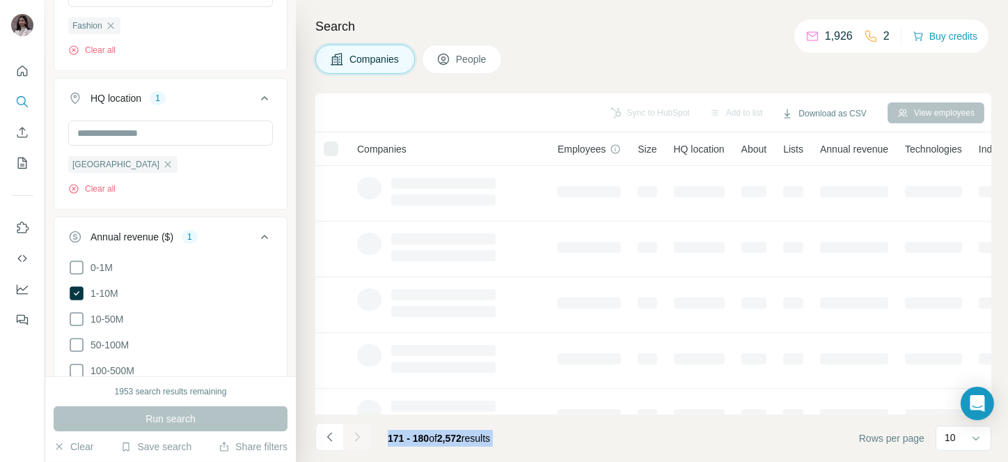
click at [363, 435] on icon "Navigate to next page" at bounding box center [357, 437] width 14 height 14
click at [363, 435] on div at bounding box center [357, 437] width 28 height 28
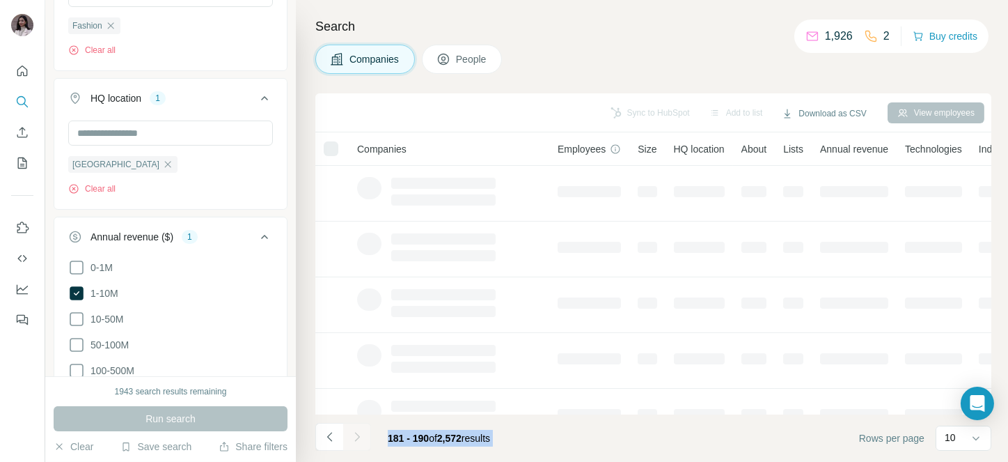
click at [363, 435] on div at bounding box center [357, 437] width 28 height 28
click at [363, 435] on icon "Navigate to next page" at bounding box center [357, 437] width 14 height 14
click at [363, 435] on div at bounding box center [357, 437] width 28 height 28
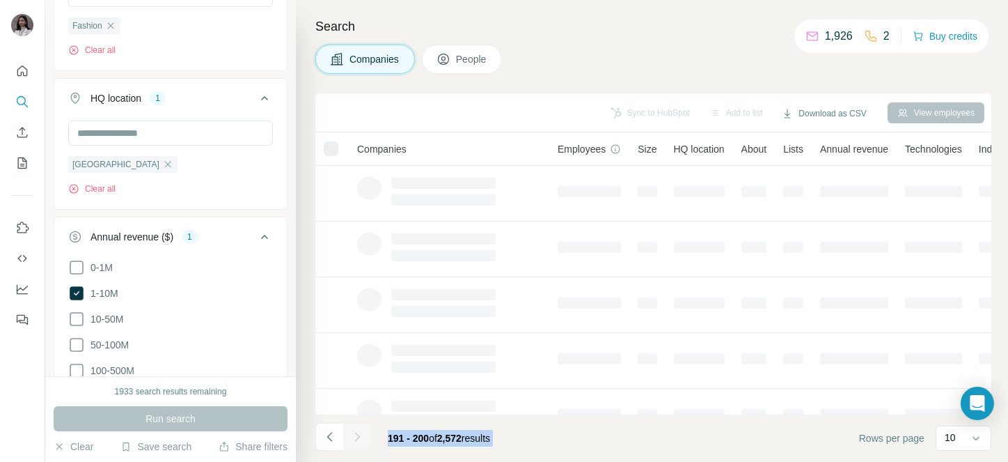
click at [363, 435] on div at bounding box center [357, 437] width 28 height 28
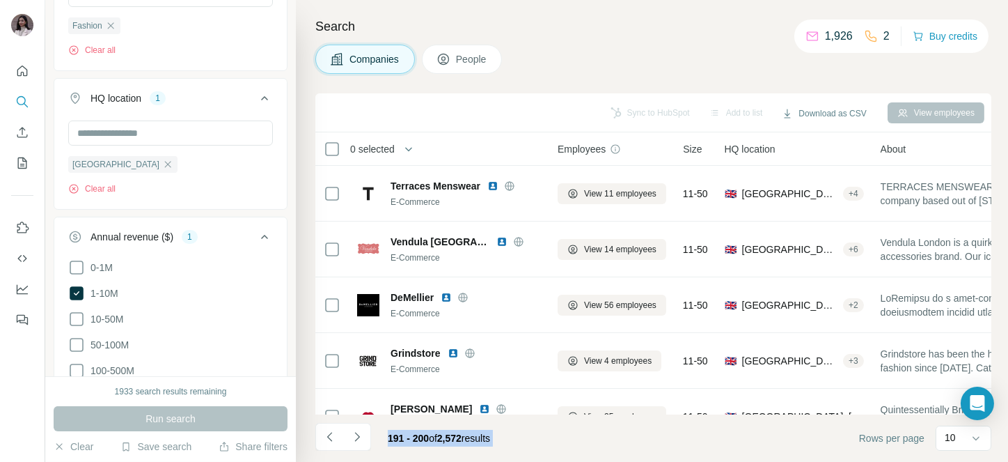
click at [363, 435] on icon "Navigate to next page" at bounding box center [357, 437] width 14 height 14
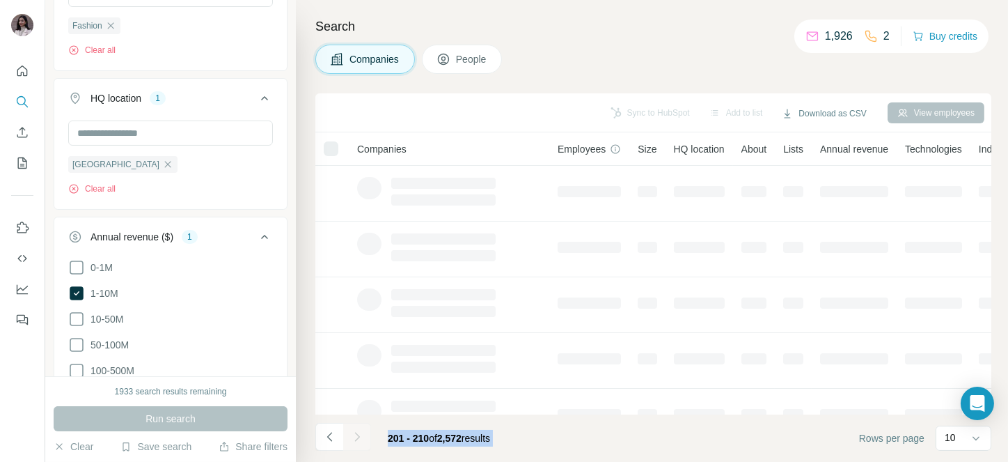
click at [363, 435] on div at bounding box center [357, 437] width 28 height 28
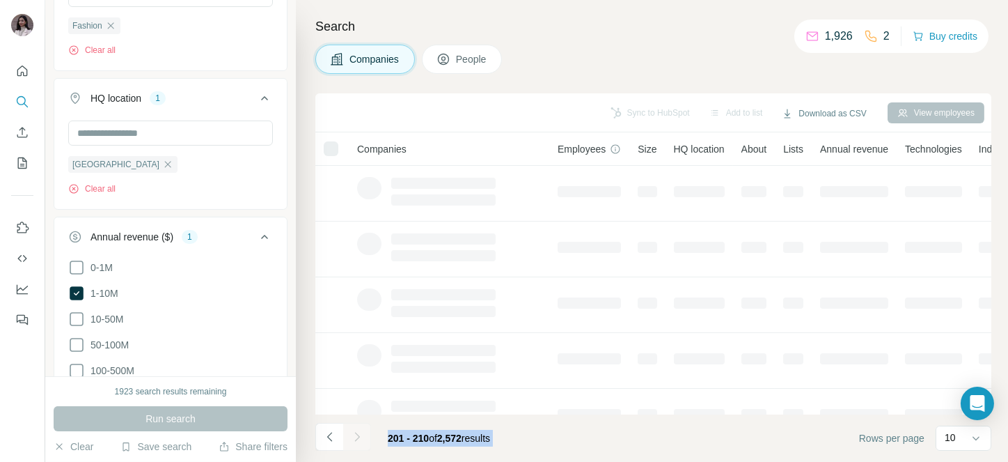
click at [363, 435] on icon "Navigate to next page" at bounding box center [357, 437] width 14 height 14
click at [363, 435] on div at bounding box center [357, 437] width 28 height 28
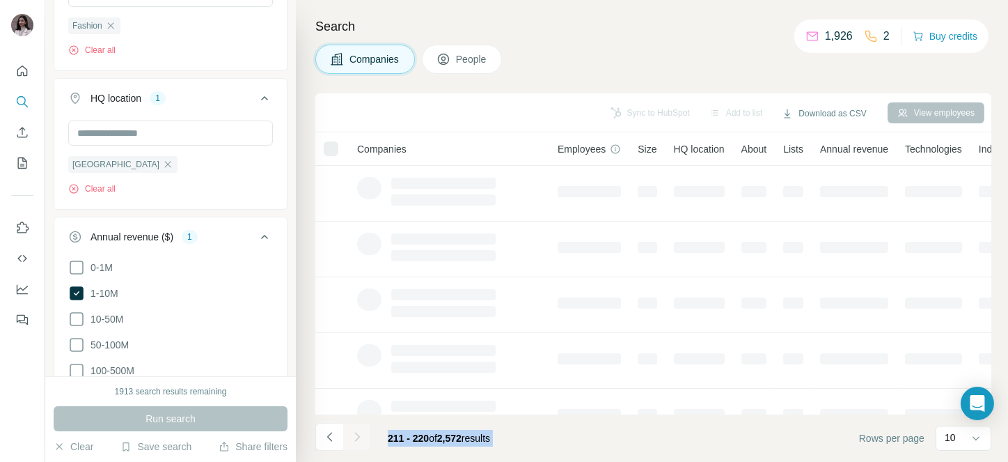
click at [363, 435] on div at bounding box center [357, 437] width 28 height 28
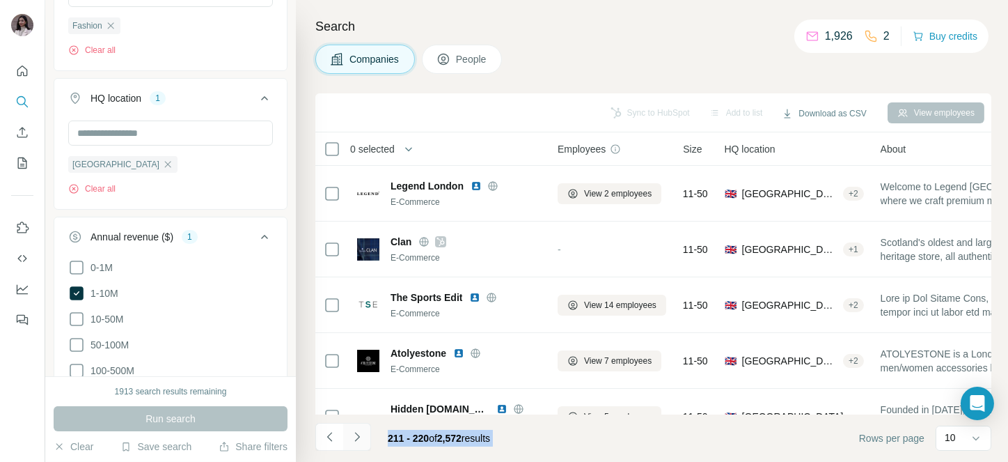
click at [363, 435] on icon "Navigate to next page" at bounding box center [357, 437] width 14 height 14
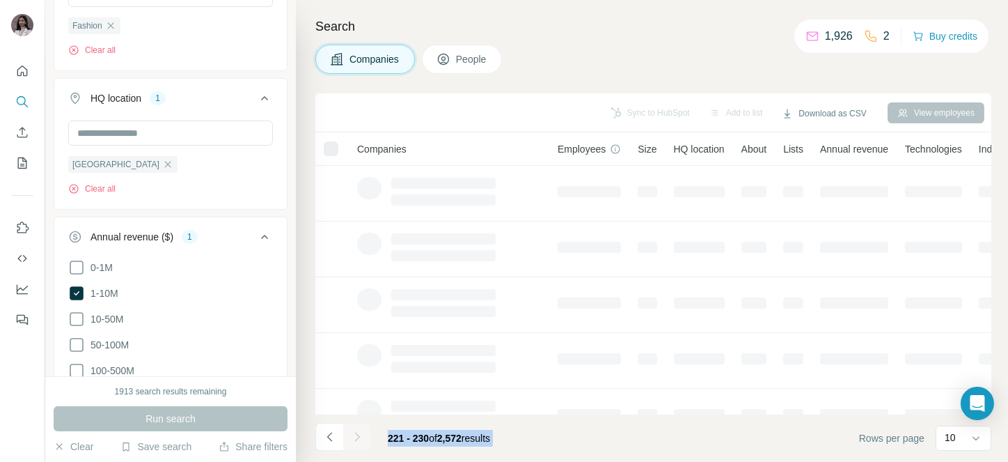
click at [363, 435] on div at bounding box center [357, 437] width 28 height 28
click at [363, 435] on icon "Navigate to next page" at bounding box center [357, 437] width 14 height 14
click at [363, 435] on div at bounding box center [357, 437] width 28 height 28
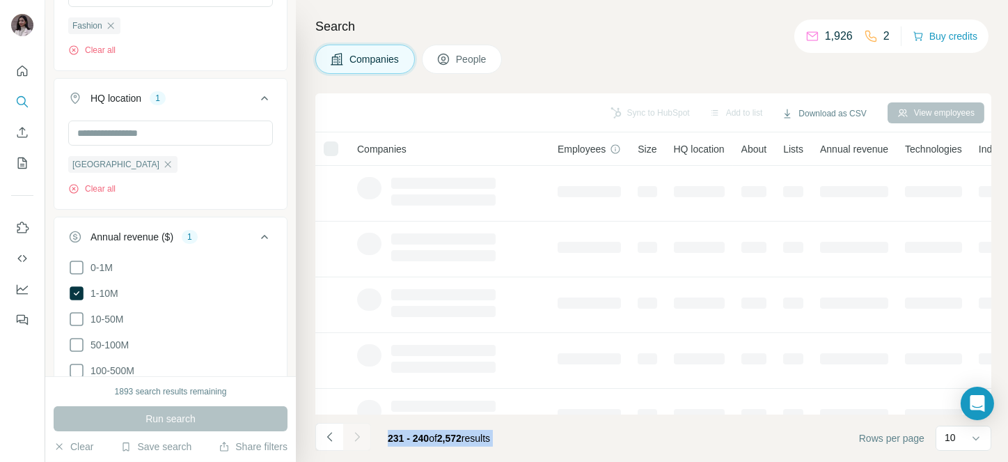
click at [363, 435] on div at bounding box center [357, 437] width 28 height 28
click at [363, 435] on icon "Navigate to next page" at bounding box center [357, 437] width 14 height 14
click at [363, 435] on div at bounding box center [357, 437] width 28 height 28
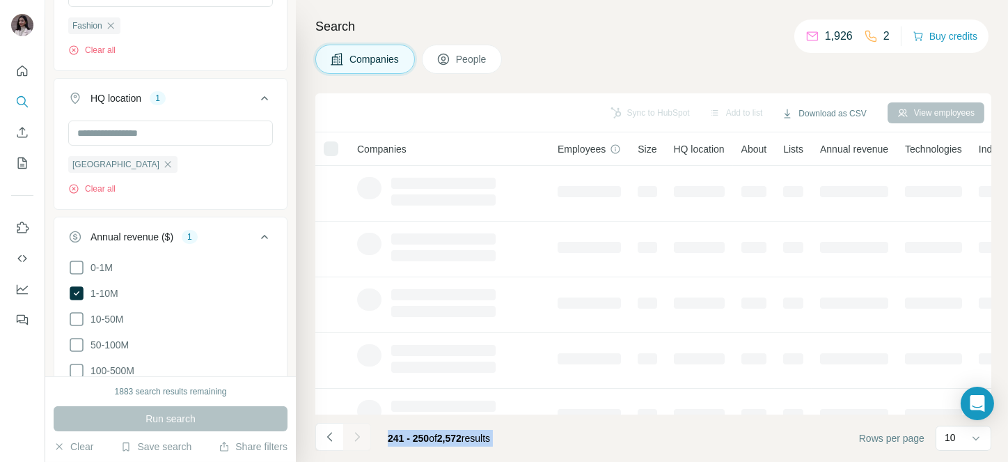
click at [363, 435] on div at bounding box center [357, 437] width 28 height 28
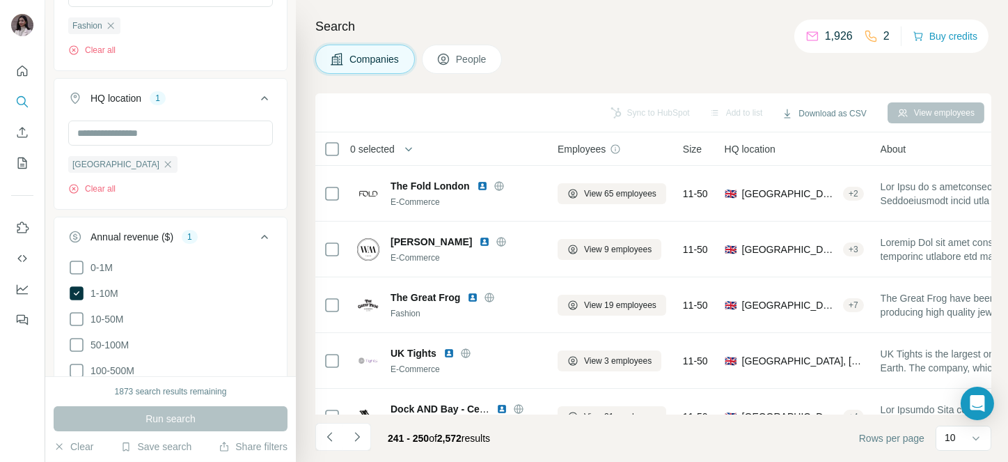
click at [365, 139] on th "0 selected" at bounding box center [426, 148] width 223 height 33
click at [370, 149] on span "0 selected" at bounding box center [372, 149] width 45 height 14
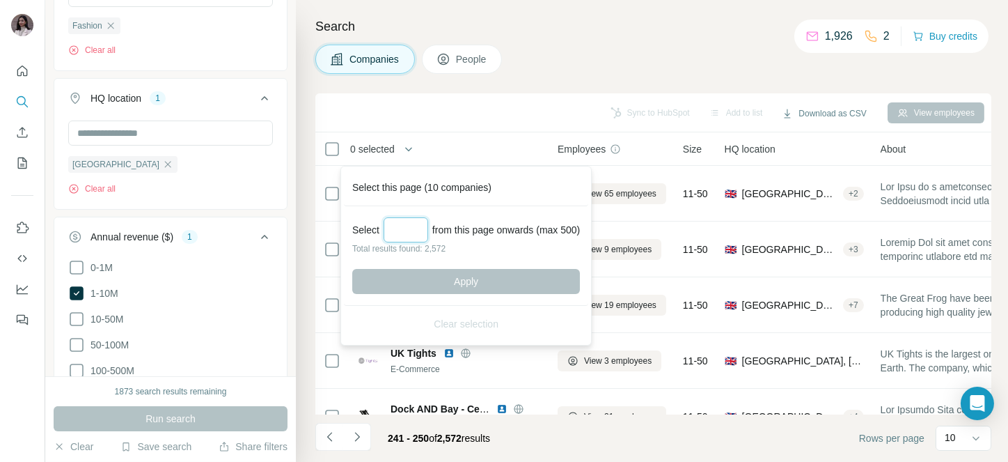
click at [398, 224] on input "Select a number (up to 500)" at bounding box center [406, 229] width 45 height 25
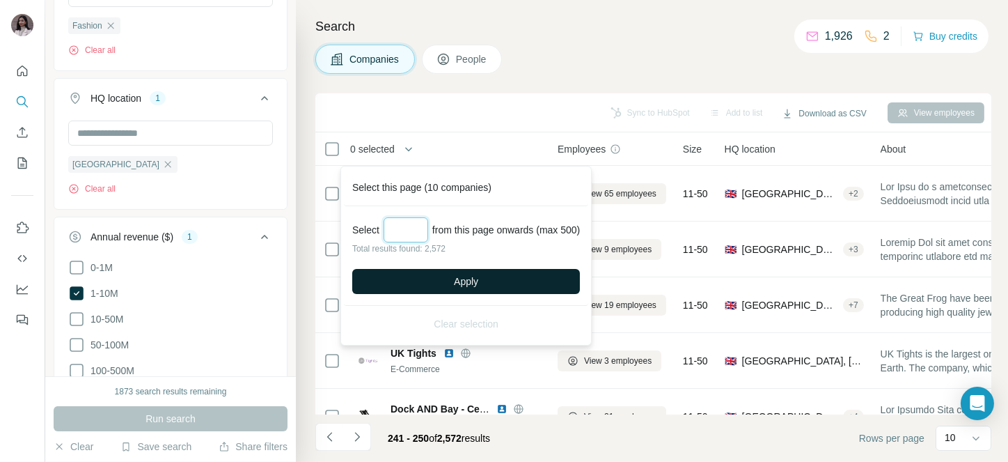
type input "***"
click at [448, 277] on button "Apply" at bounding box center [466, 281] width 228 height 25
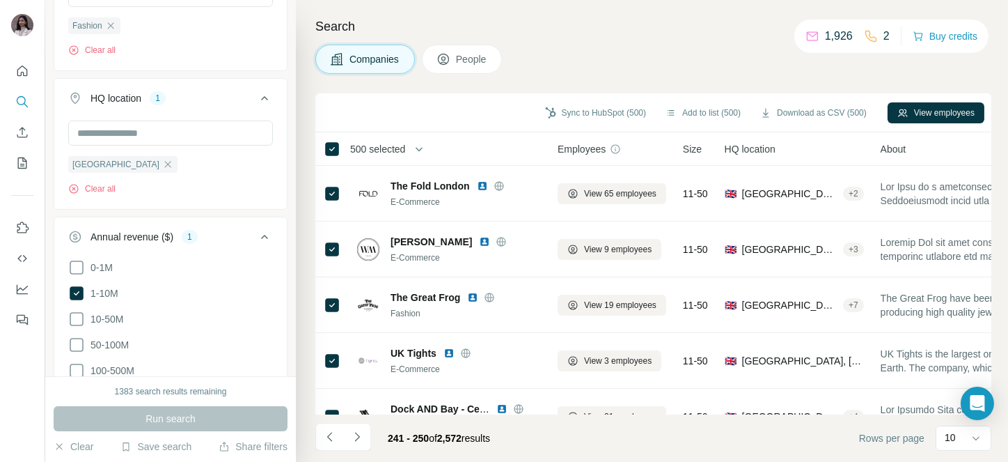
click at [580, 38] on div "Search Companies People Sync to HubSpot (500) Add to list (500) Download as CSV…" at bounding box center [652, 231] width 712 height 462
click at [782, 115] on button "Download as CSV (500)" at bounding box center [813, 112] width 126 height 21
